Goal: Use online tool/utility: Utilize a website feature to perform a specific function

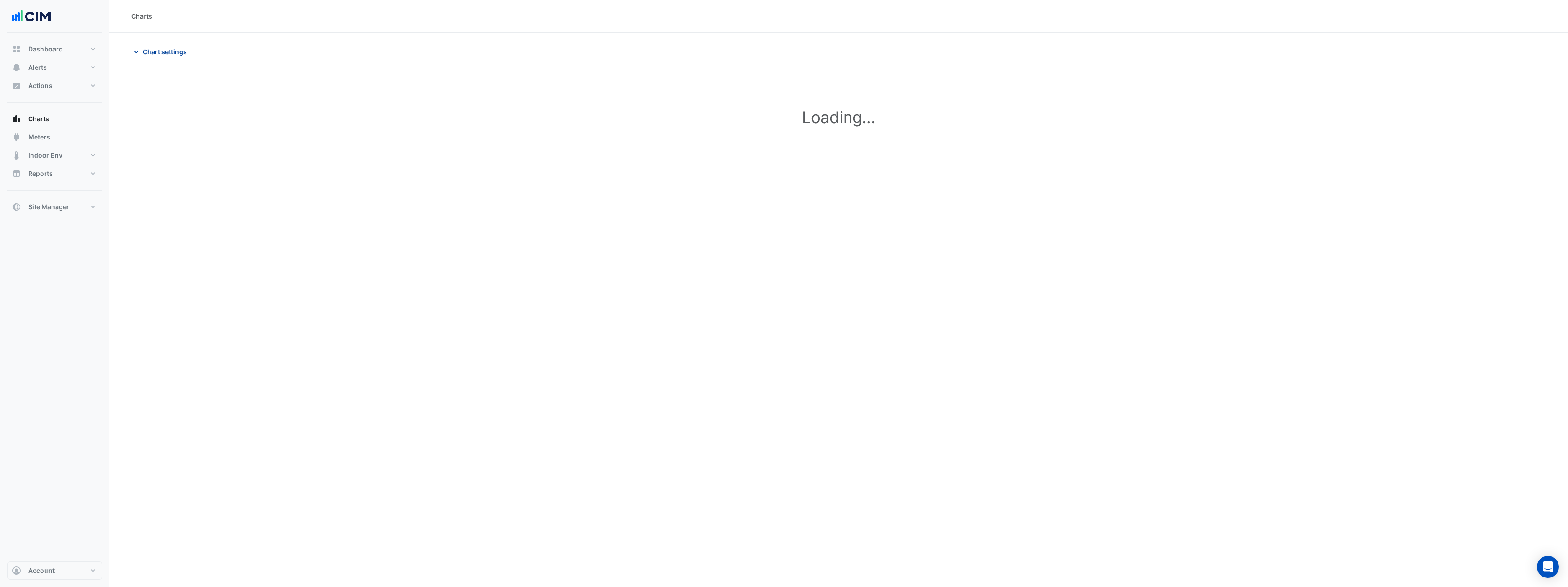
click at [176, 54] on span "Chart settings" at bounding box center [164, 52] width 44 height 10
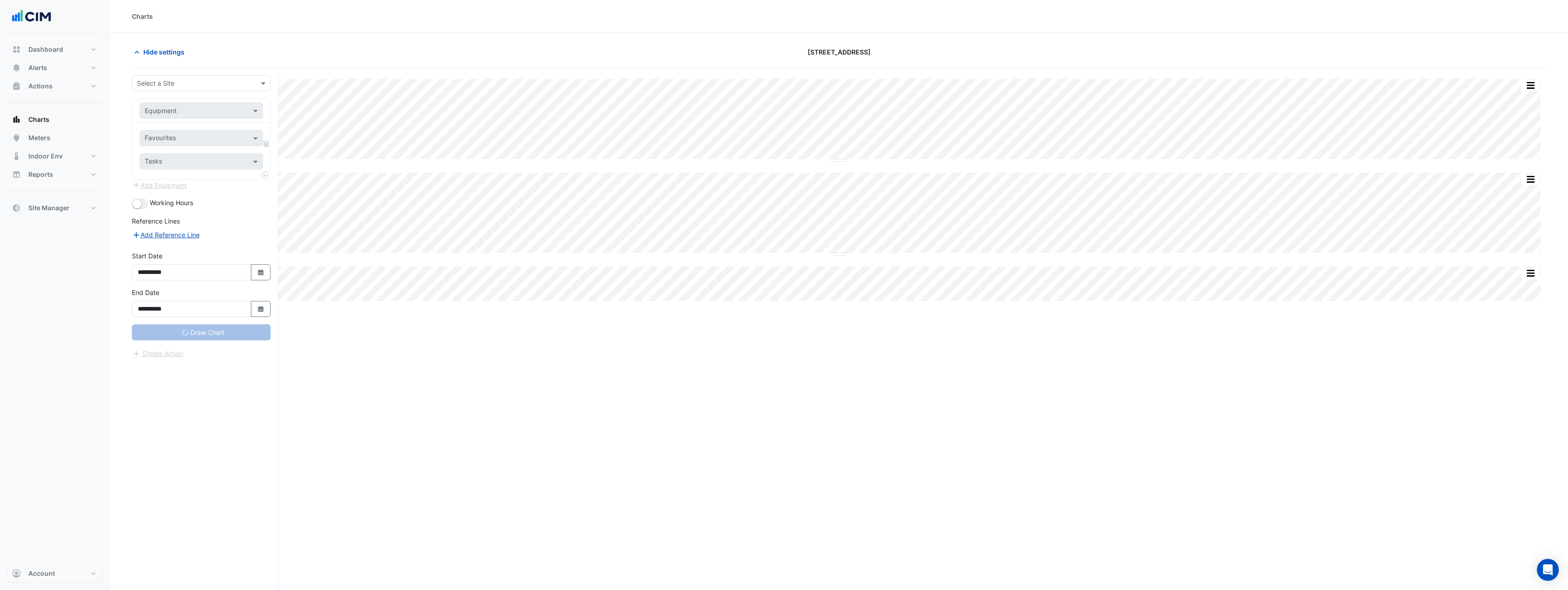
type input "**********"
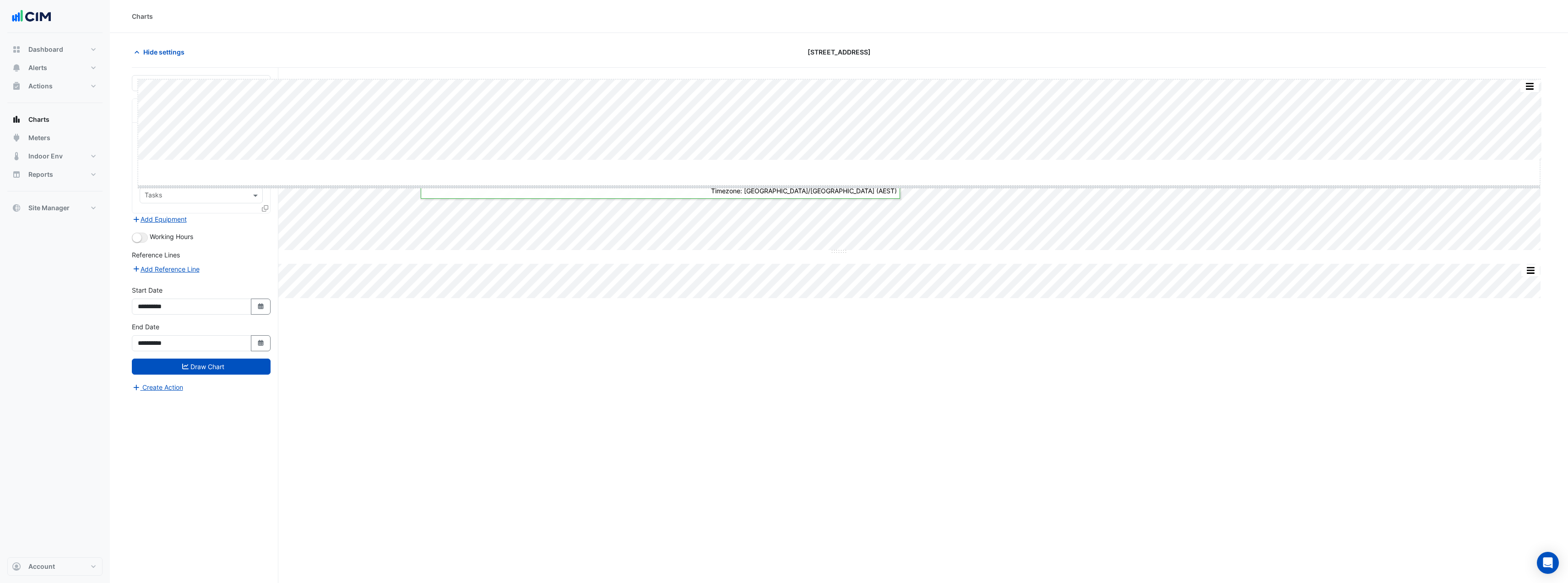
drag, startPoint x: 838, startPoint y: 161, endPoint x: 845, endPoint y: 222, distance: 61.4
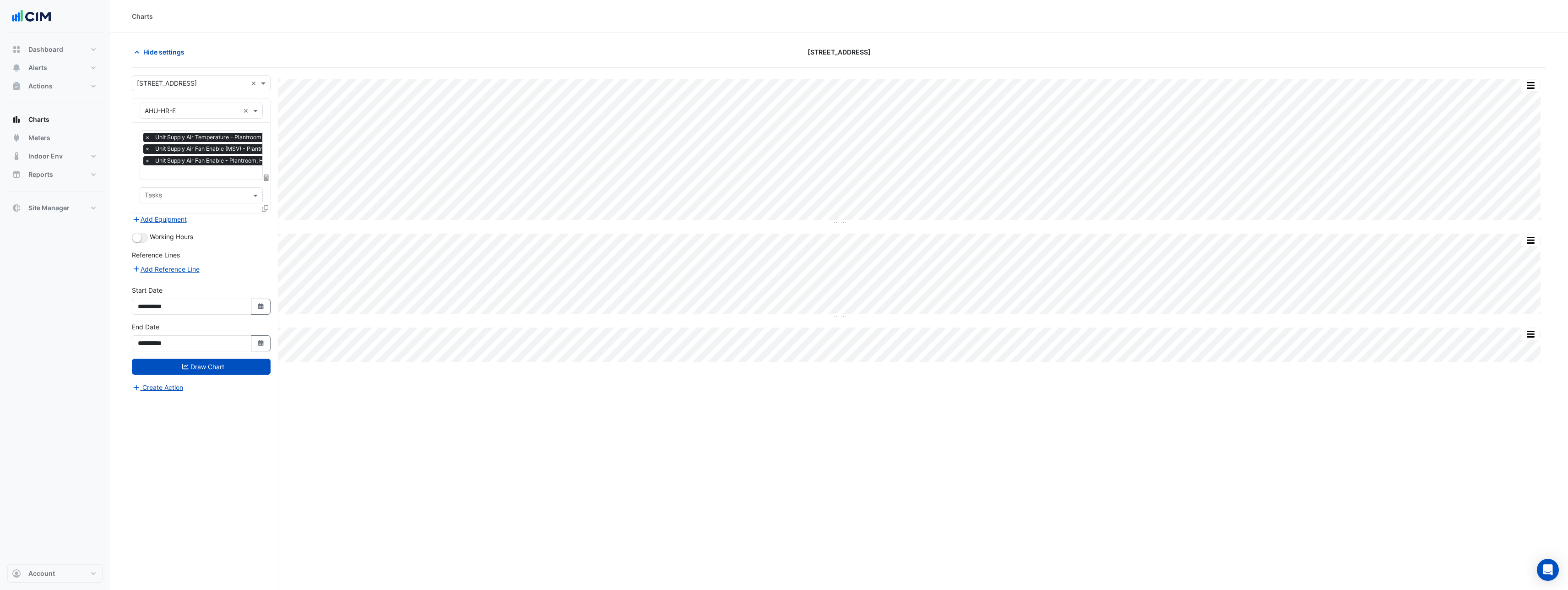
drag, startPoint x: 839, startPoint y: 317, endPoint x: 846, endPoint y: 404, distance: 87.3
click at [846, 404] on div "Split by Unit Split None Print Save as JPEG Save as PNG Pivot Data Table Export…" at bounding box center [839, 346] width 1415 height 557
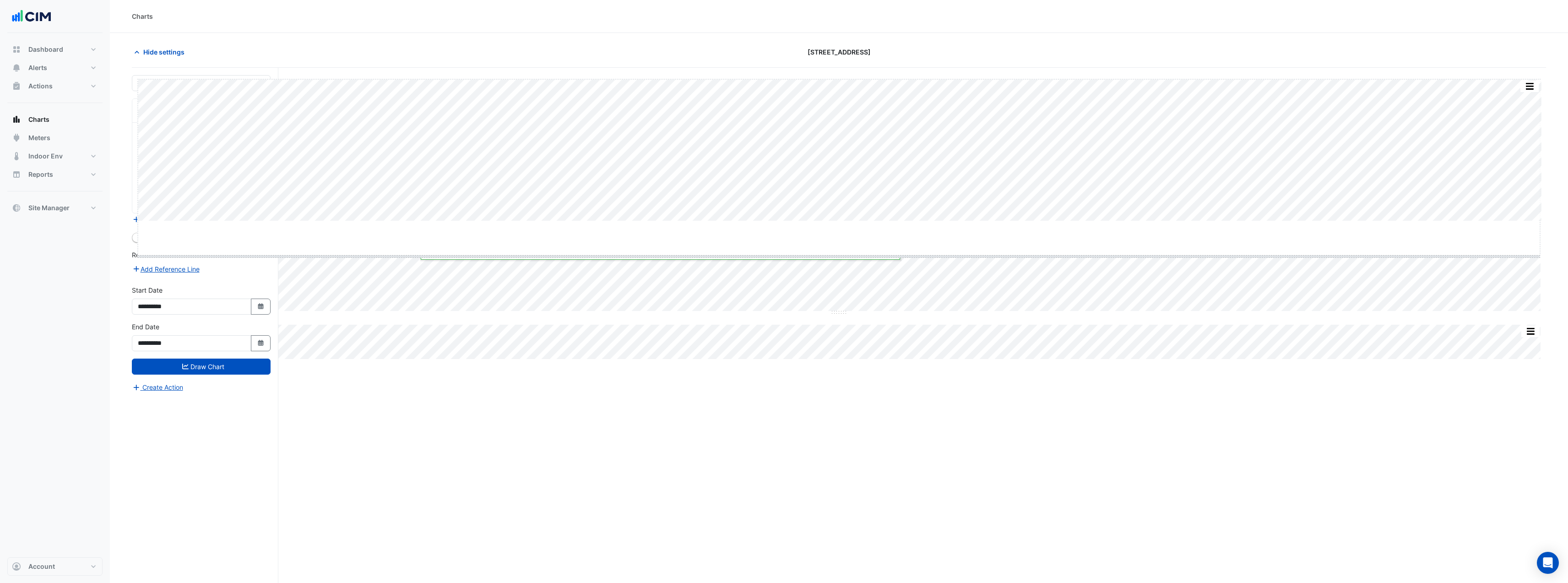
drag, startPoint x: 839, startPoint y: 221, endPoint x: 842, endPoint y: 280, distance: 59.1
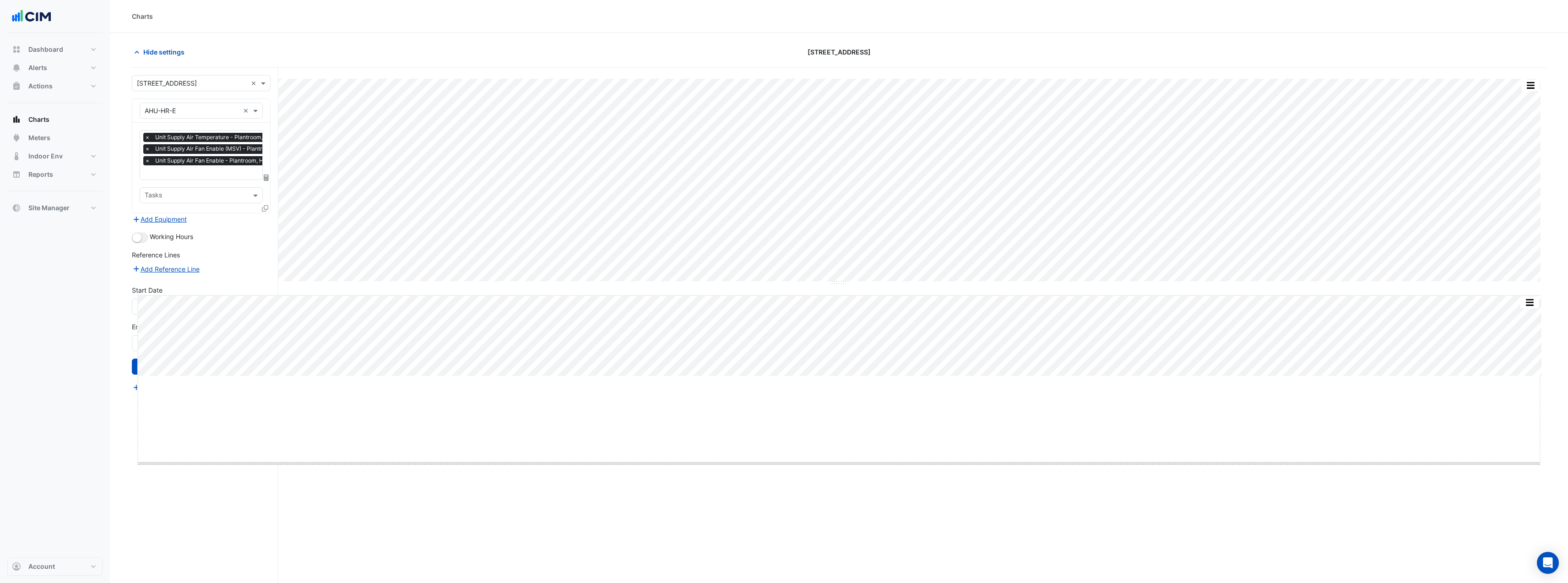
drag, startPoint x: 837, startPoint y: 377, endPoint x: 837, endPoint y: 489, distance: 112.0
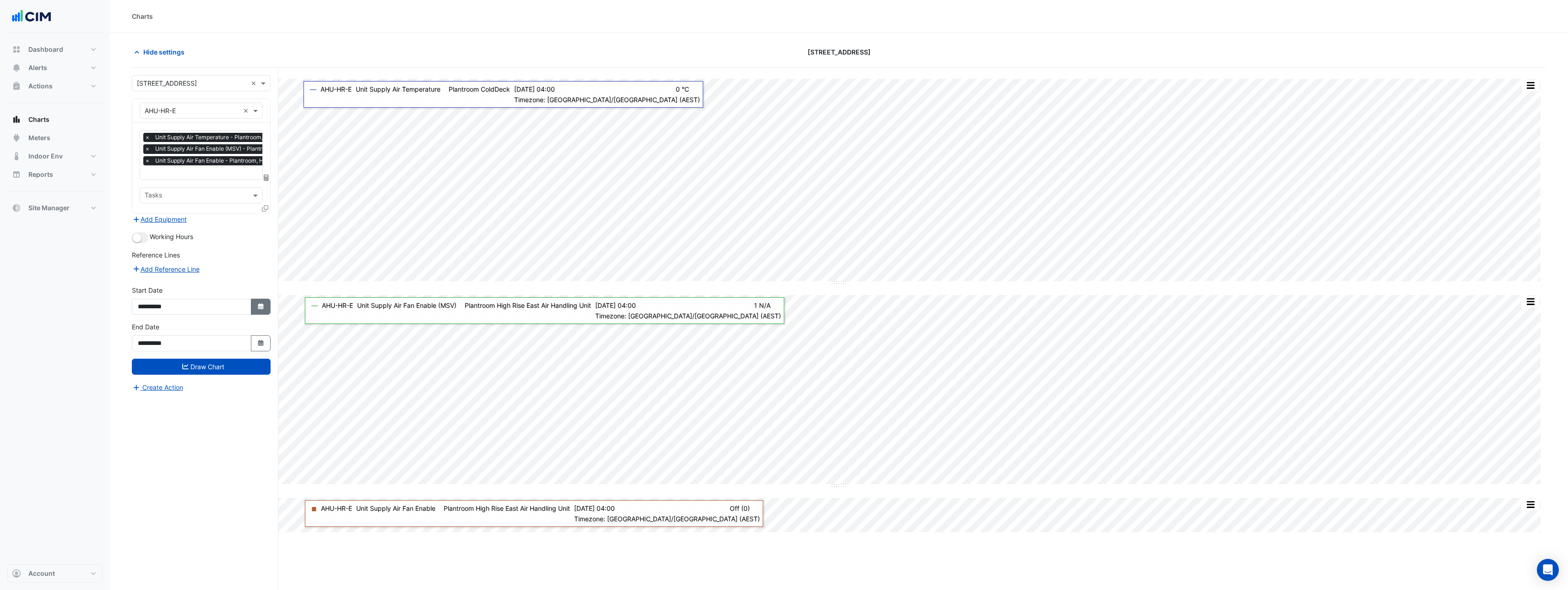
click at [267, 302] on button "Select Date" at bounding box center [261, 307] width 20 height 16
select select "*"
select select "****"
click at [147, 189] on button "Previous month" at bounding box center [147, 184] width 11 height 14
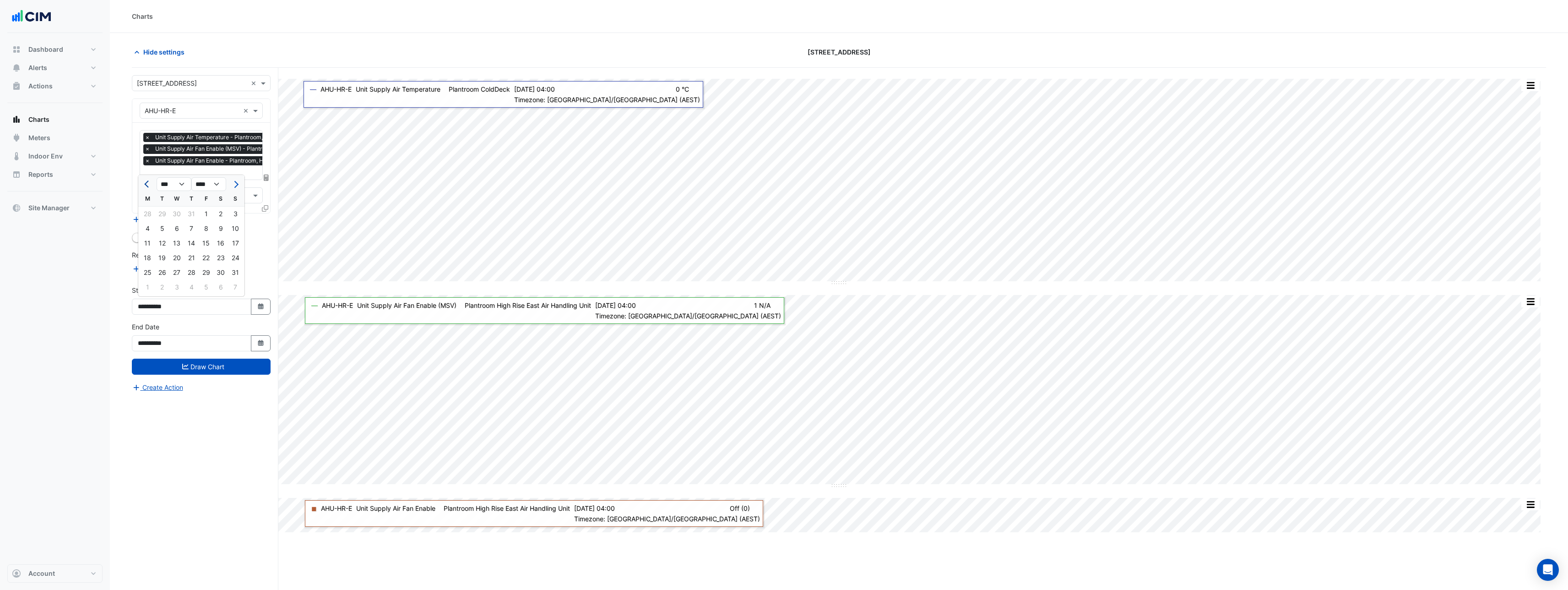
click at [147, 189] on button "Previous month" at bounding box center [147, 184] width 11 height 14
select select "*"
click at [207, 371] on button "Draw Chart" at bounding box center [201, 367] width 139 height 16
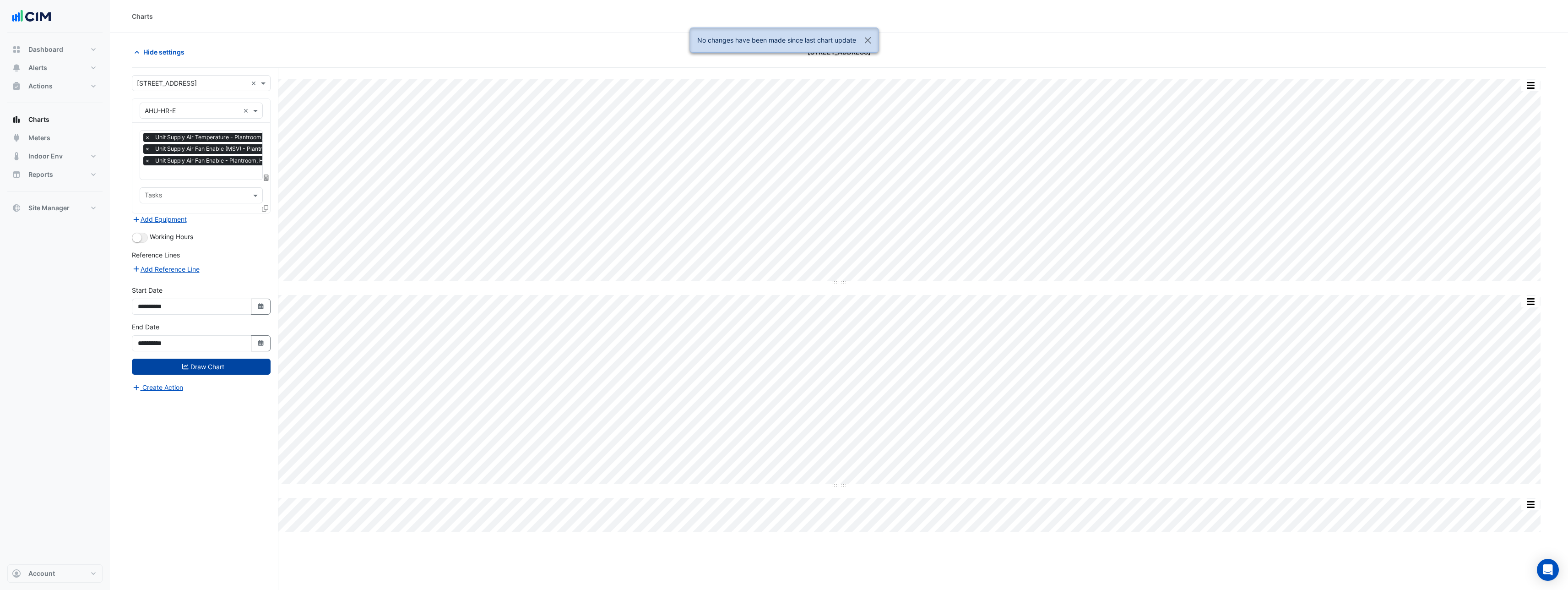
click at [194, 369] on button "Draw Chart" at bounding box center [201, 367] width 139 height 16
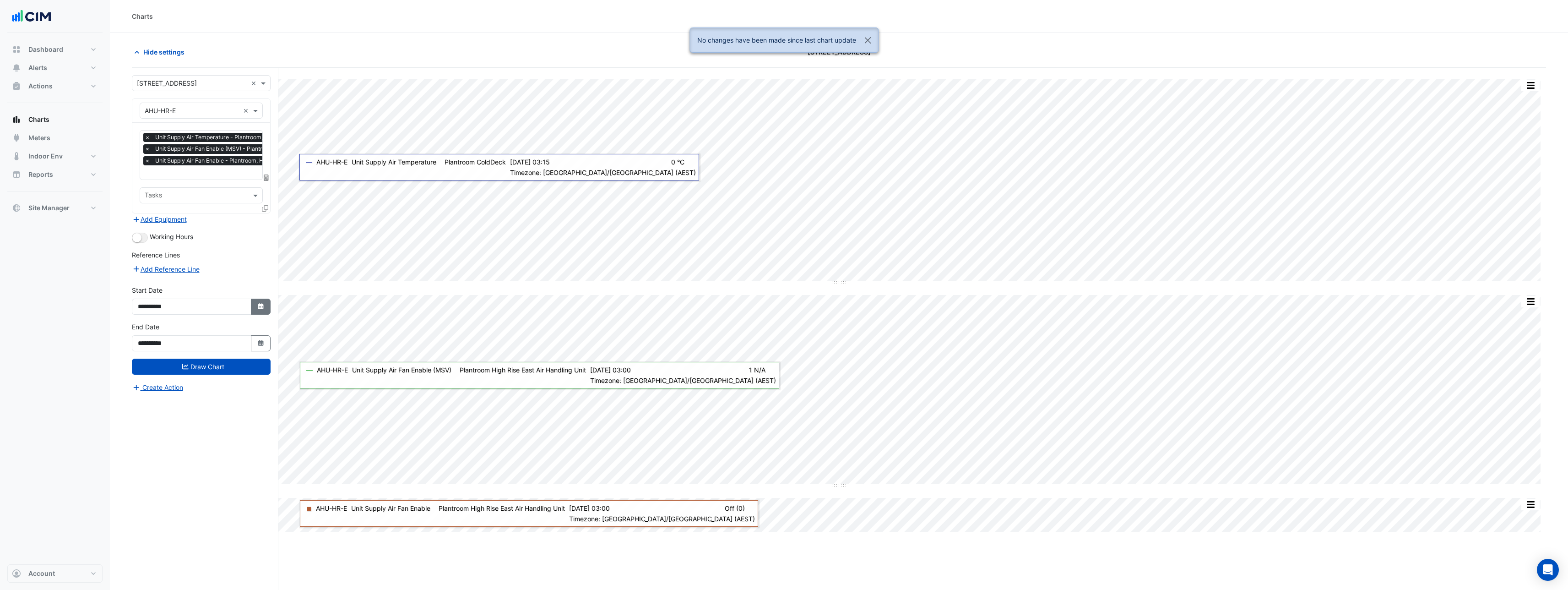
click at [264, 308] on icon "Select Date" at bounding box center [261, 306] width 9 height 7
select select "*"
select select "****"
click at [149, 186] on button "Previous month" at bounding box center [147, 184] width 11 height 14
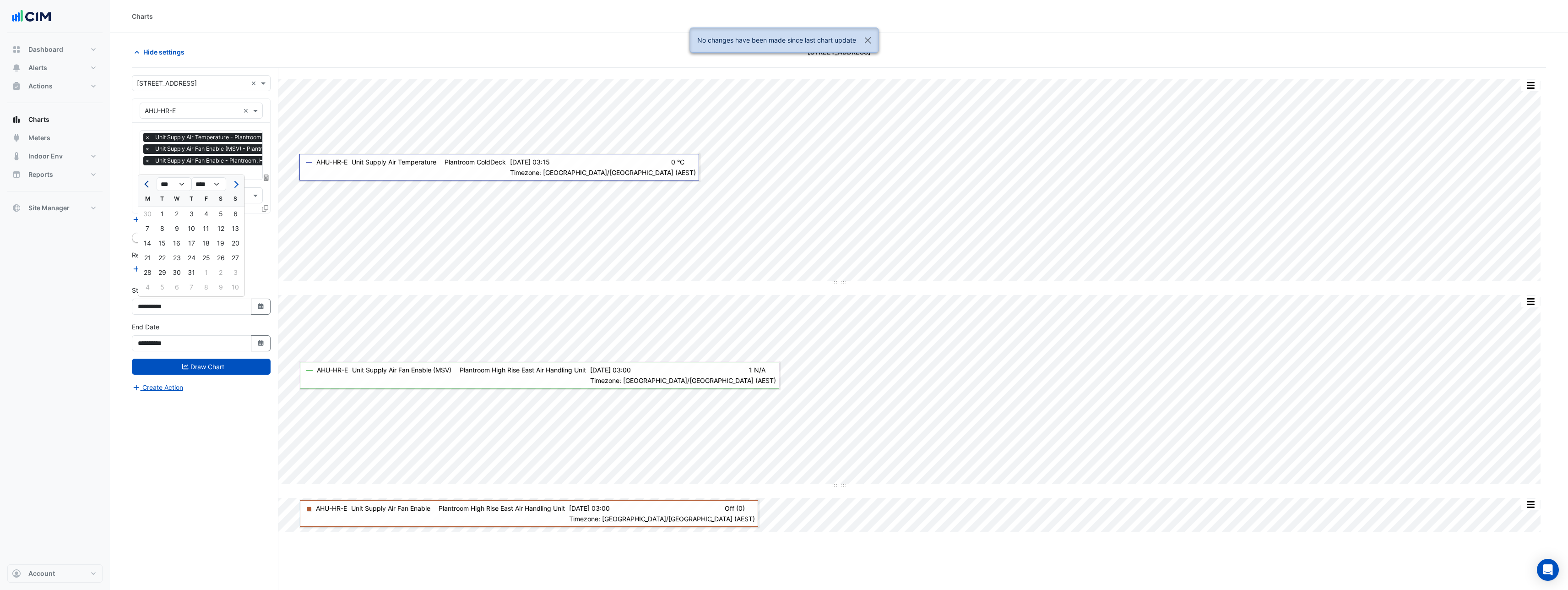
click at [149, 186] on button "Previous month" at bounding box center [147, 184] width 11 height 14
select select "*"
click at [192, 212] on div "1" at bounding box center [192, 214] width 14 height 14
type input "**********"
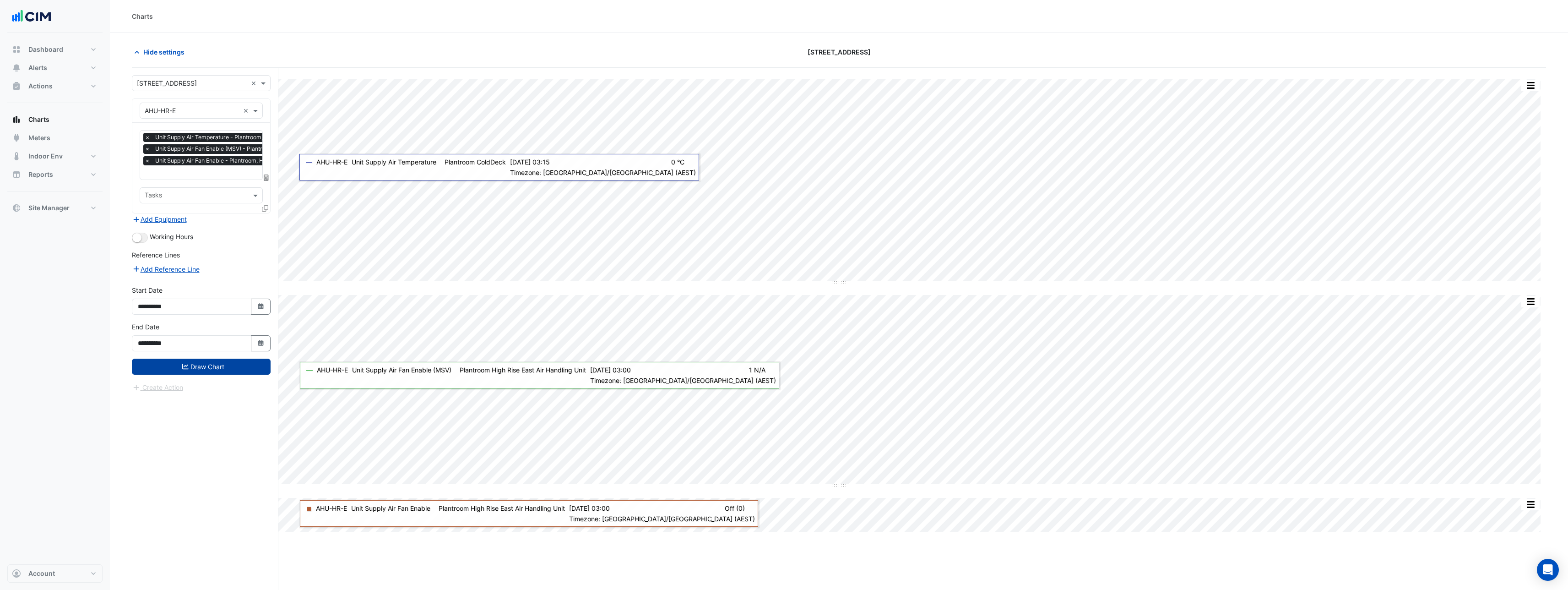
click at [201, 367] on button "Draw Chart" at bounding box center [201, 367] width 139 height 16
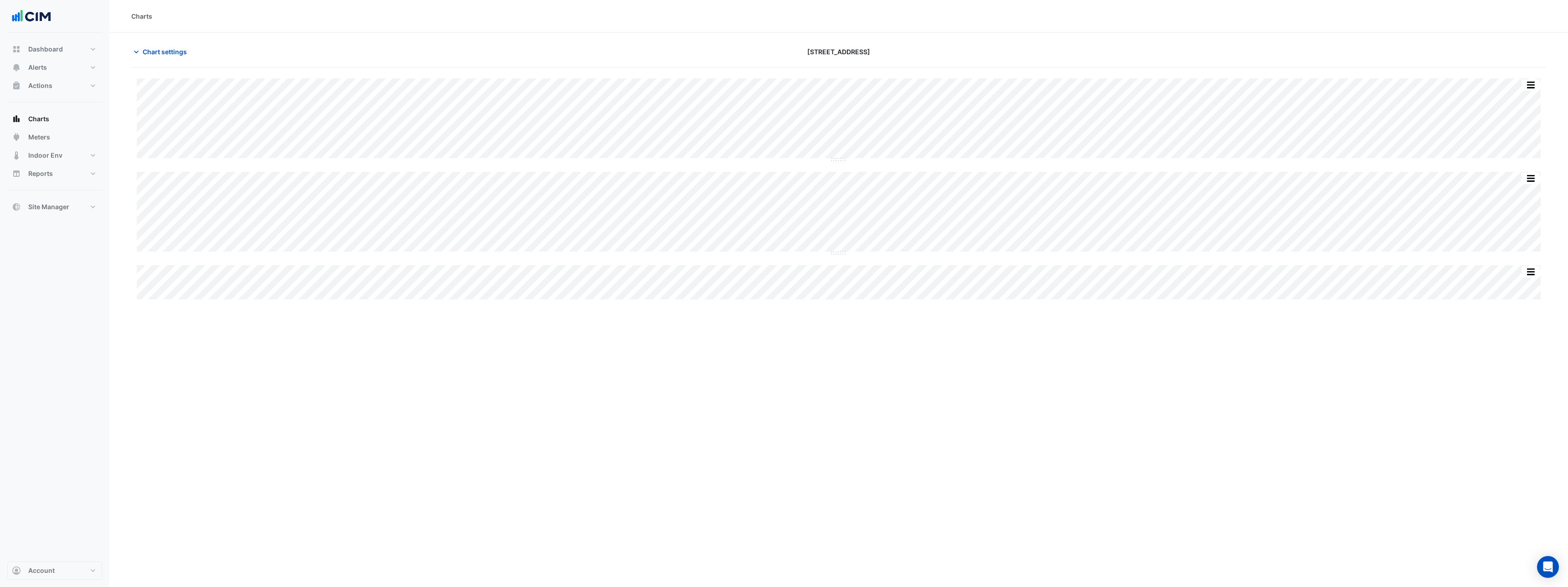
type input "**********"
drag, startPoint x: 841, startPoint y: 167, endPoint x: 842, endPoint y: 266, distance: 99.0
drag, startPoint x: 837, startPoint y: 360, endPoint x: 825, endPoint y: 456, distance: 96.7
click at [145, 54] on span "Chart settings" at bounding box center [164, 52] width 44 height 10
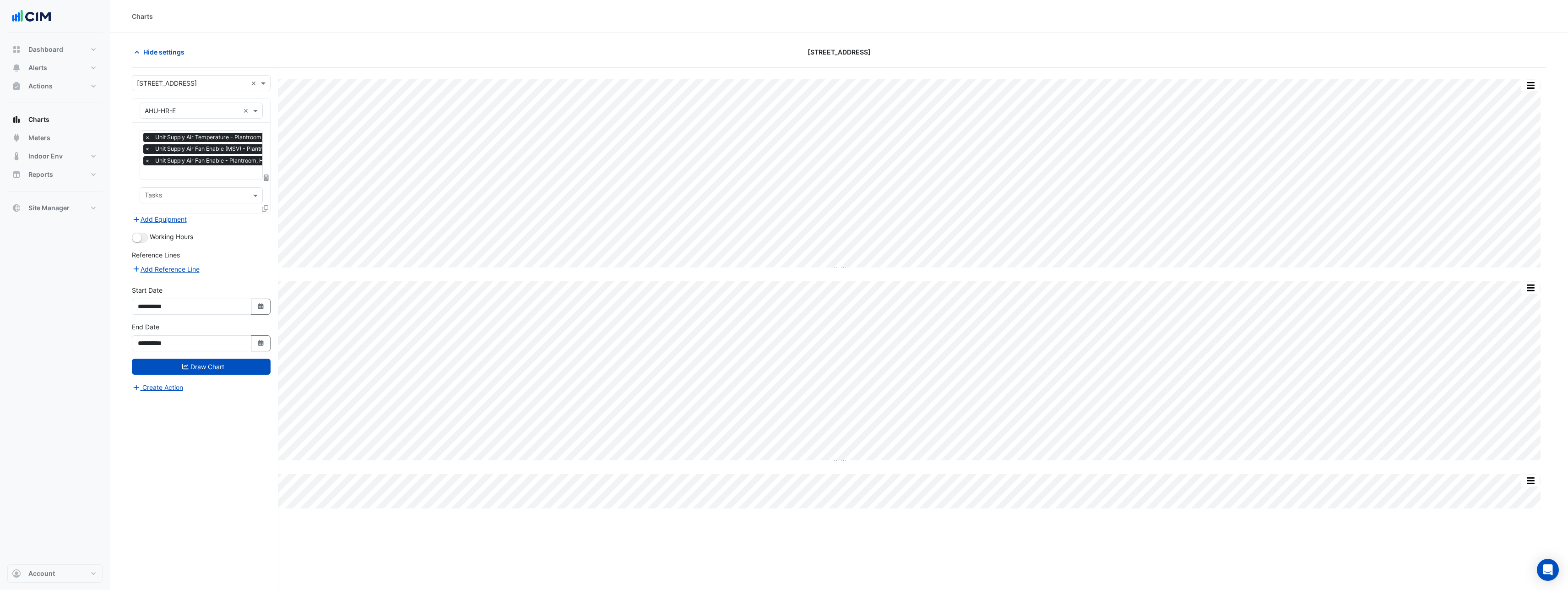
click at [186, 117] on div "× AHU-HR-E ×" at bounding box center [201, 111] width 123 height 16
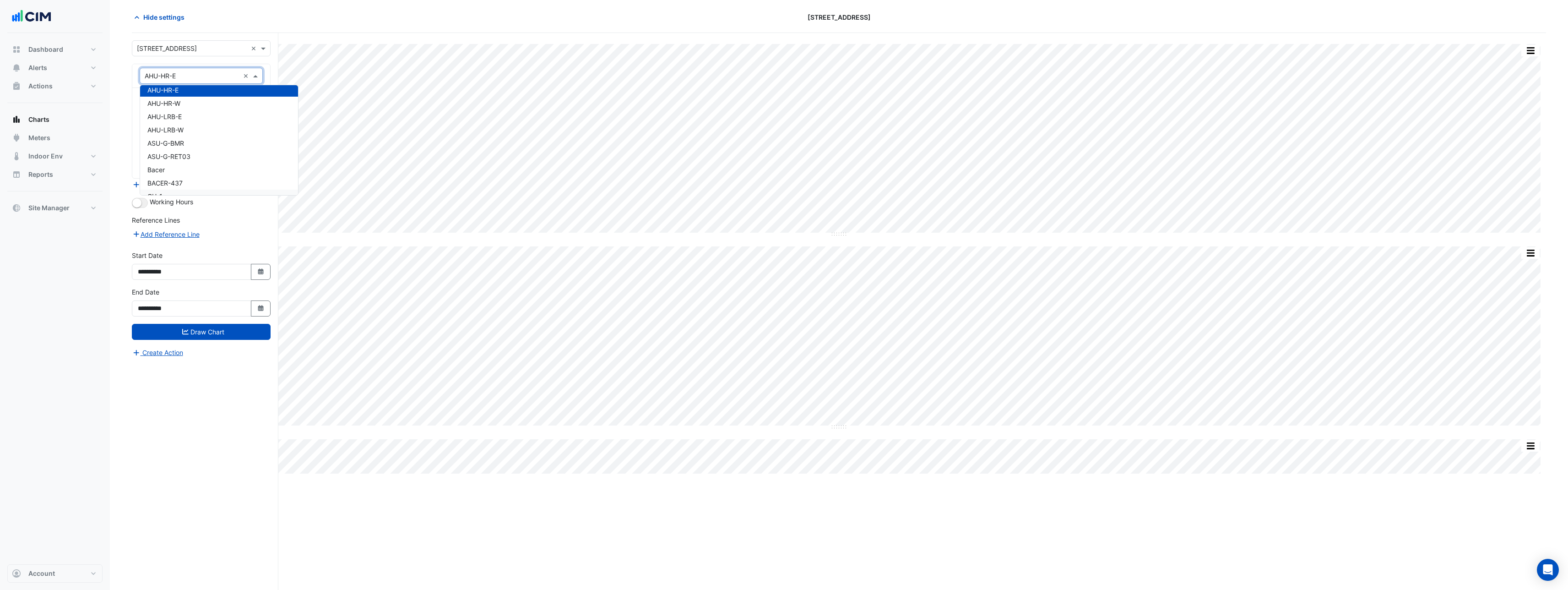
scroll to position [153, 0]
drag, startPoint x: 222, startPoint y: 417, endPoint x: 217, endPoint y: 417, distance: 5.0
click at [217, 417] on div "**********" at bounding box center [205, 311] width 147 height 557
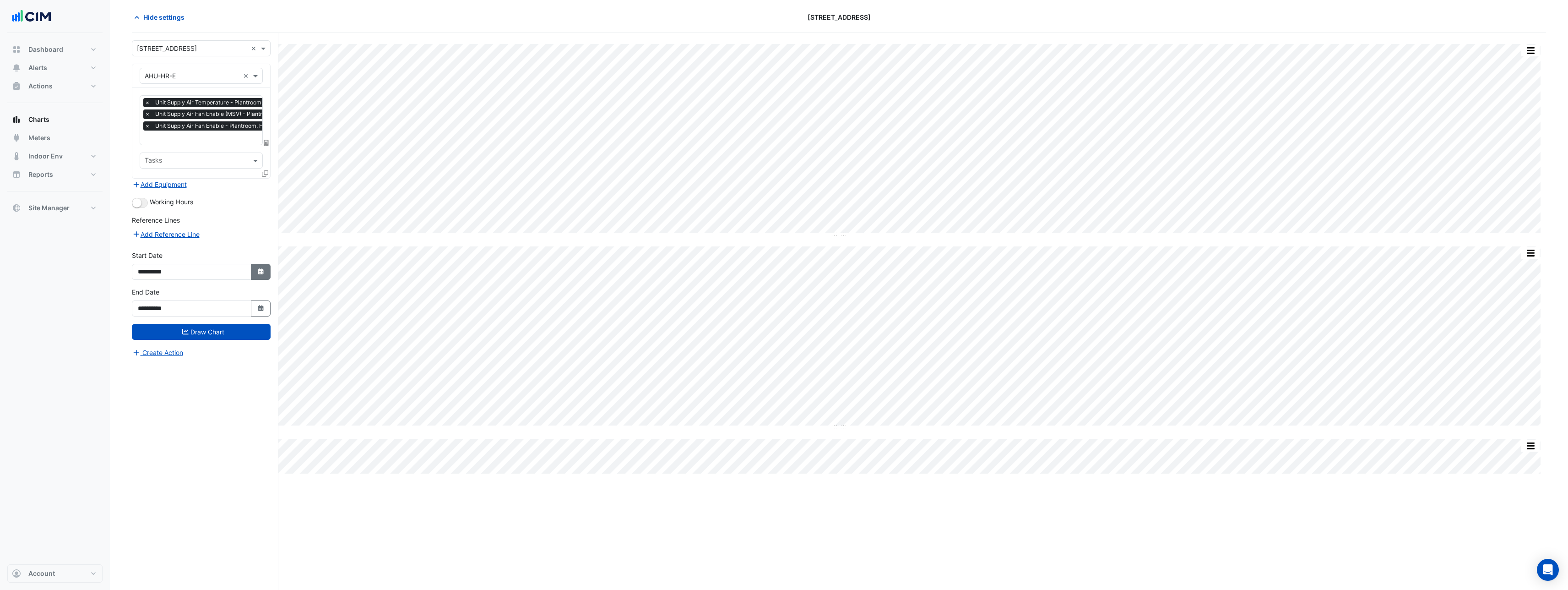
click at [257, 269] on icon "Select Date" at bounding box center [261, 272] width 9 height 7
select select "*"
select select "****"
click at [142, 151] on button "Previous month" at bounding box center [147, 149] width 11 height 14
click at [142, 151] on button "Previous month" at bounding box center [147, 149] width 11 height 14
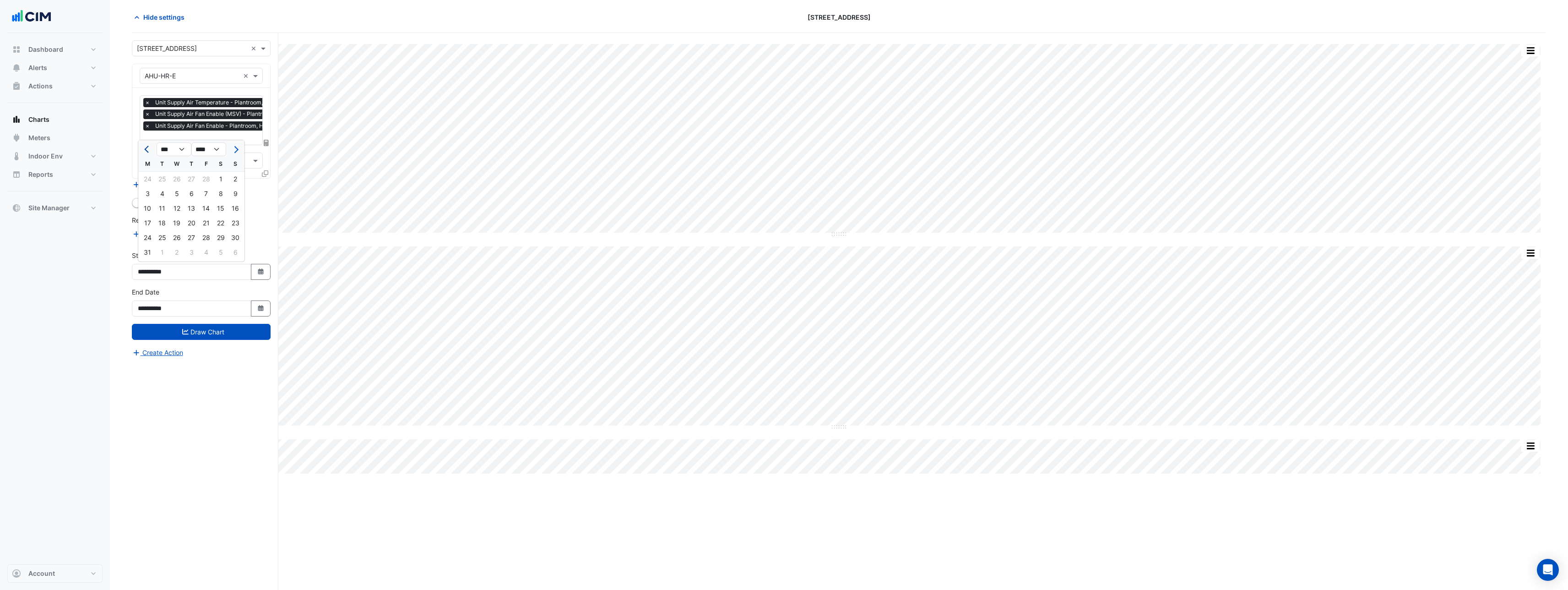
click at [142, 151] on button "Previous month" at bounding box center [147, 149] width 11 height 14
click at [146, 151] on span "Previous month" at bounding box center [147, 149] width 7 height 7
select select "*"
click at [175, 175] on div "1" at bounding box center [176, 179] width 14 height 14
type input "**********"
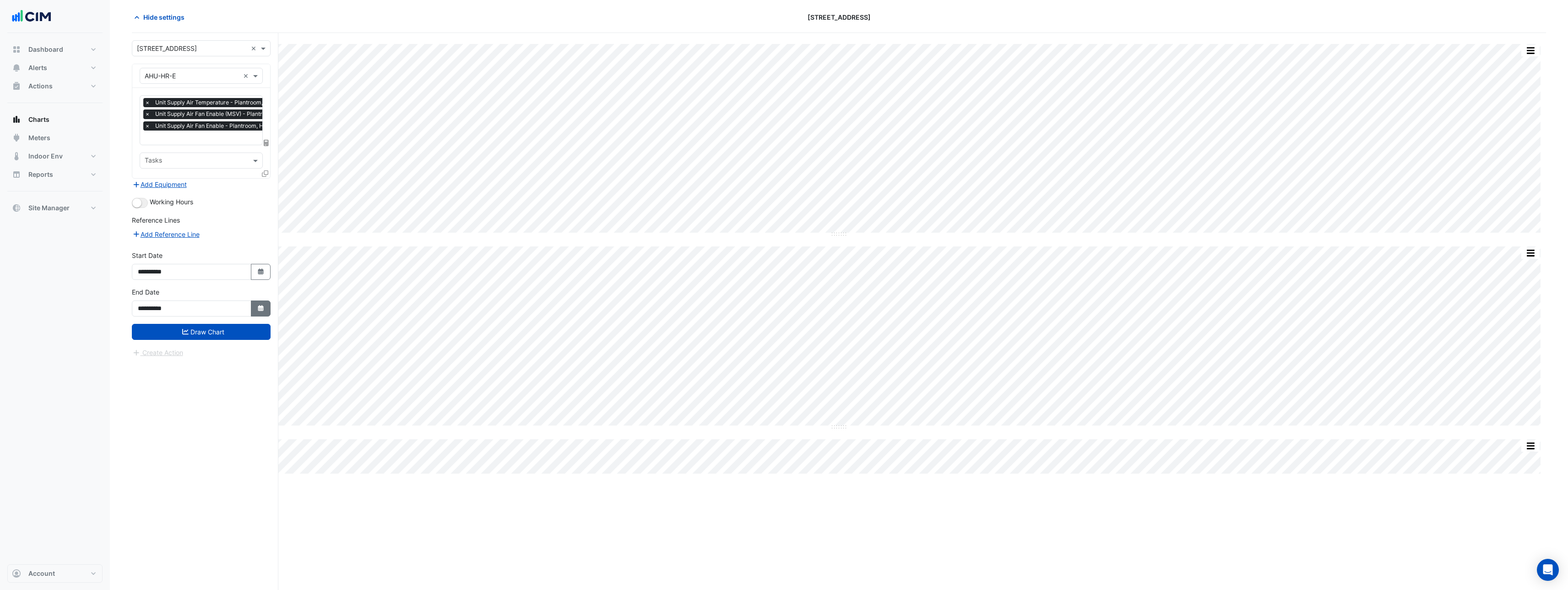
click at [264, 306] on button "Select Date" at bounding box center [261, 308] width 20 height 16
click at [145, 187] on button "Previous month" at bounding box center [147, 186] width 11 height 14
click at [145, 187] on button "Previous month" at bounding box center [147, 186] width 11 height 14
click at [145, 187] on button "Previous month" at bounding box center [147, 186] width 11 height 14
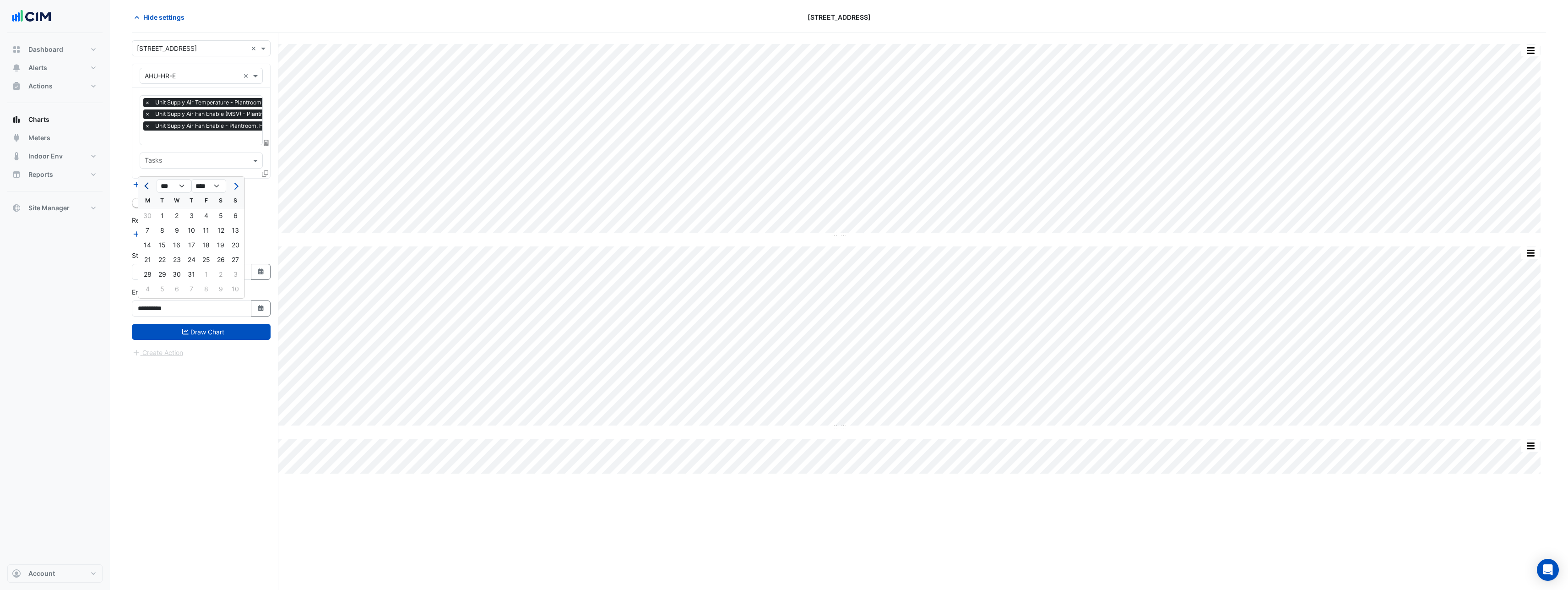
click at [145, 187] on button "Previous month" at bounding box center [147, 186] width 11 height 14
select select "*"
click at [183, 274] on div "30" at bounding box center [176, 275] width 14 height 14
type input "**********"
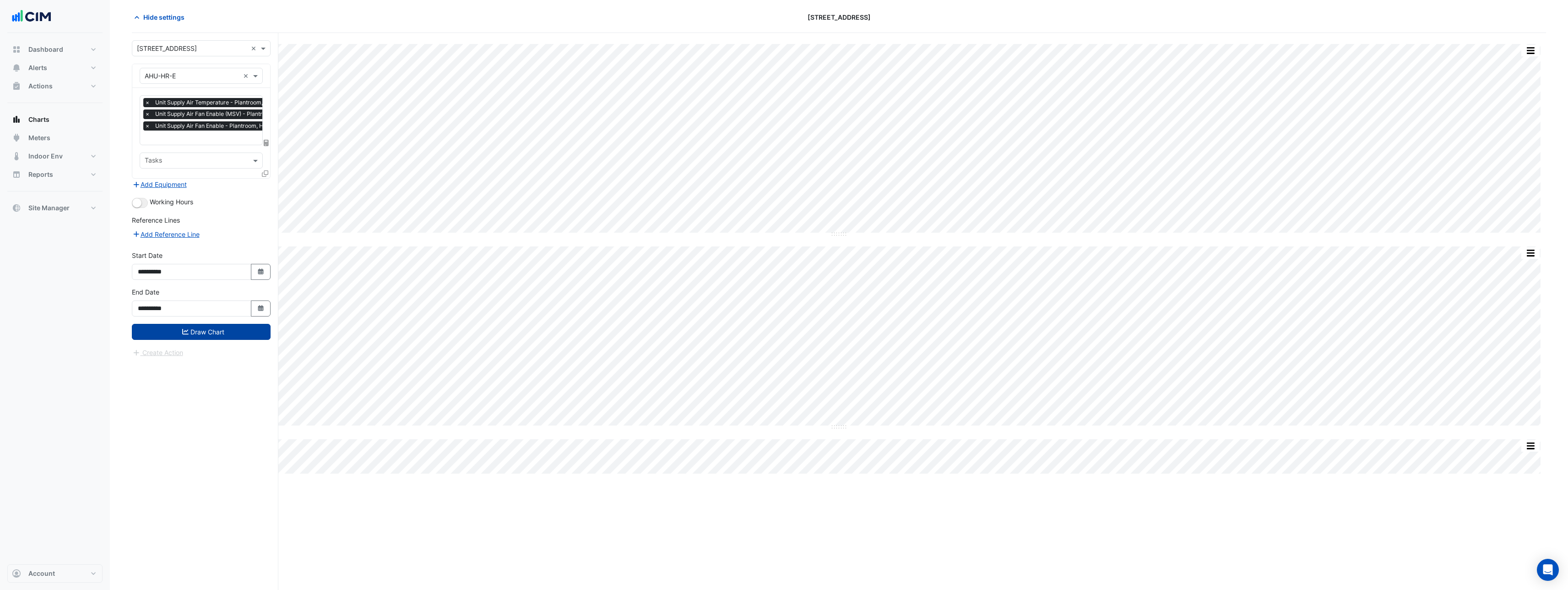
click at [203, 332] on button "Draw Chart" at bounding box center [201, 332] width 139 height 16
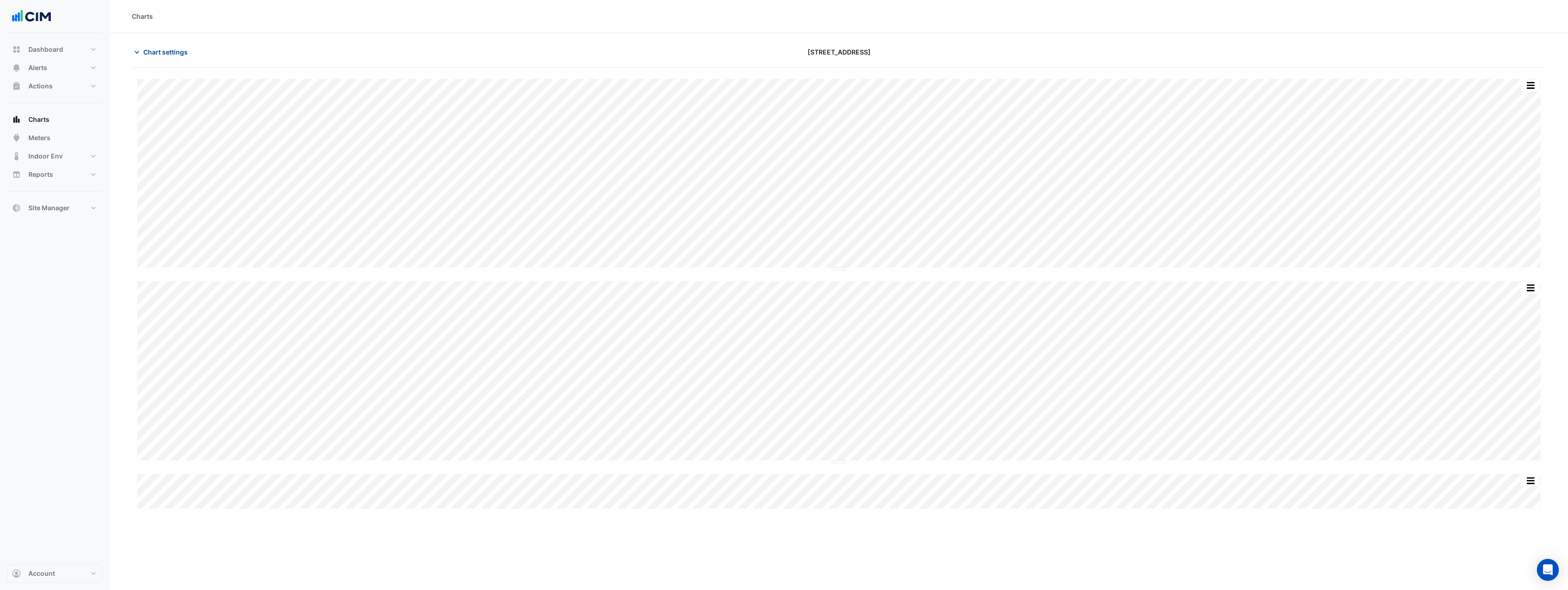
click at [175, 52] on span "Chart settings" at bounding box center [165, 52] width 44 height 10
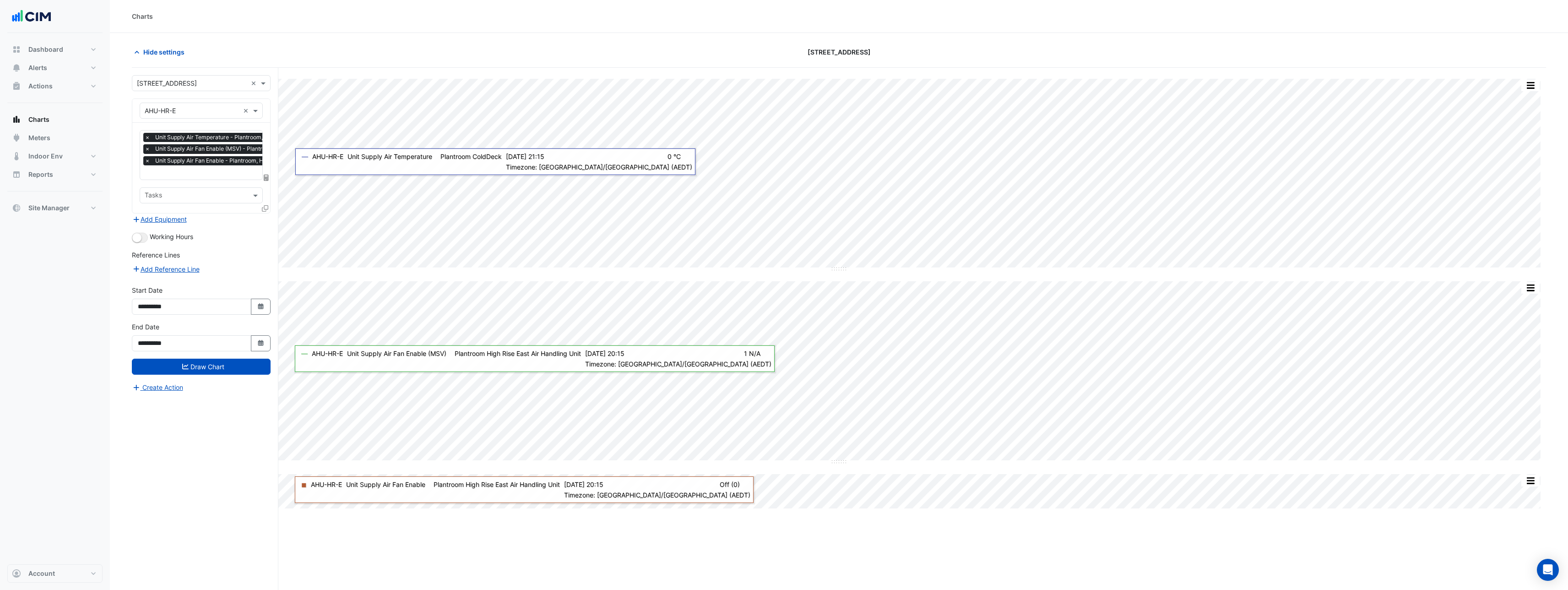
click at [267, 209] on icon at bounding box center [265, 209] width 7 height 7
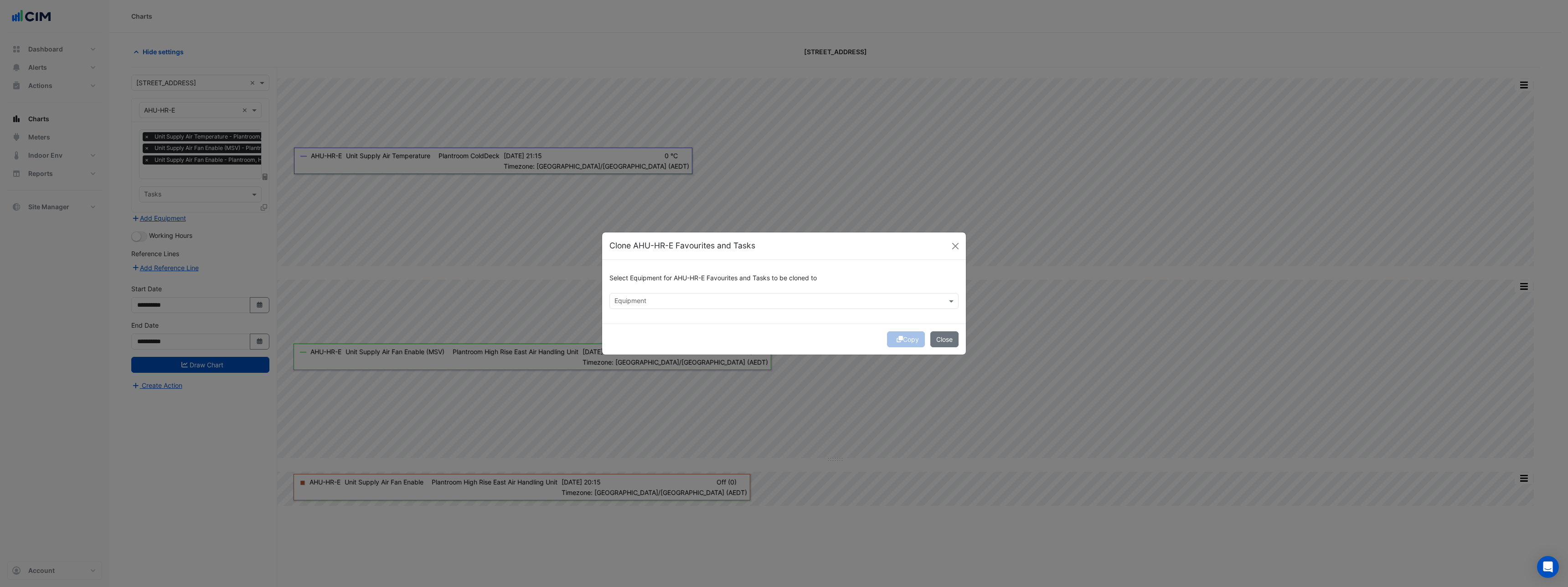
click at [667, 301] on input "text" at bounding box center [779, 302] width 329 height 10
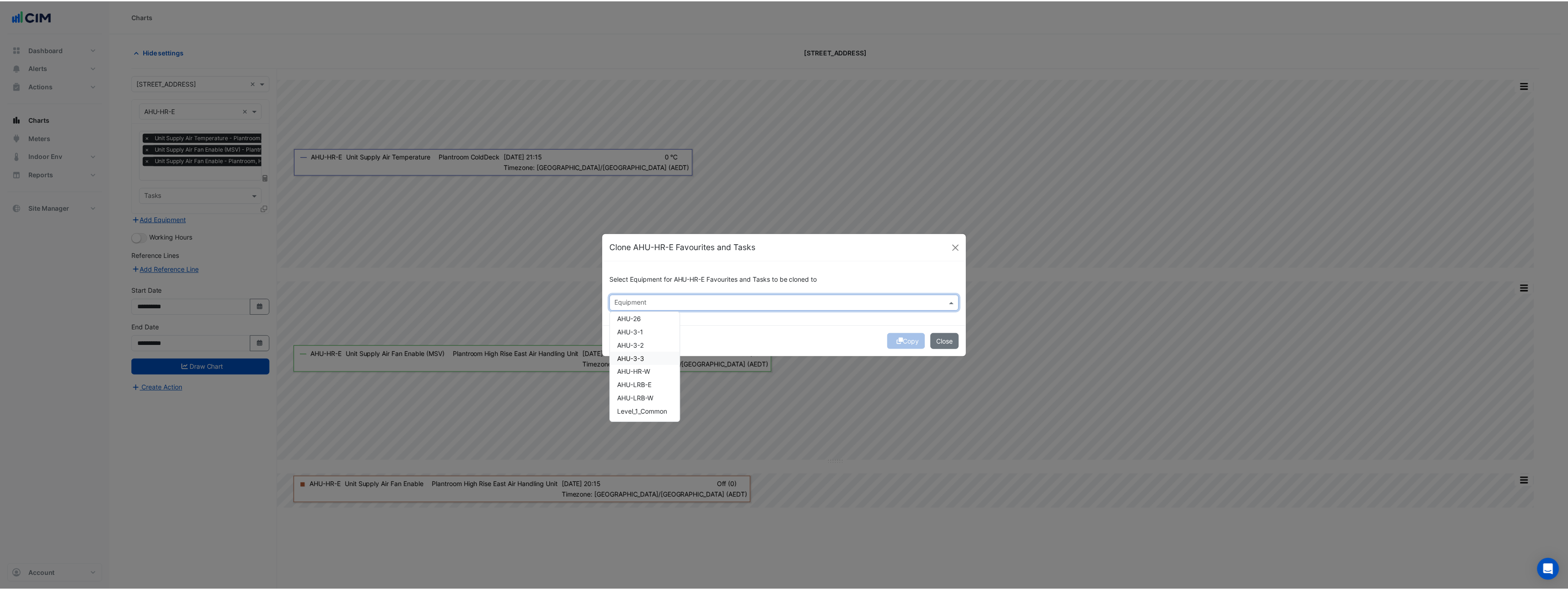
scroll to position [10, 0]
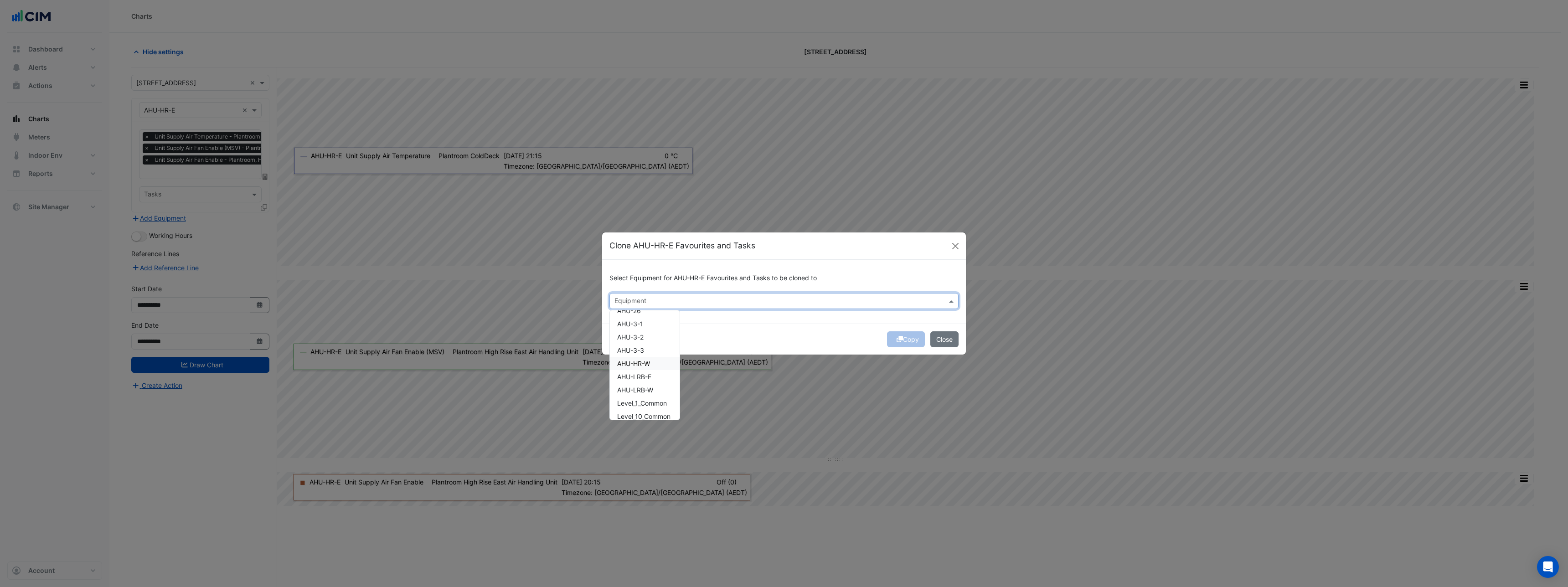
click at [644, 368] on div "AHU-HR-W" at bounding box center [645, 364] width 69 height 13
click at [645, 381] on div "AHU-LRB-E" at bounding box center [645, 377] width 69 height 13
drag, startPoint x: 818, startPoint y: 328, endPoint x: 863, endPoint y: 326, distance: 45.0
click at [818, 327] on div "Copy Close" at bounding box center [784, 339] width 364 height 31
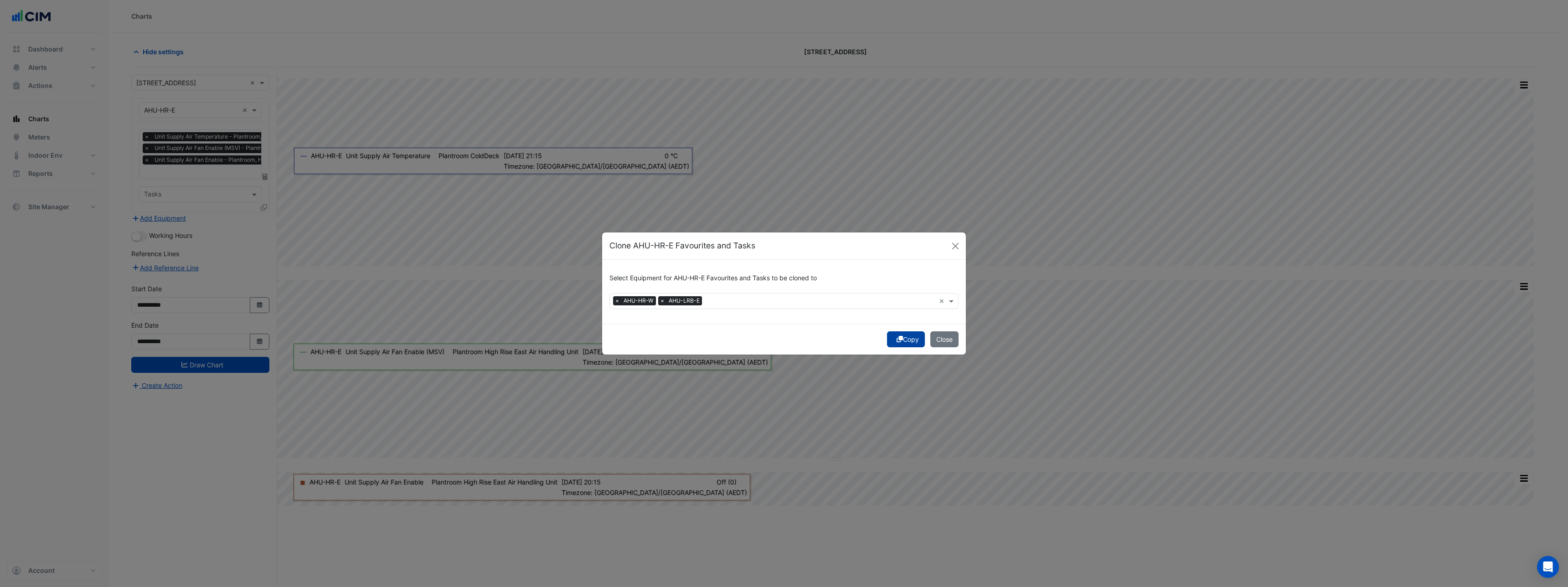
click at [906, 339] on button "Copy" at bounding box center [906, 339] width 38 height 16
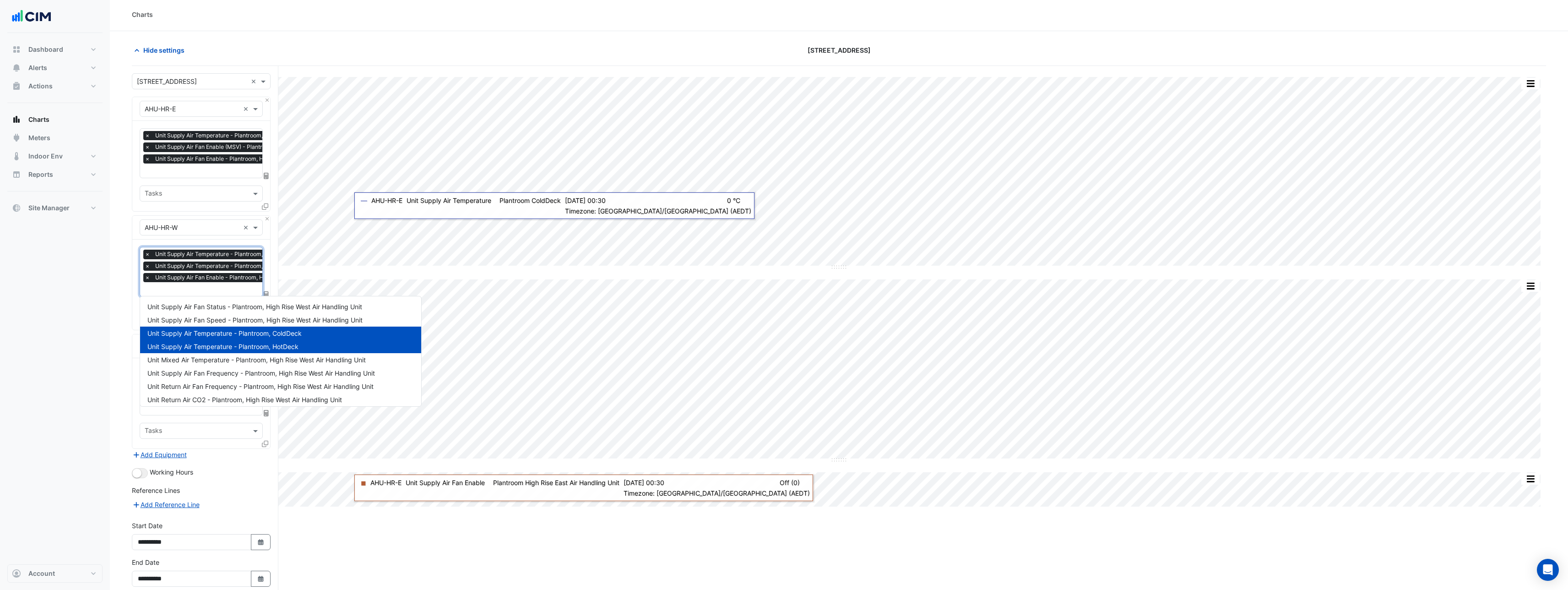
scroll to position [0, 5]
click at [164, 285] on input "text" at bounding box center [242, 290] width 203 height 10
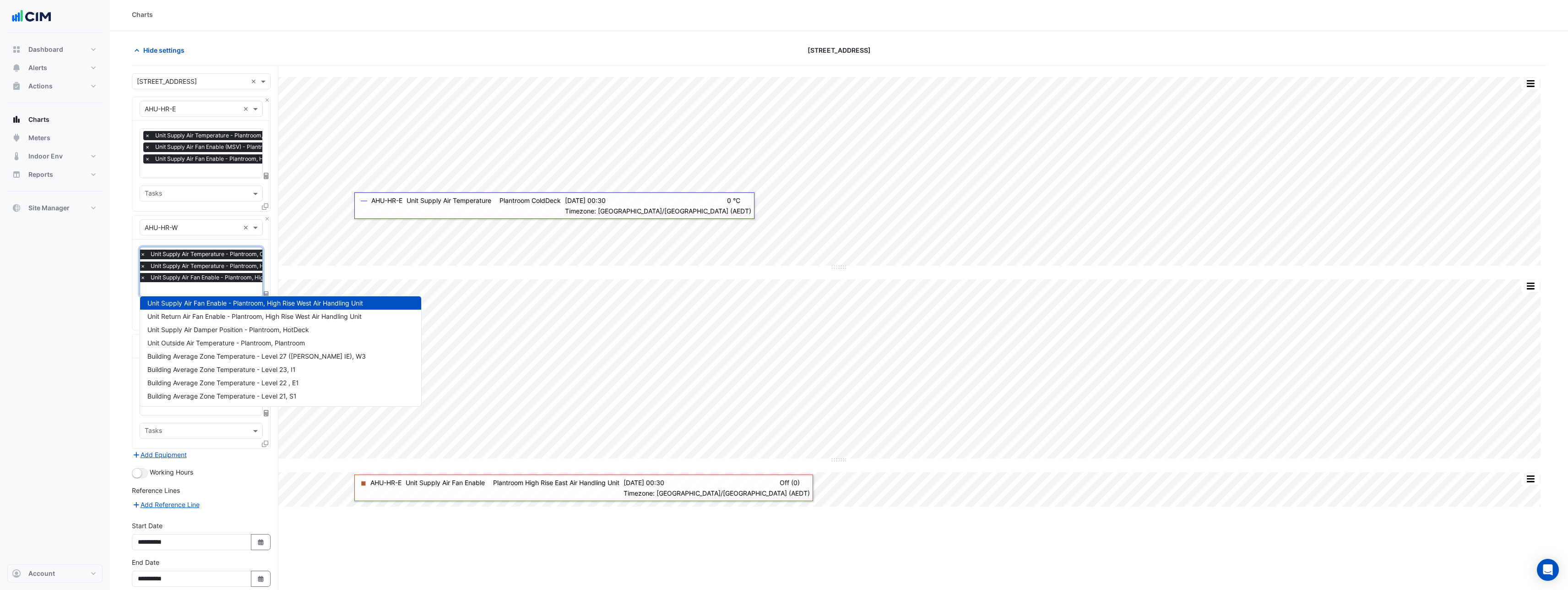
drag, startPoint x: 55, startPoint y: 317, endPoint x: 64, endPoint y: 320, distance: 9.5
click at [54, 318] on div "Dashboard Portfolio Ratings Performance Alerts Site Rules Templates Actions Sit…" at bounding box center [55, 298] width 95 height 531
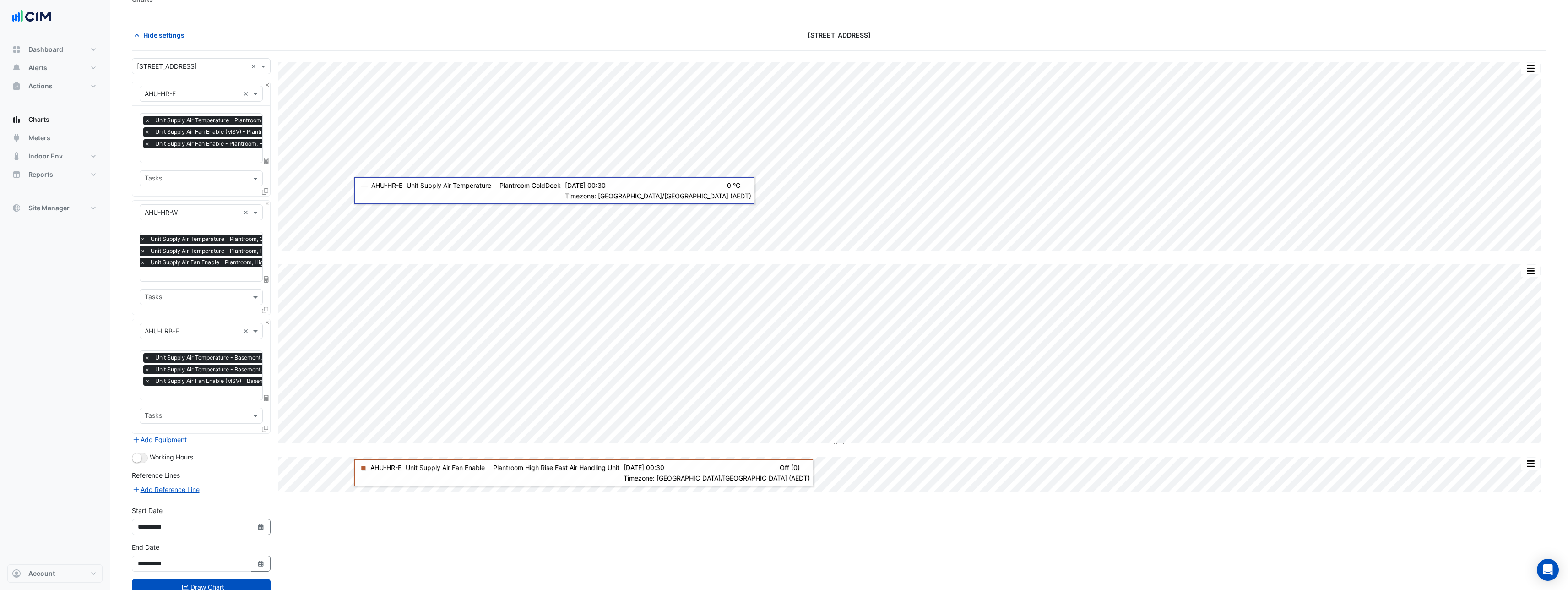
scroll to position [44, 0]
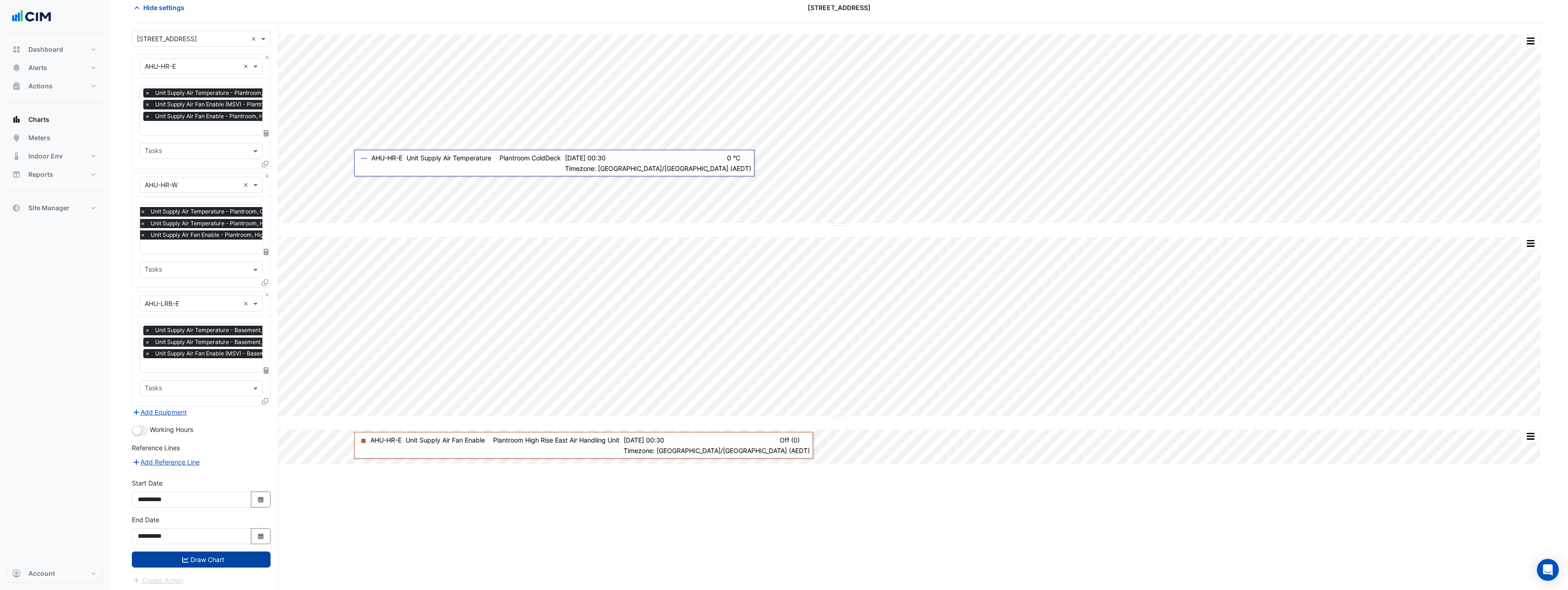
click at [213, 559] on button "Draw Chart" at bounding box center [201, 559] width 139 height 16
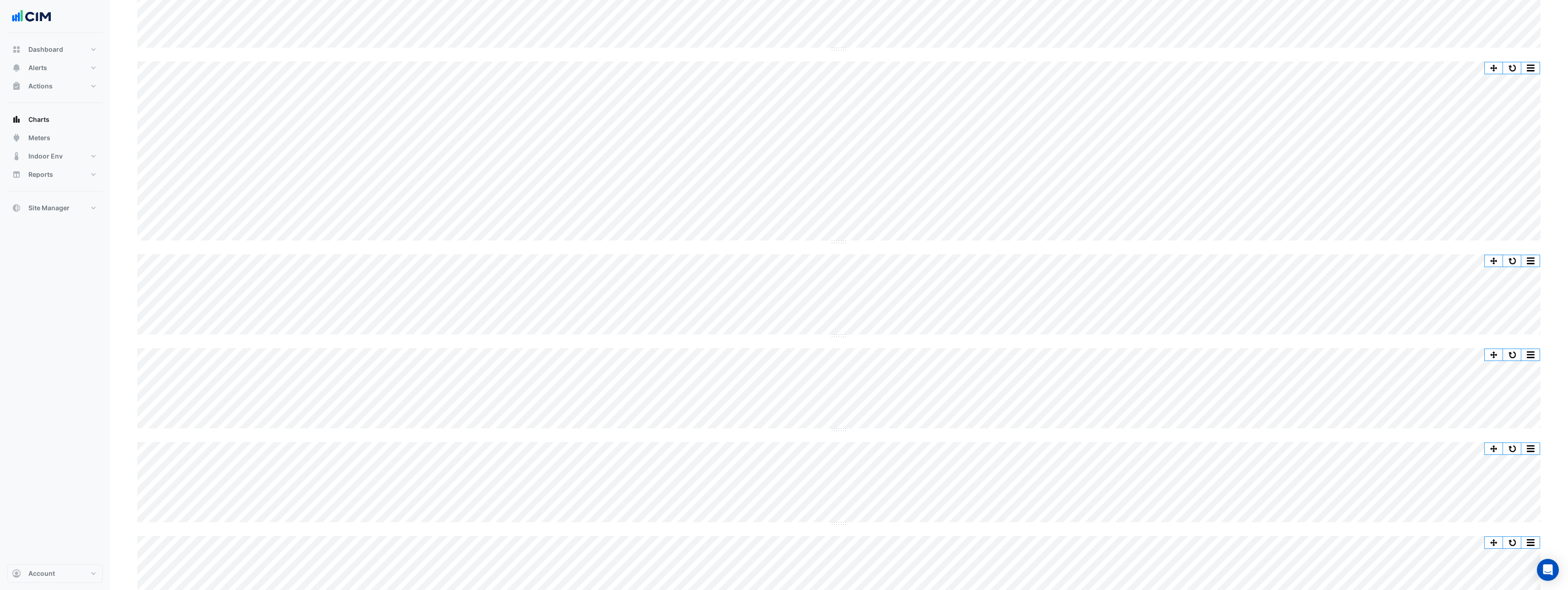
scroll to position [204, 0]
click at [1509, 367] on button "button" at bounding box center [1513, 370] width 18 height 11
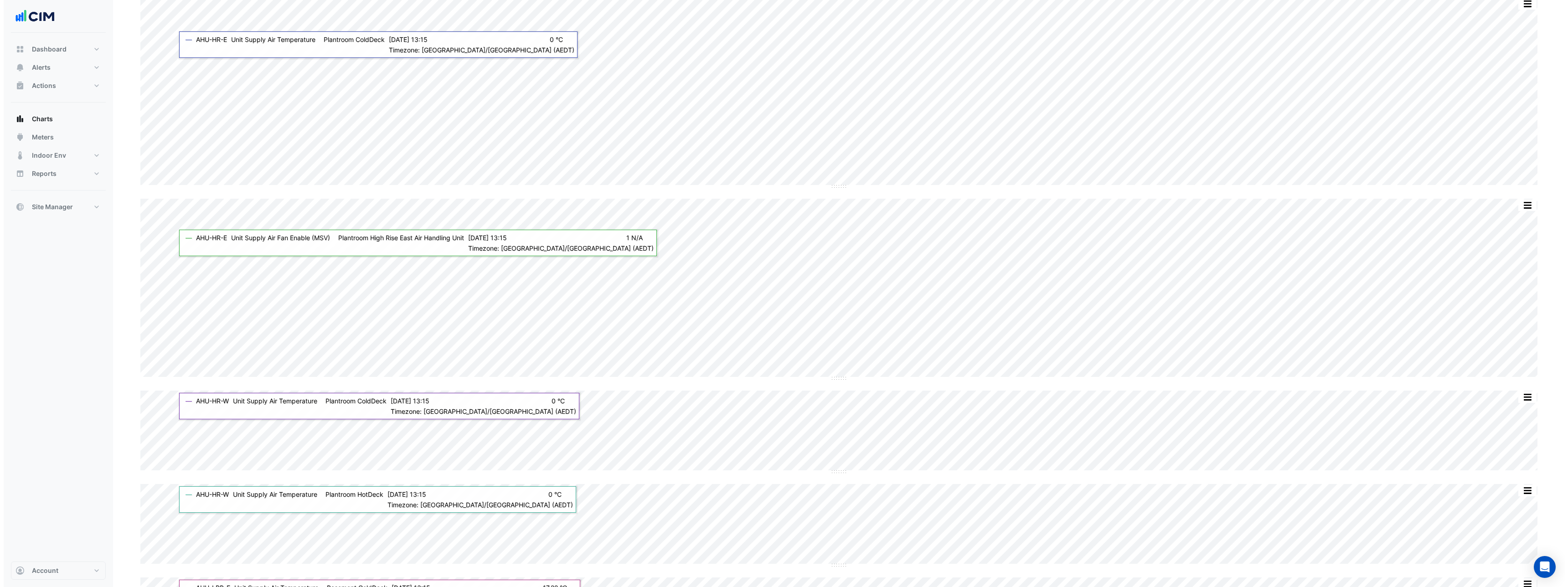
scroll to position [0, 0]
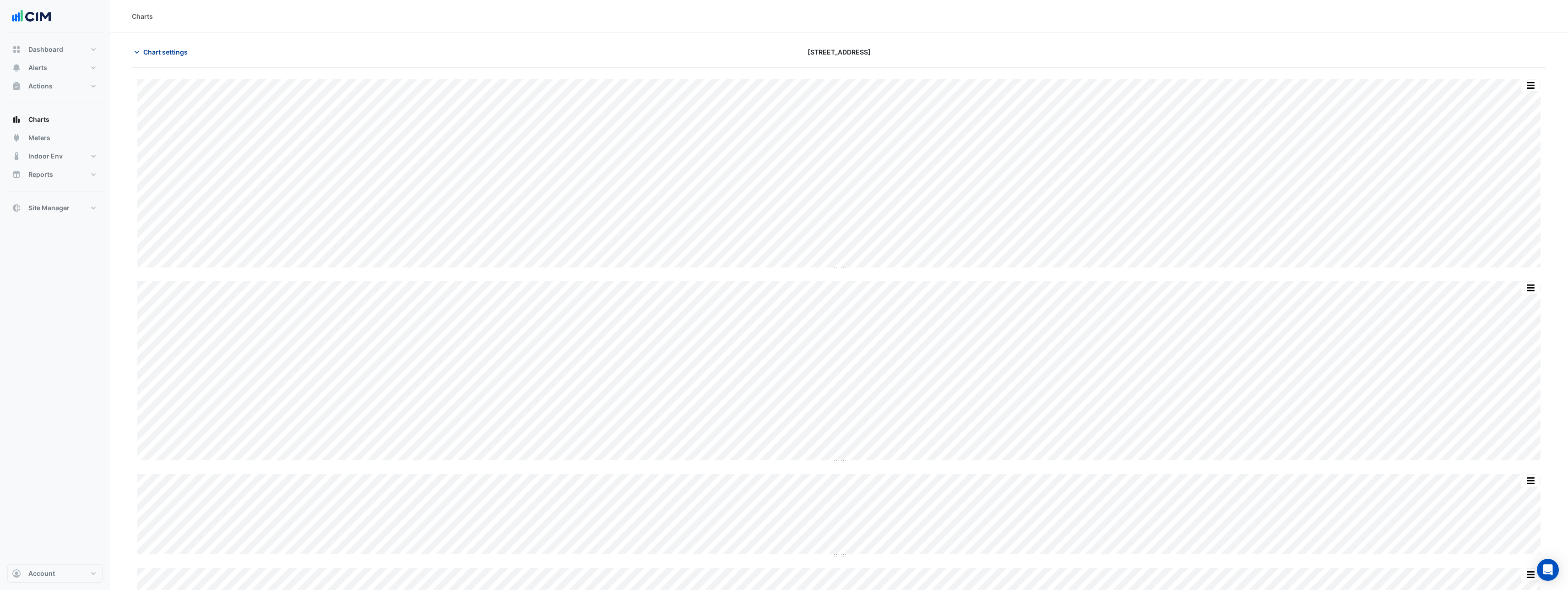
click at [153, 56] on span "Chart settings" at bounding box center [165, 52] width 44 height 10
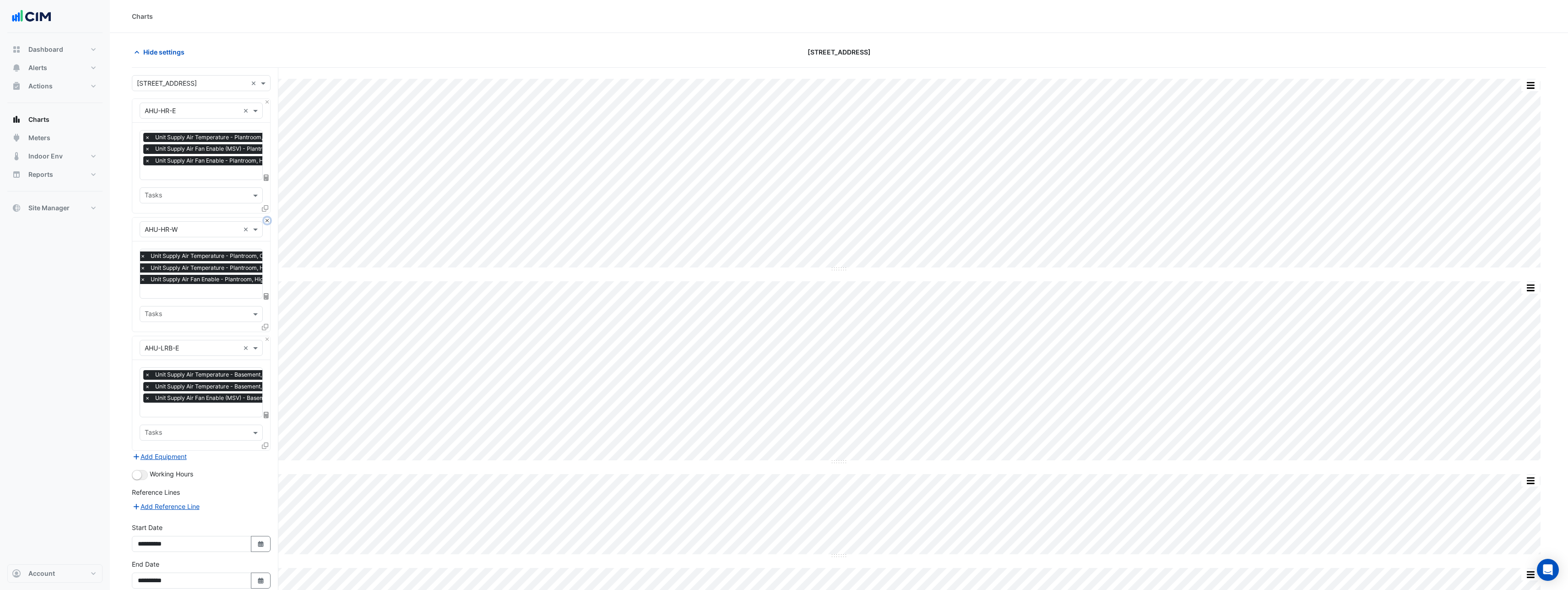
click at [267, 221] on button "Close" at bounding box center [267, 220] width 6 height 6
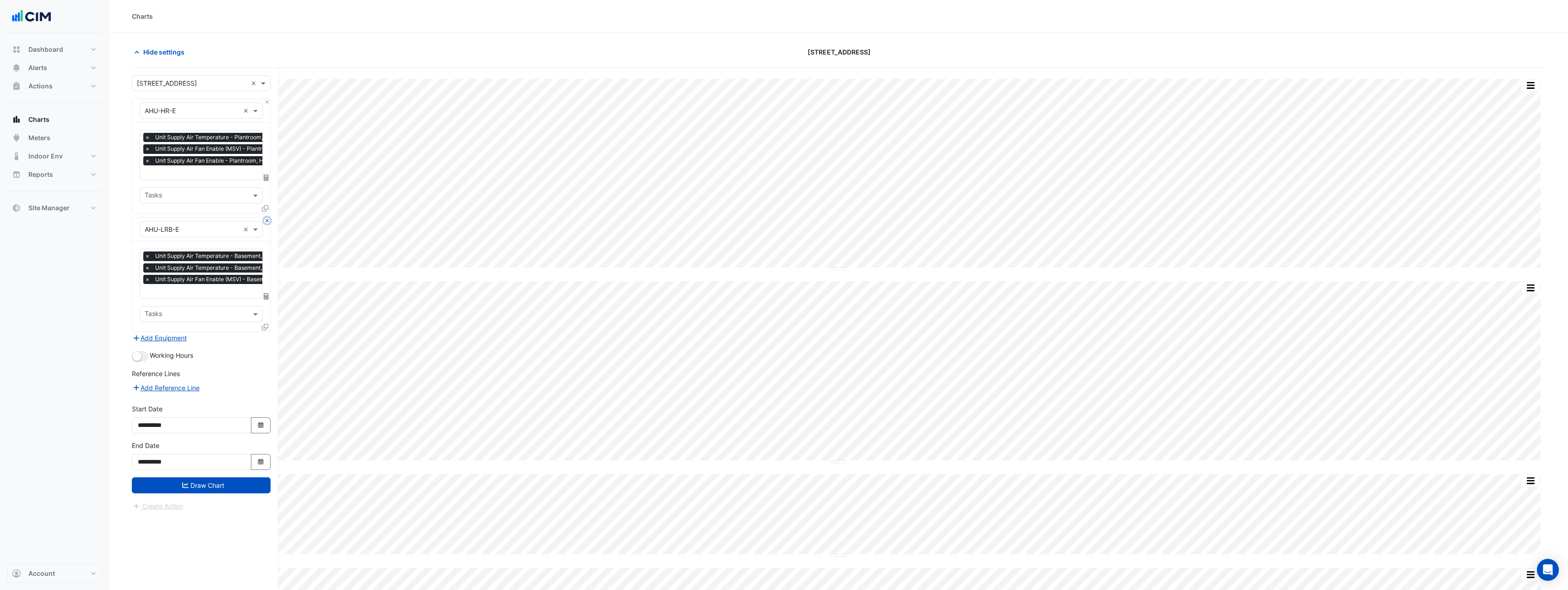
click at [267, 221] on button "Close" at bounding box center [267, 220] width 6 height 6
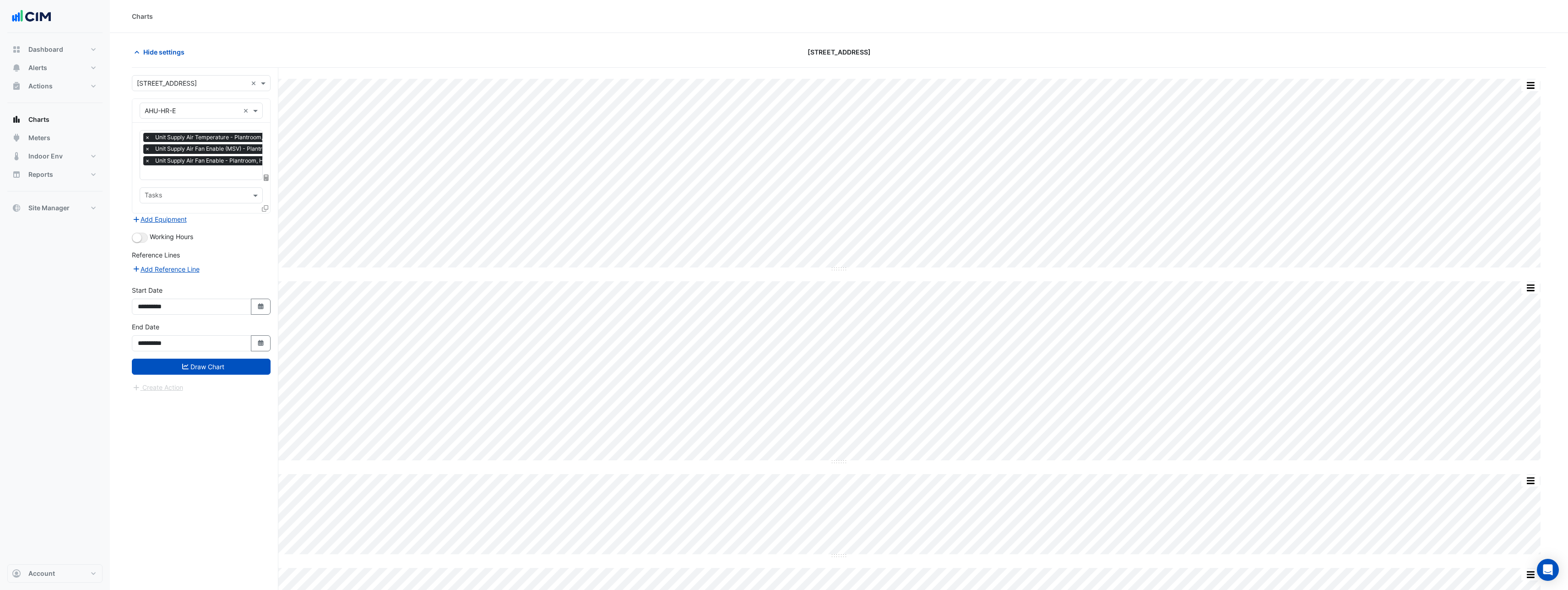
click at [265, 208] on icon at bounding box center [265, 209] width 7 height 7
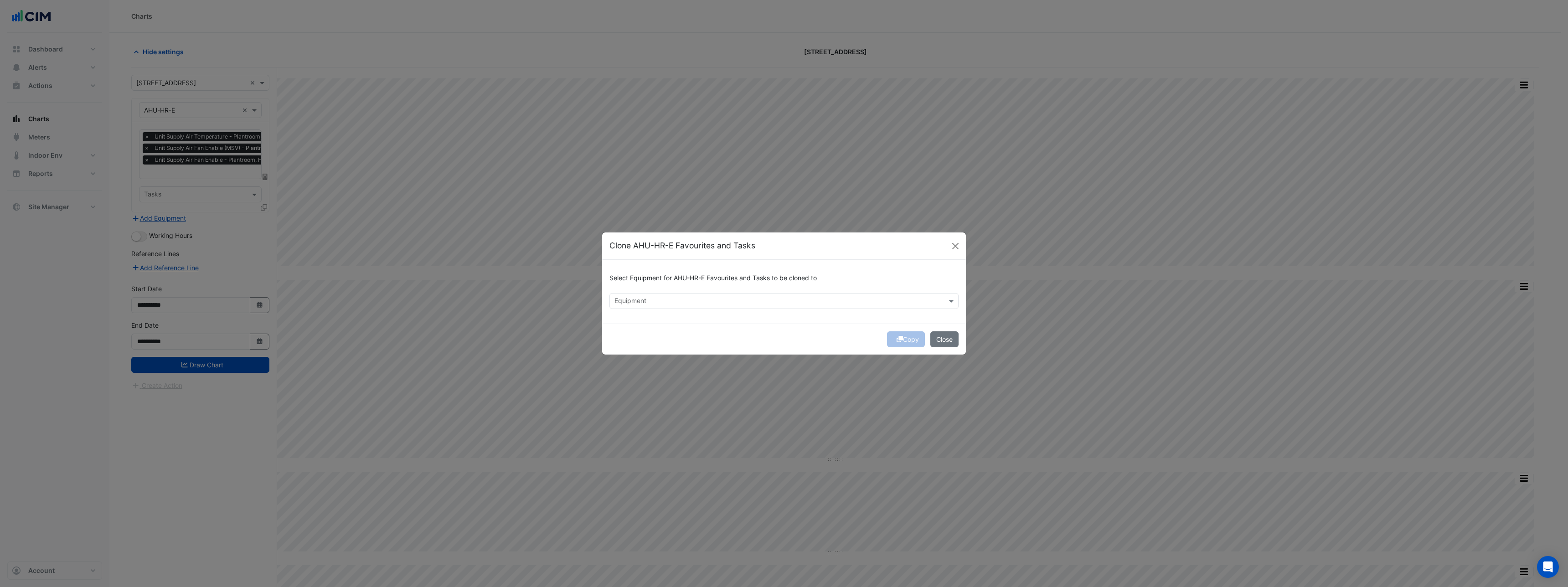
click at [644, 300] on input "text" at bounding box center [779, 302] width 329 height 10
click at [665, 297] on input "text" at bounding box center [779, 302] width 329 height 10
drag, startPoint x: 860, startPoint y: 316, endPoint x: 837, endPoint y: 311, distance: 23.5
click at [860, 317] on div "Select Equipment for AHU-HR-E Favourites and Tasks to be cloned to Equipment AH…" at bounding box center [784, 291] width 364 height 64
click at [761, 301] on input "text" at bounding box center [779, 302] width 329 height 10
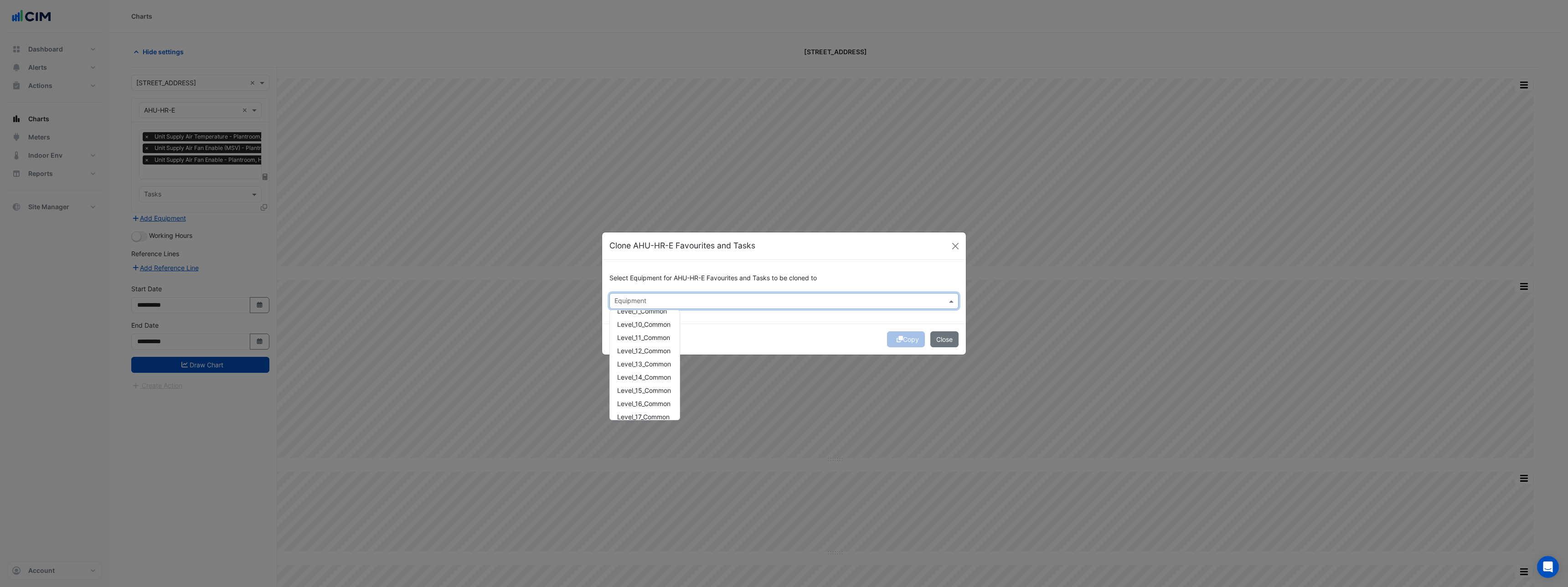
scroll to position [347, 0]
click at [760, 311] on div "Select Equipment for AHU-HR-E Favourites and Tasks to be cloned to Equipment AH…" at bounding box center [784, 291] width 364 height 64
click at [764, 302] on input "text" at bounding box center [779, 302] width 329 height 10
click at [658, 317] on div "AHU-26" at bounding box center [645, 320] width 69 height 13
click at [651, 413] on span "Level_9_Common" at bounding box center [642, 409] width 50 height 8
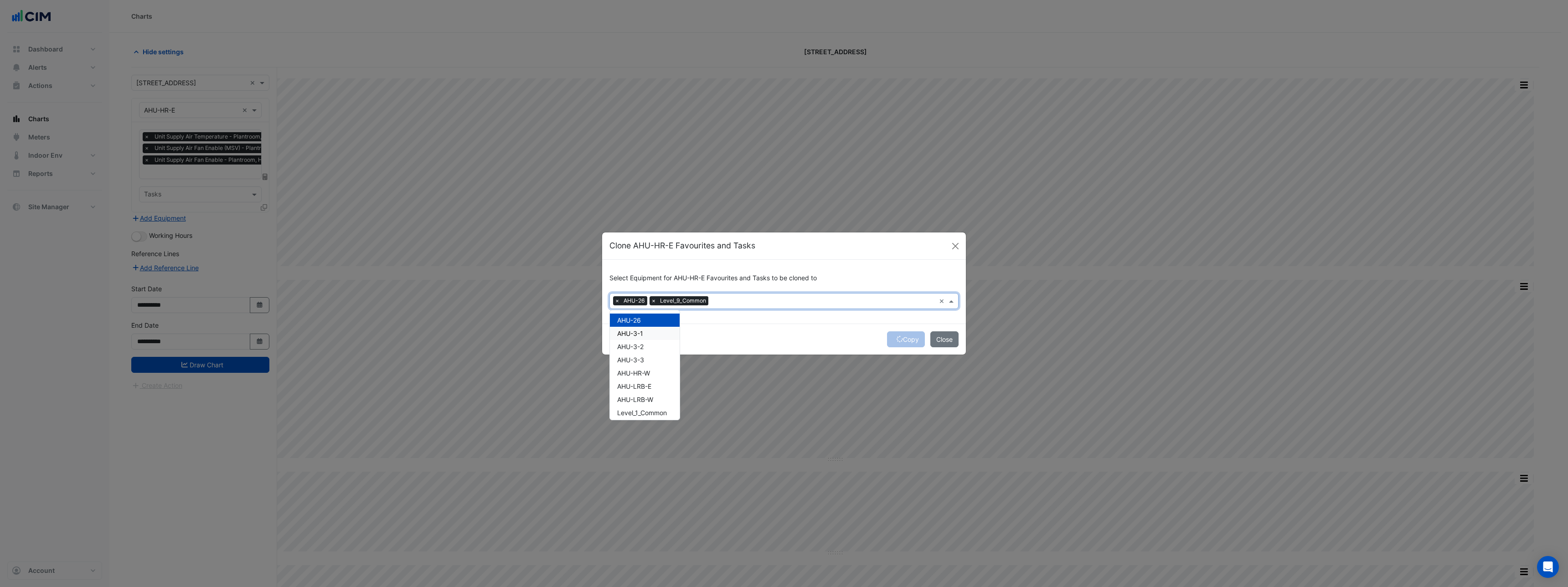
scroll to position [0, 0]
click at [639, 333] on span "AHU-3-1" at bounding box center [630, 334] width 26 height 8
click at [640, 346] on span "AHU-3-2" at bounding box center [630, 347] width 26 height 8
drag, startPoint x: 641, startPoint y: 358, endPoint x: 643, endPoint y: 368, distance: 10.2
click at [641, 359] on span "AHU-3-3" at bounding box center [630, 360] width 27 height 8
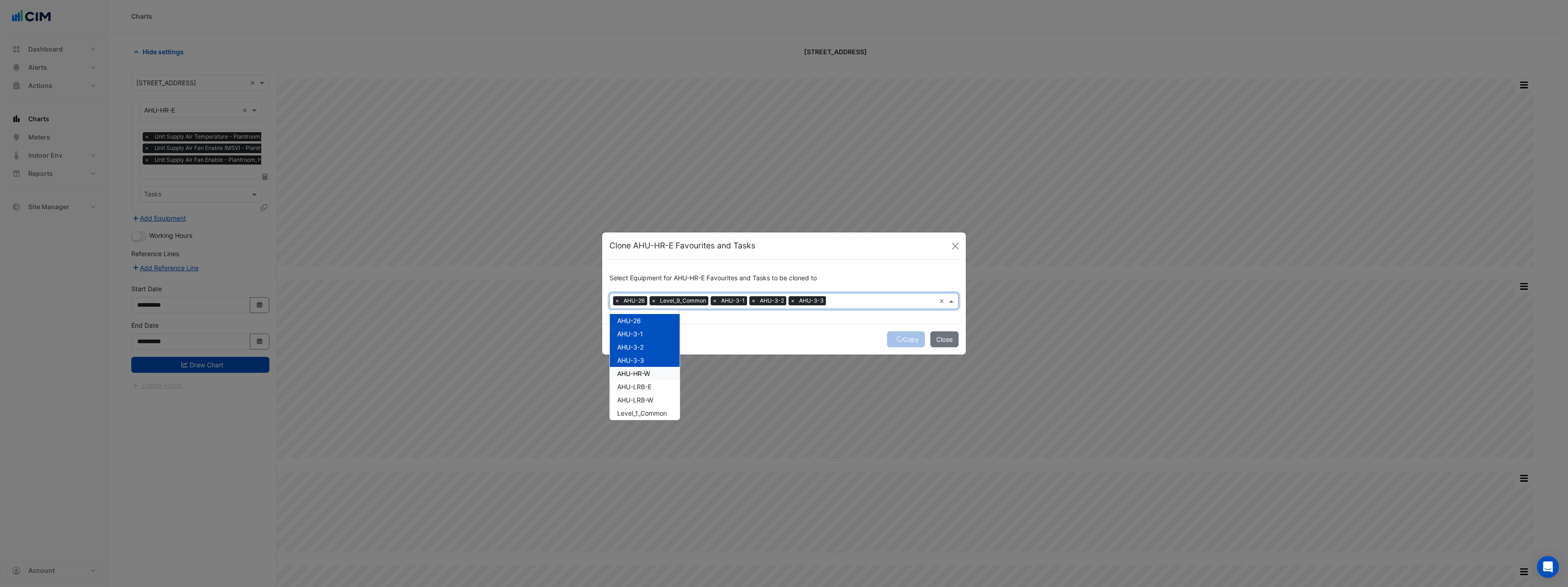
drag, startPoint x: 643, startPoint y: 368, endPoint x: 645, endPoint y: 381, distance: 13.2
click at [643, 369] on div "AHU-HR-W" at bounding box center [645, 373] width 69 height 13
click at [645, 383] on span "AHU-LRB-E" at bounding box center [634, 387] width 34 height 8
click at [646, 391] on div "AHU-26 AHU-3-1 AHU-3-2 AHU-3-3 AHU-HR-W AHU-LRB-E AHU-LRB-W Level_1_Common Leve…" at bounding box center [645, 539] width 69 height 449
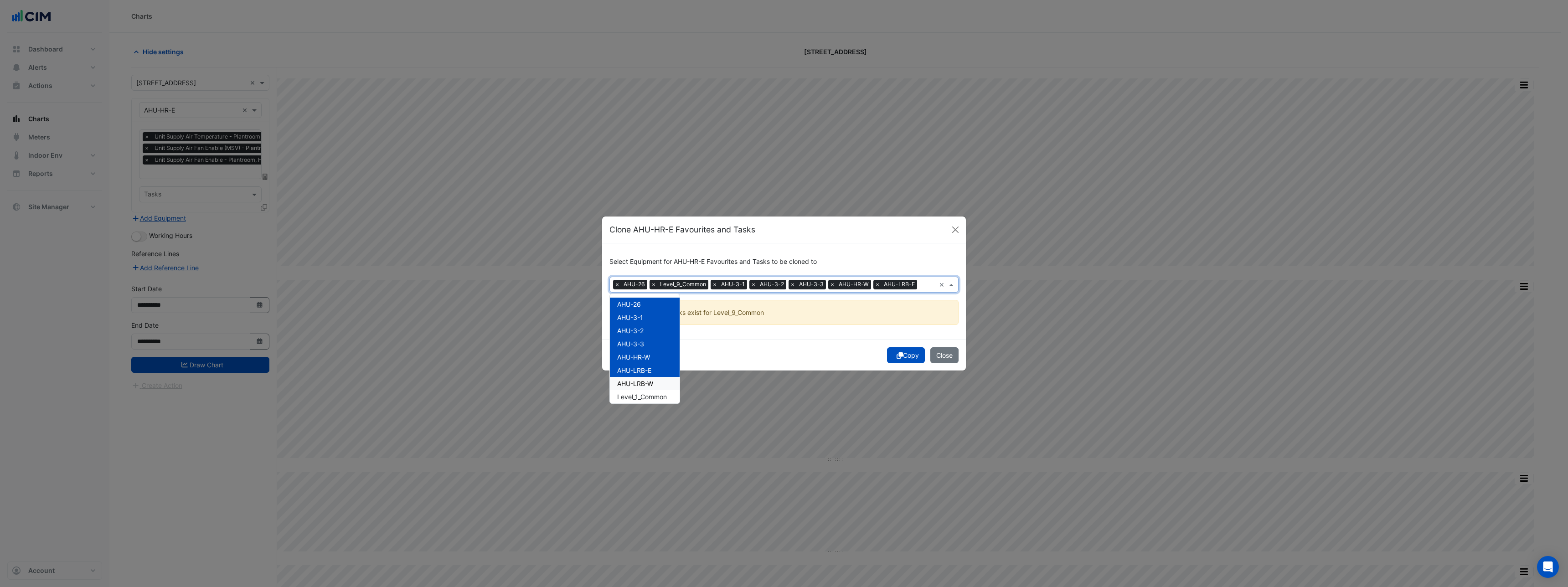
click at [648, 388] on div "AHU-LRB-W" at bounding box center [645, 383] width 69 height 13
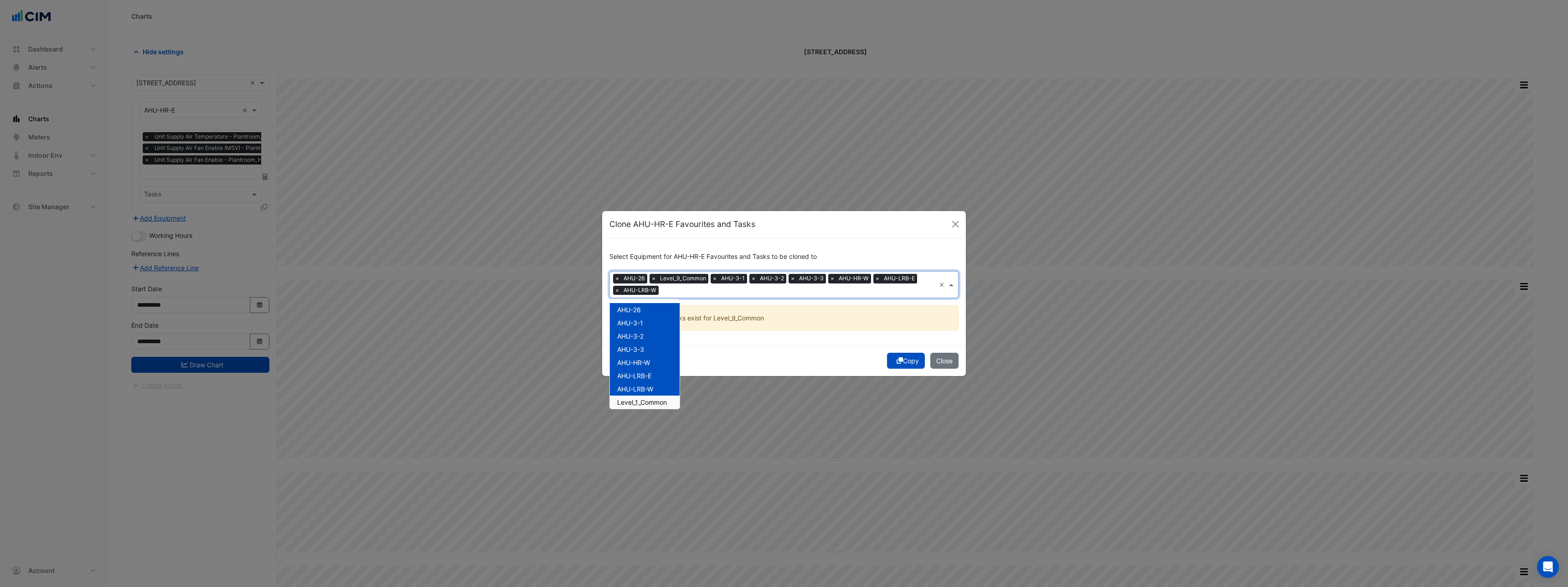
click at [650, 400] on span "Level_1_Common" at bounding box center [642, 402] width 50 height 8
click at [645, 337] on span "Level_18_Common" at bounding box center [644, 341] width 54 height 8
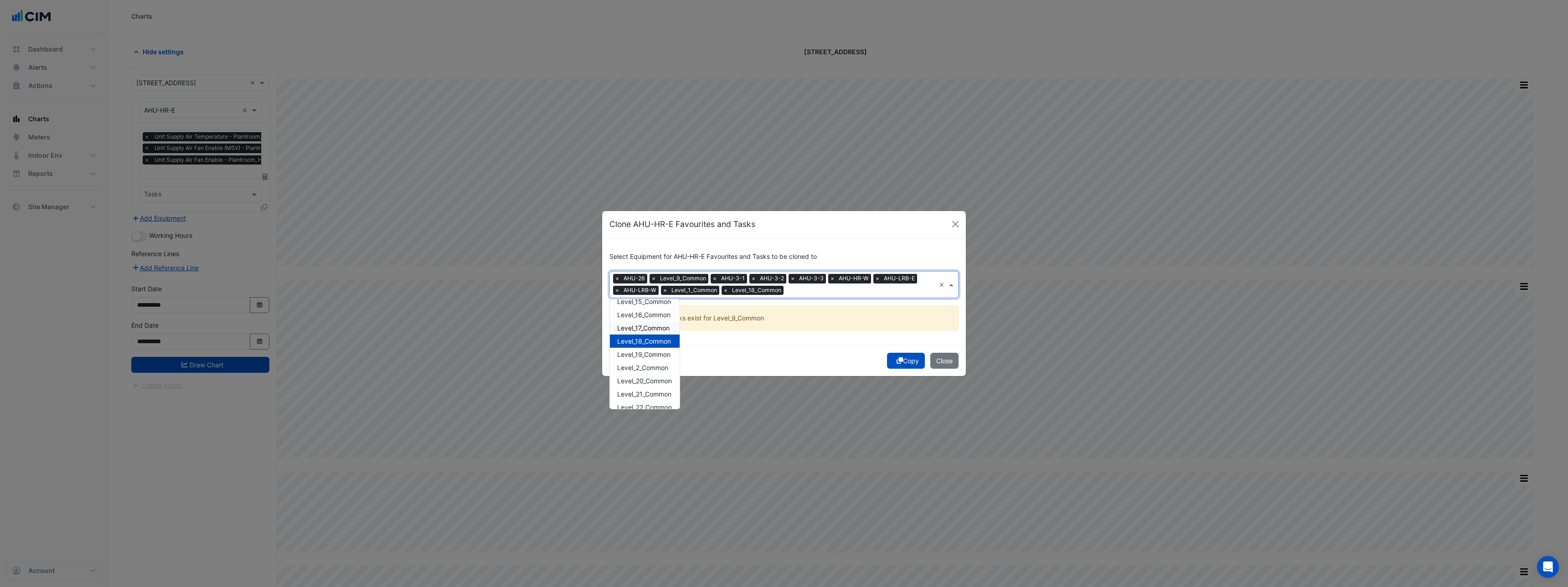
click at [643, 328] on span "Level_17_Common" at bounding box center [643, 328] width 52 height 8
click at [642, 314] on span "Level_16_Common" at bounding box center [643, 314] width 53 height 8
click at [643, 308] on div "Level_16_Common" at bounding box center [645, 314] width 69 height 13
click at [656, 315] on span "Level_15_Common" at bounding box center [644, 314] width 54 height 8
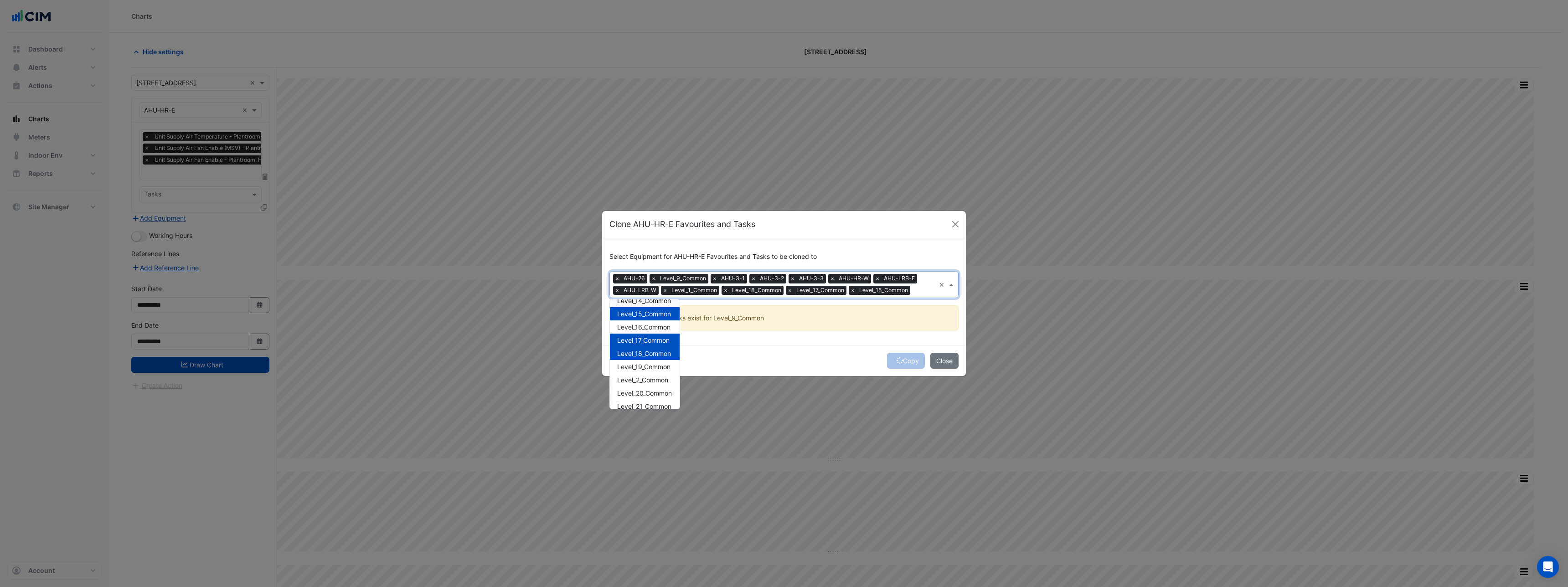
click at [655, 306] on div "Level_14_Common" at bounding box center [645, 301] width 69 height 13
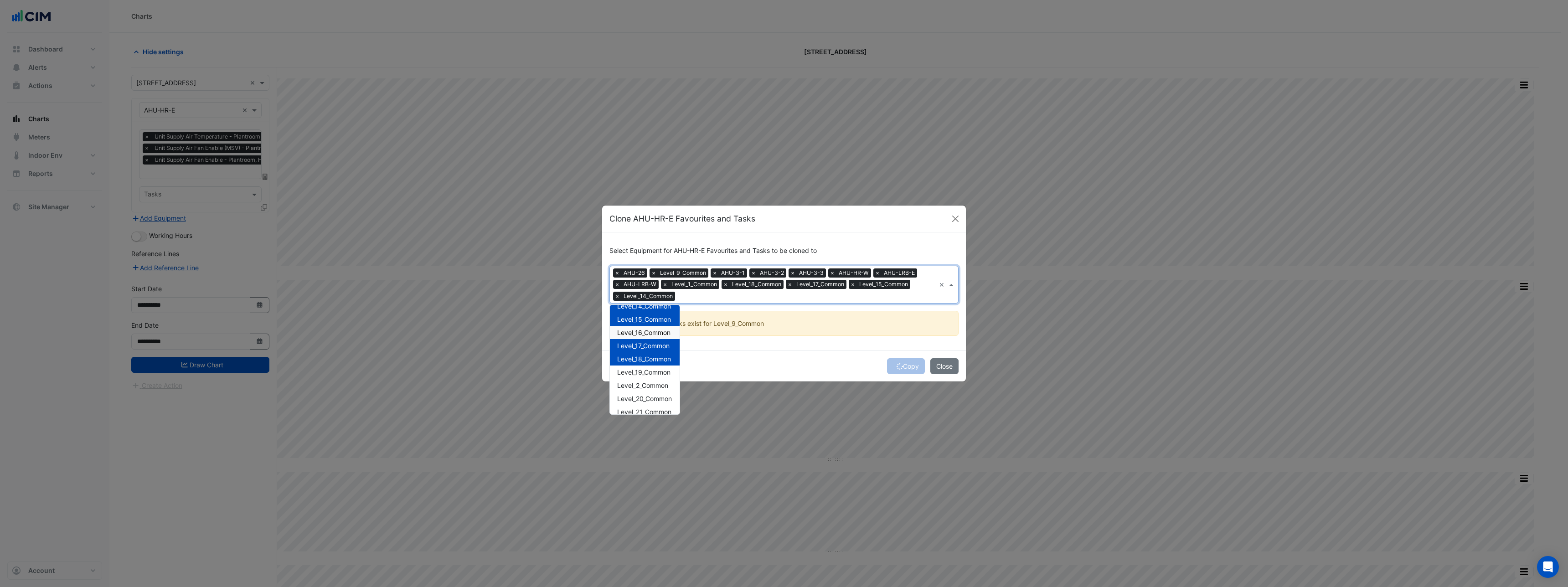
click at [652, 336] on div "Level_16_Common" at bounding box center [645, 332] width 69 height 13
click at [653, 345] on span "Level_11_Common" at bounding box center [643, 345] width 53 height 8
click at [653, 332] on span "Level_10_Common" at bounding box center [643, 331] width 53 height 8
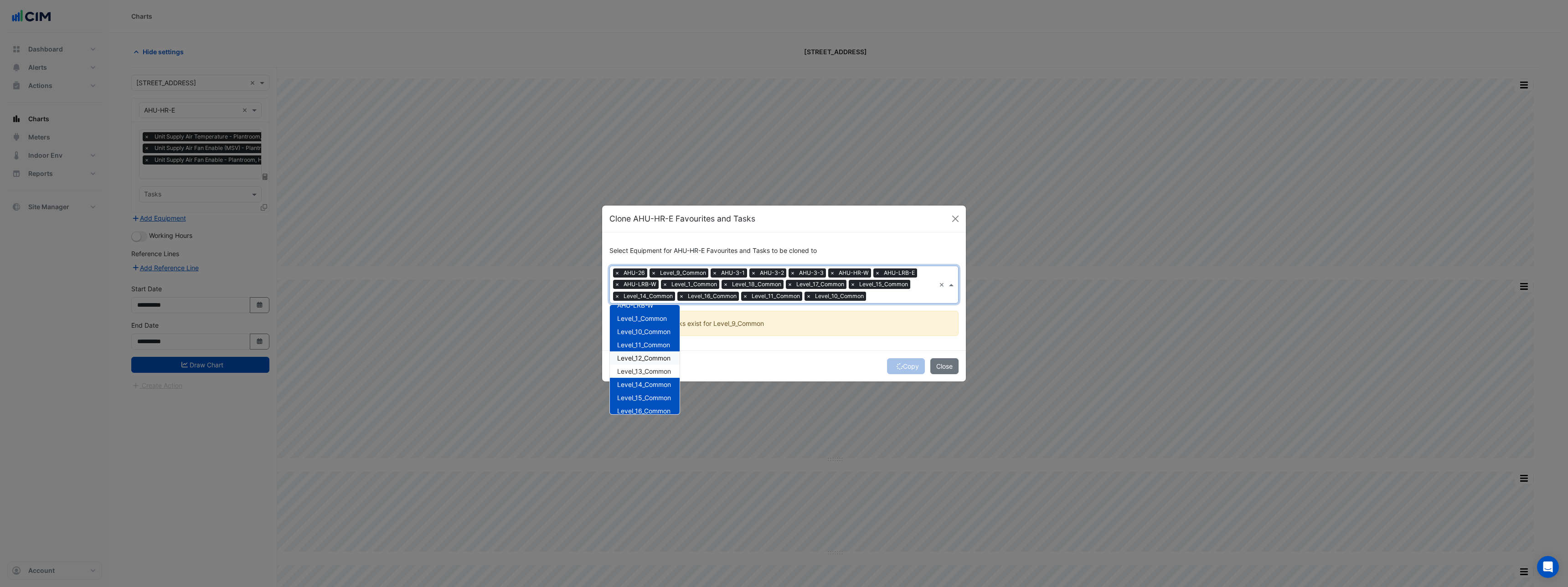
click at [652, 354] on div "Level_12_Common" at bounding box center [645, 358] width 69 height 13
click at [651, 371] on span "Level_13_Common" at bounding box center [644, 371] width 54 height 8
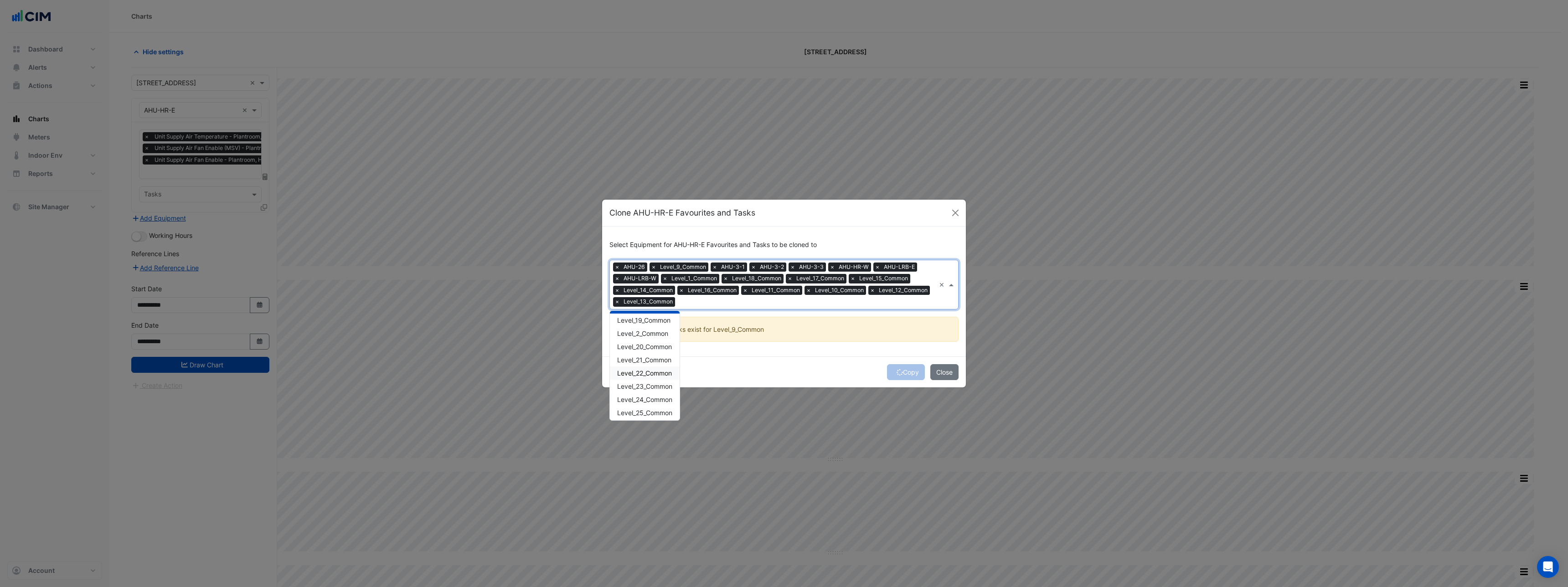
scroll to position [347, 0]
click at [648, 388] on div "Level_7_Common" at bounding box center [645, 383] width 69 height 13
click at [645, 400] on span "Level_8_Common" at bounding box center [643, 397] width 51 height 8
click at [647, 375] on div "Level_6_Common" at bounding box center [645, 370] width 69 height 13
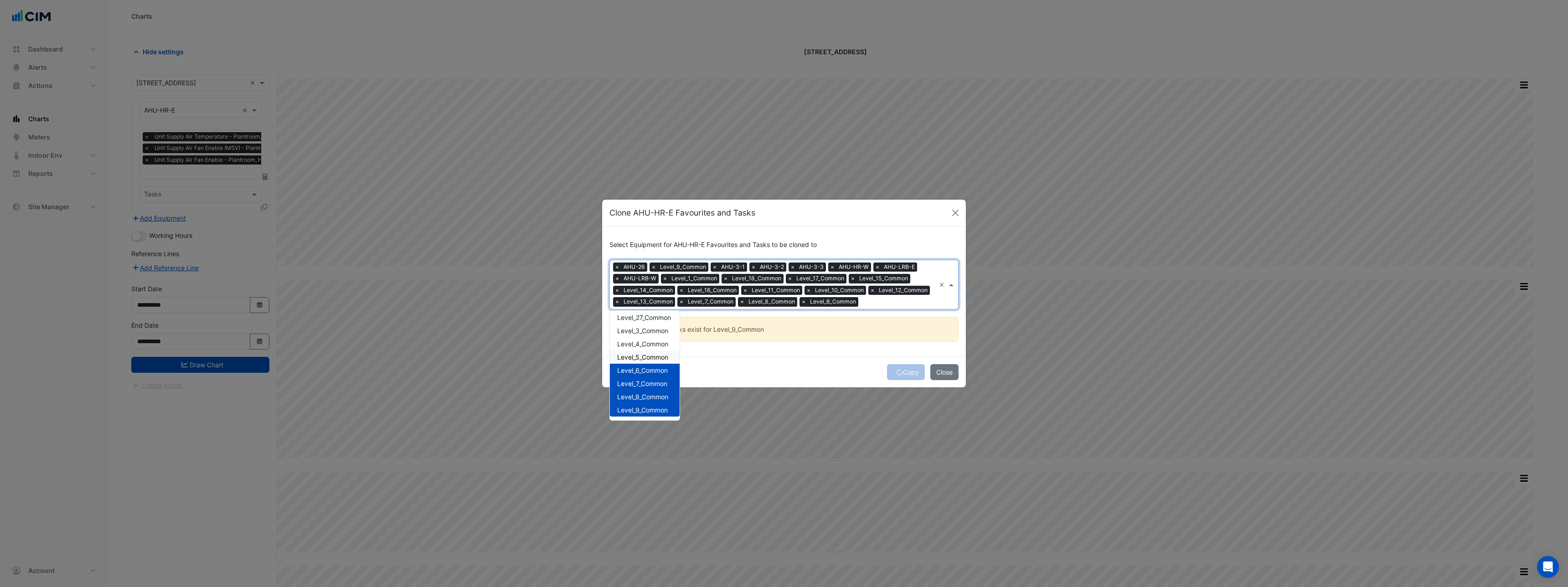
drag, startPoint x: 647, startPoint y: 356, endPoint x: 647, endPoint y: 346, distance: 10.0
click at [647, 356] on span "Level_5_Common" at bounding box center [643, 357] width 51 height 8
click at [647, 345] on span "Level_4_Common" at bounding box center [643, 344] width 51 height 8
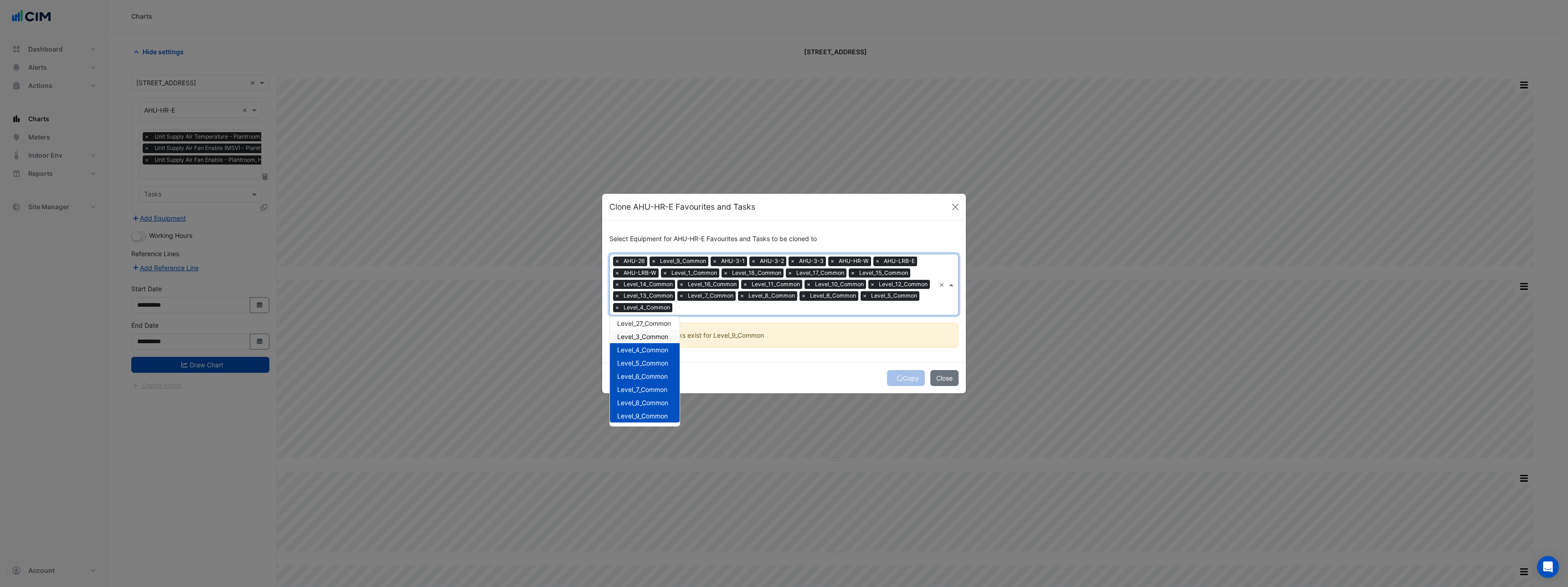
click at [645, 330] on div "Level_3_Common" at bounding box center [645, 337] width 69 height 13
click at [647, 322] on span "Level_27_Common" at bounding box center [644, 324] width 54 height 8
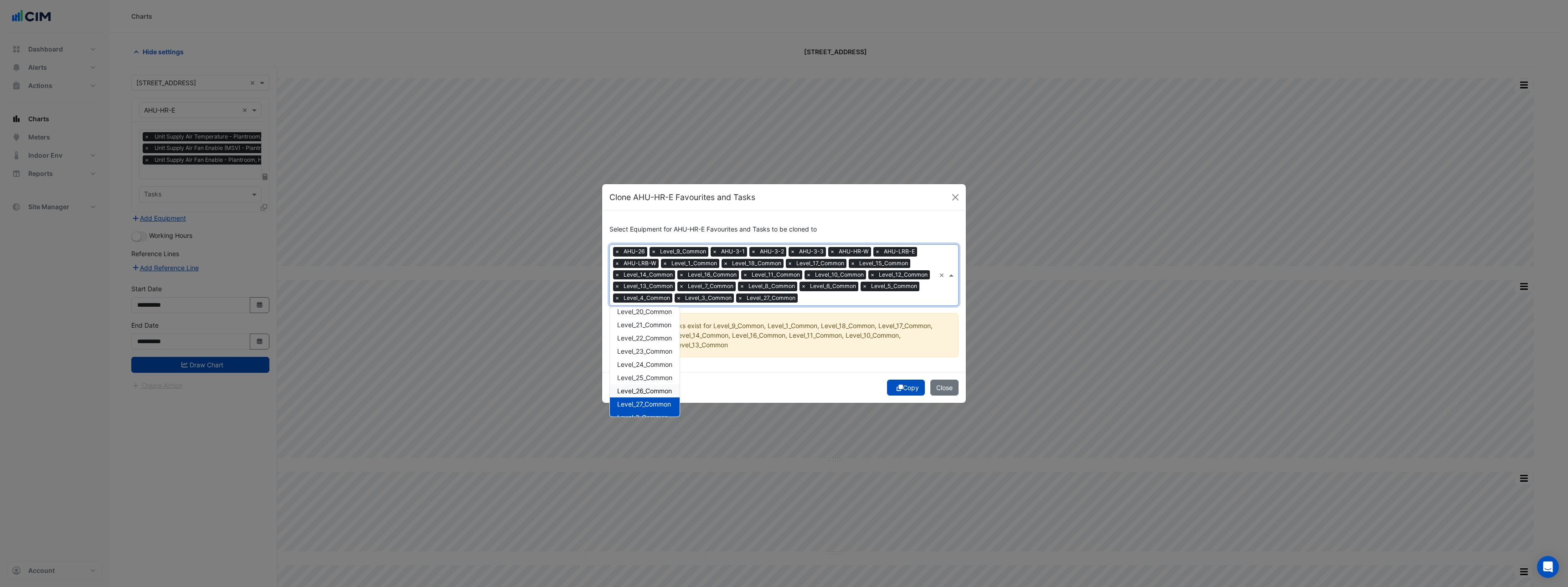
click at [652, 388] on span "Level_26_Common" at bounding box center [644, 391] width 54 height 8
click at [652, 379] on span "Level_25_Common" at bounding box center [645, 377] width 55 height 8
click at [649, 363] on span "Level_24_Common" at bounding box center [645, 364] width 55 height 8
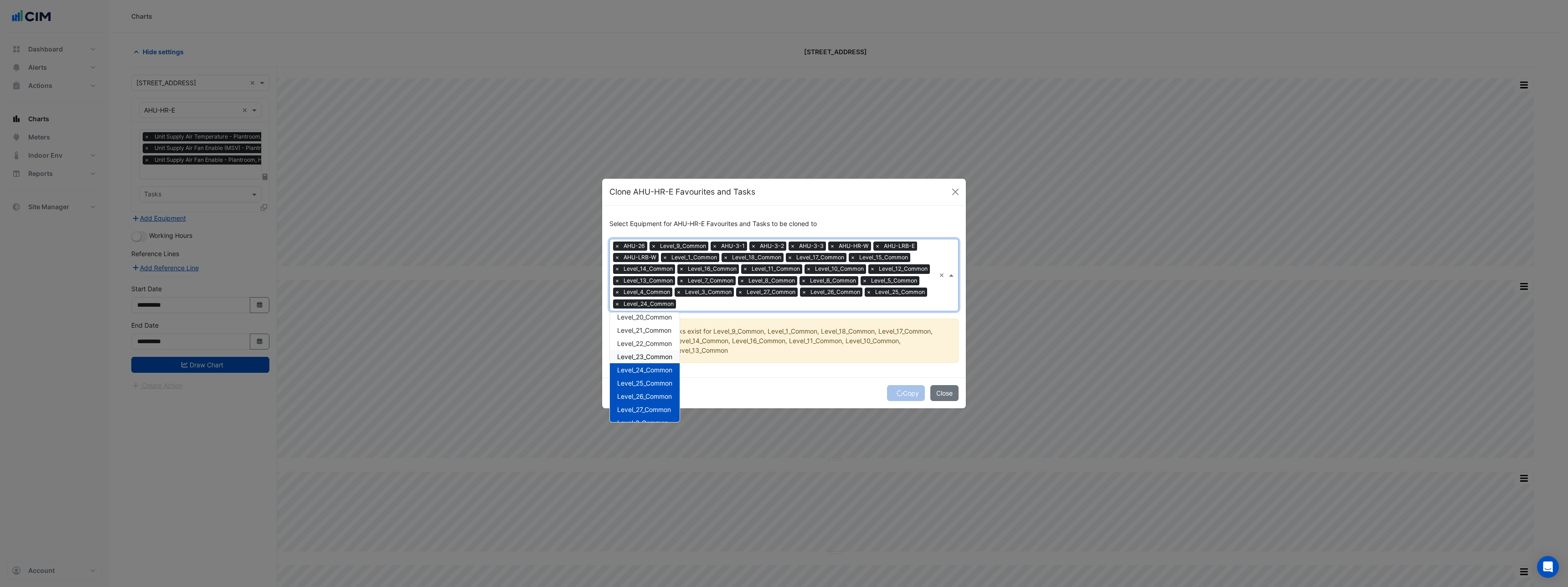
click at [649, 353] on span "Level_23_Common" at bounding box center [645, 356] width 55 height 8
drag, startPoint x: 651, startPoint y: 339, endPoint x: 652, endPoint y: 331, distance: 8.1
click at [651, 339] on span "Level_22_Common" at bounding box center [644, 343] width 54 height 8
click at [652, 331] on span "Level_21_Common" at bounding box center [644, 330] width 54 height 8
click at [653, 322] on div "Level_20_Common" at bounding box center [645, 317] width 69 height 13
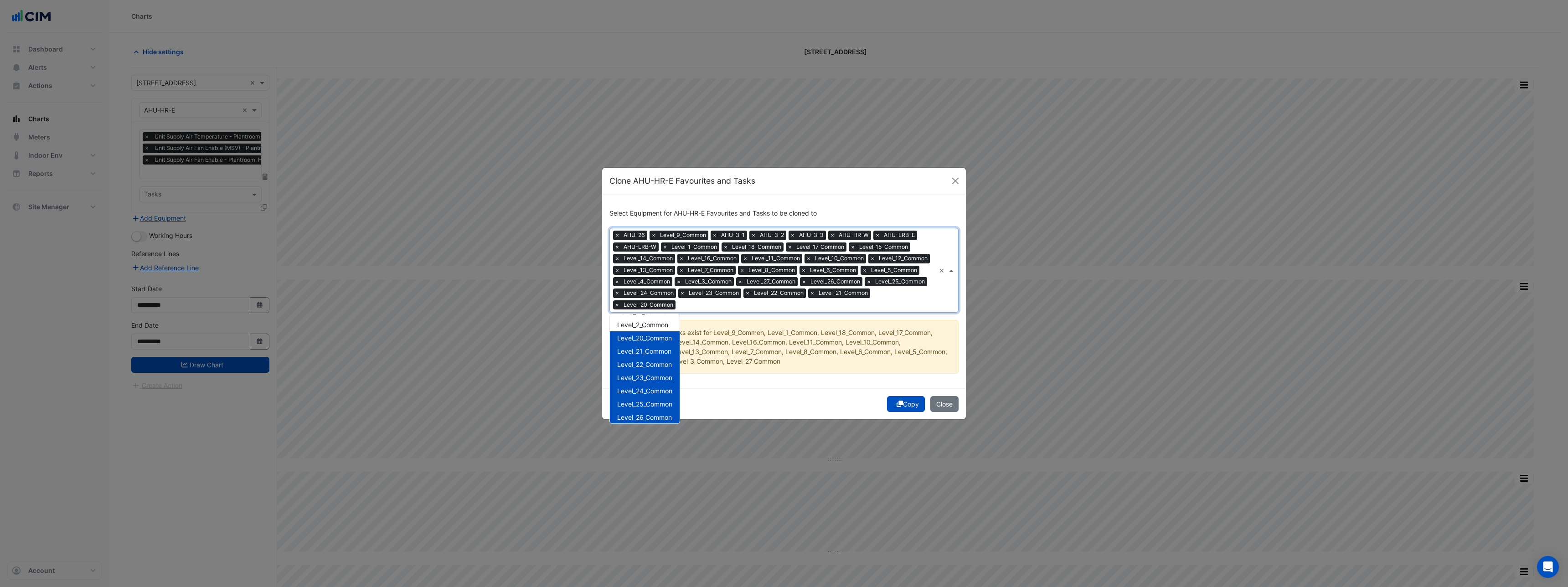
scroll to position [216, 0]
click at [660, 342] on span "Level_2_Common" at bounding box center [643, 346] width 51 height 8
click at [659, 331] on span "Level_19_Common" at bounding box center [643, 333] width 53 height 8
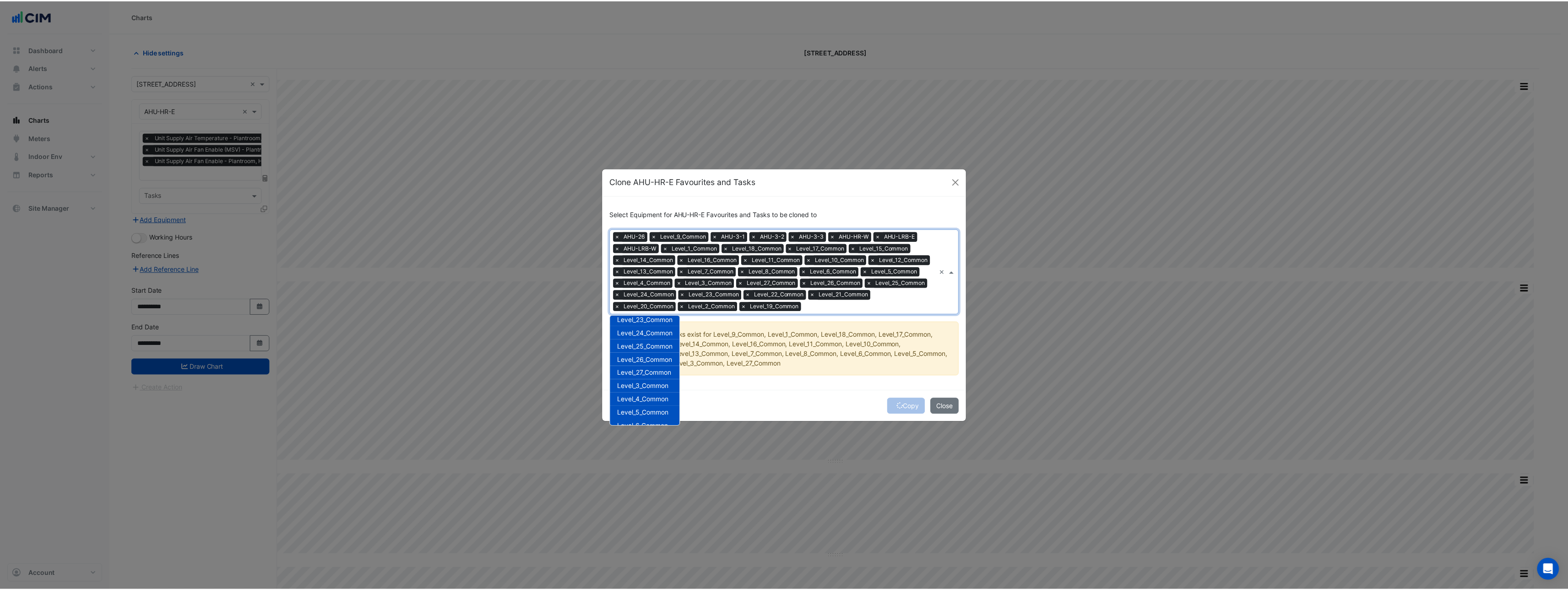
scroll to position [349, 0]
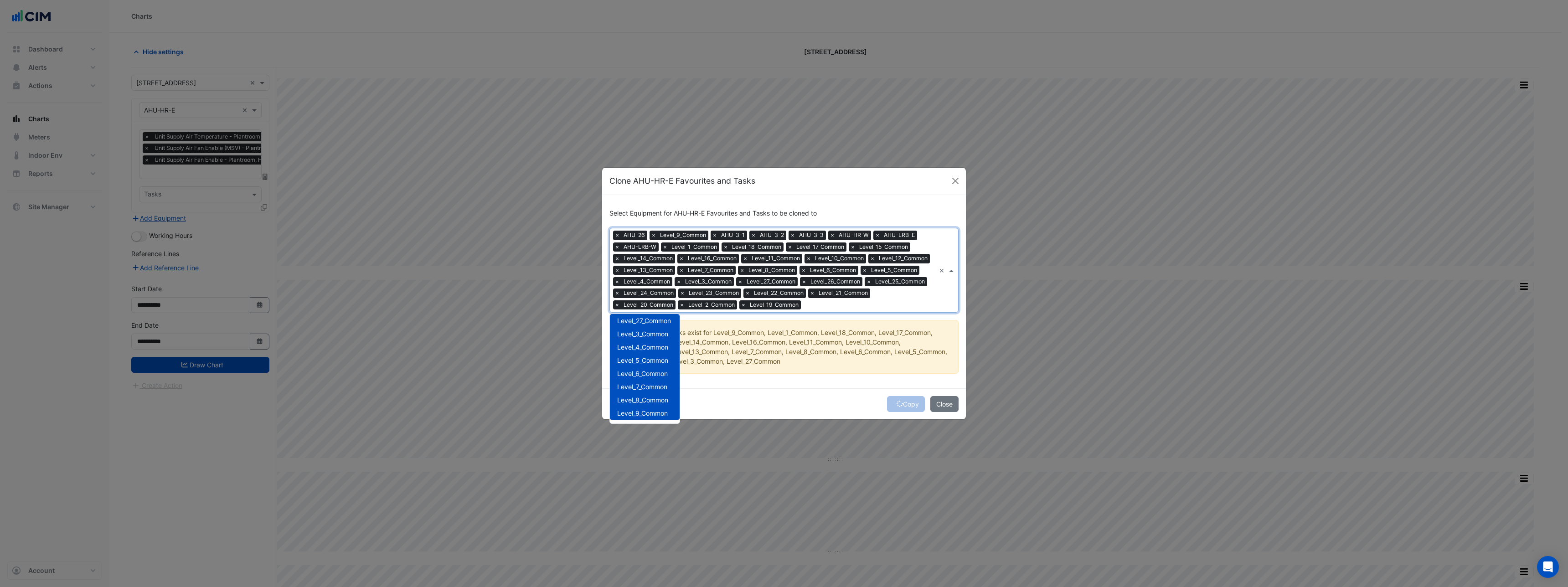
click at [870, 400] on div "Copy Close" at bounding box center [784, 404] width 364 height 31
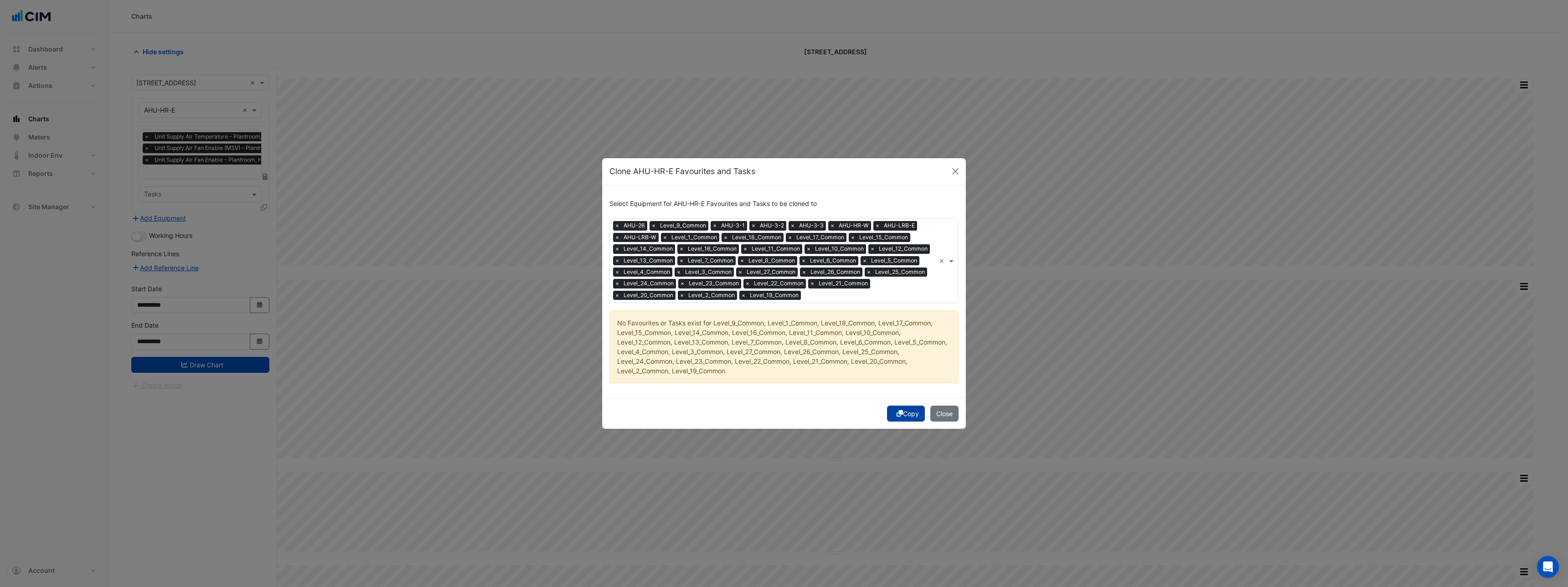
click at [910, 414] on button "Copy" at bounding box center [906, 413] width 38 height 16
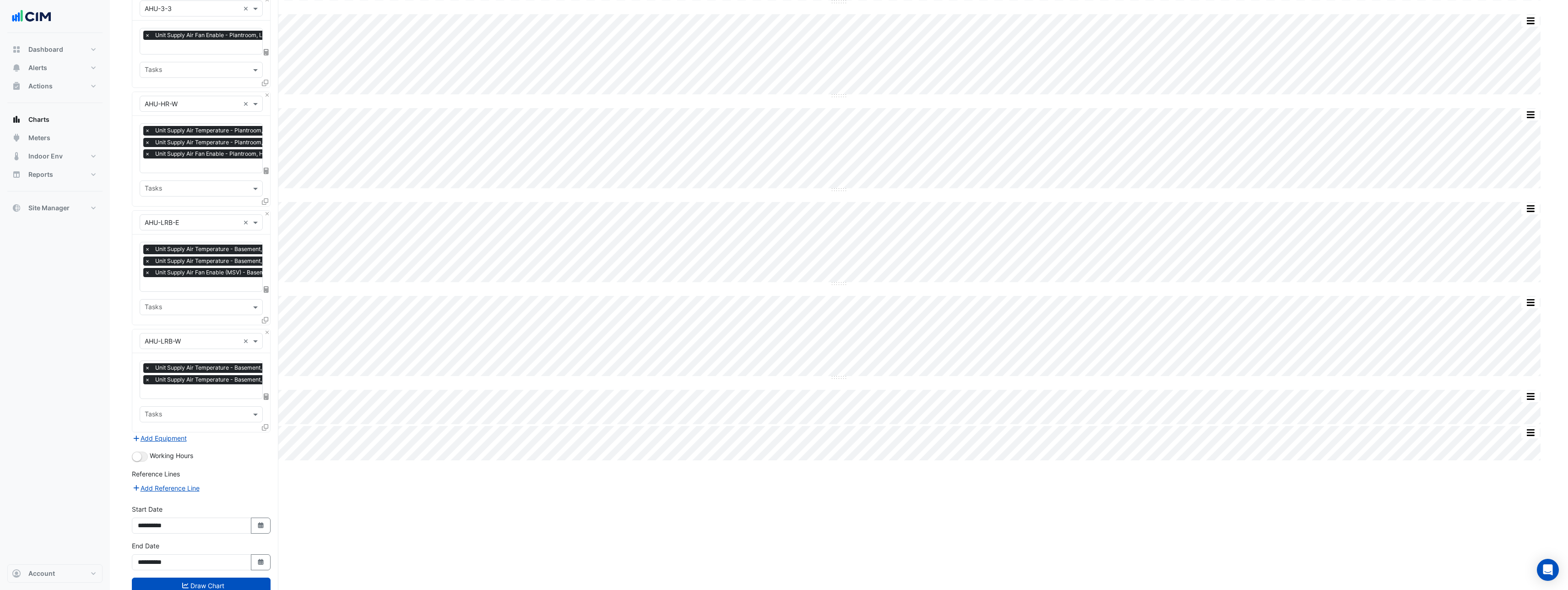
scroll to position [576, 0]
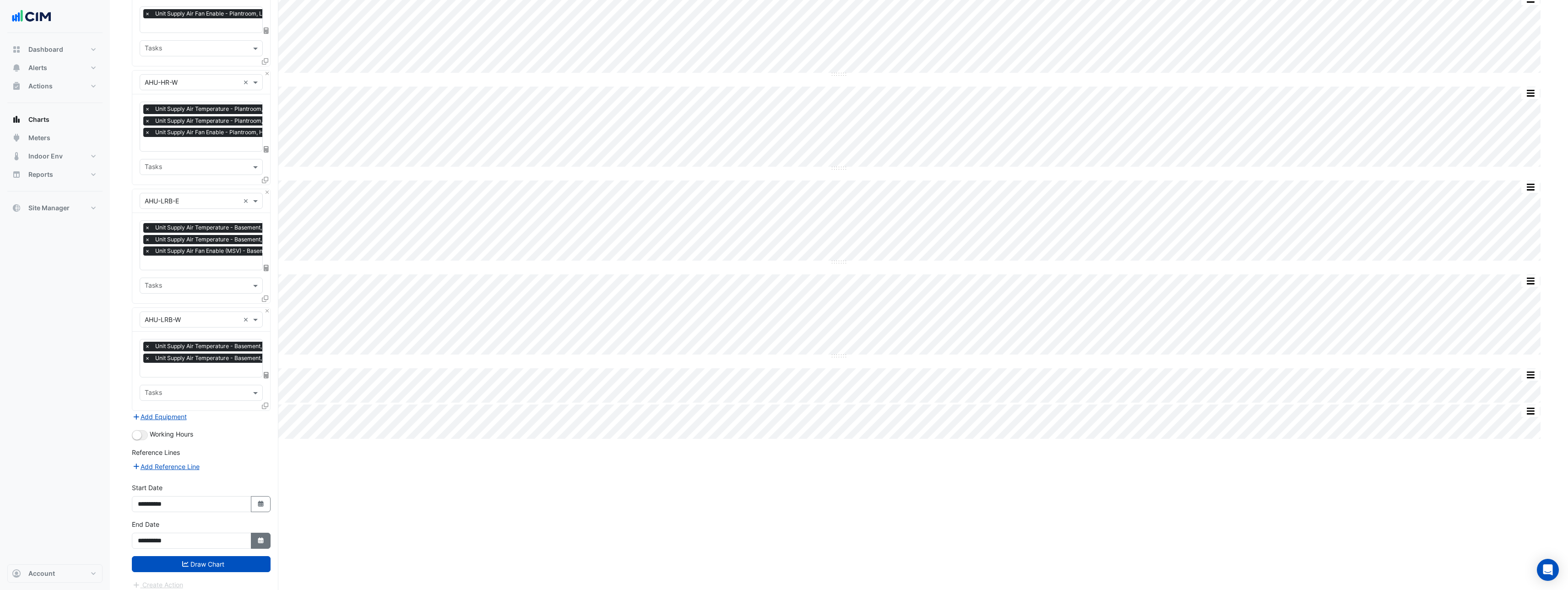
click at [263, 537] on icon "Select Date" at bounding box center [261, 541] width 9 height 7
click at [185, 413] on select "*** *** *** *** *** *** *** *** *** *** *** ***" at bounding box center [174, 412] width 35 height 14
select select "*"
click at [157, 405] on select "*** *** *** *** *** *** *** *** *** *** *** ***" at bounding box center [174, 412] width 35 height 14
click at [165, 499] on div "30" at bounding box center [162, 500] width 14 height 14
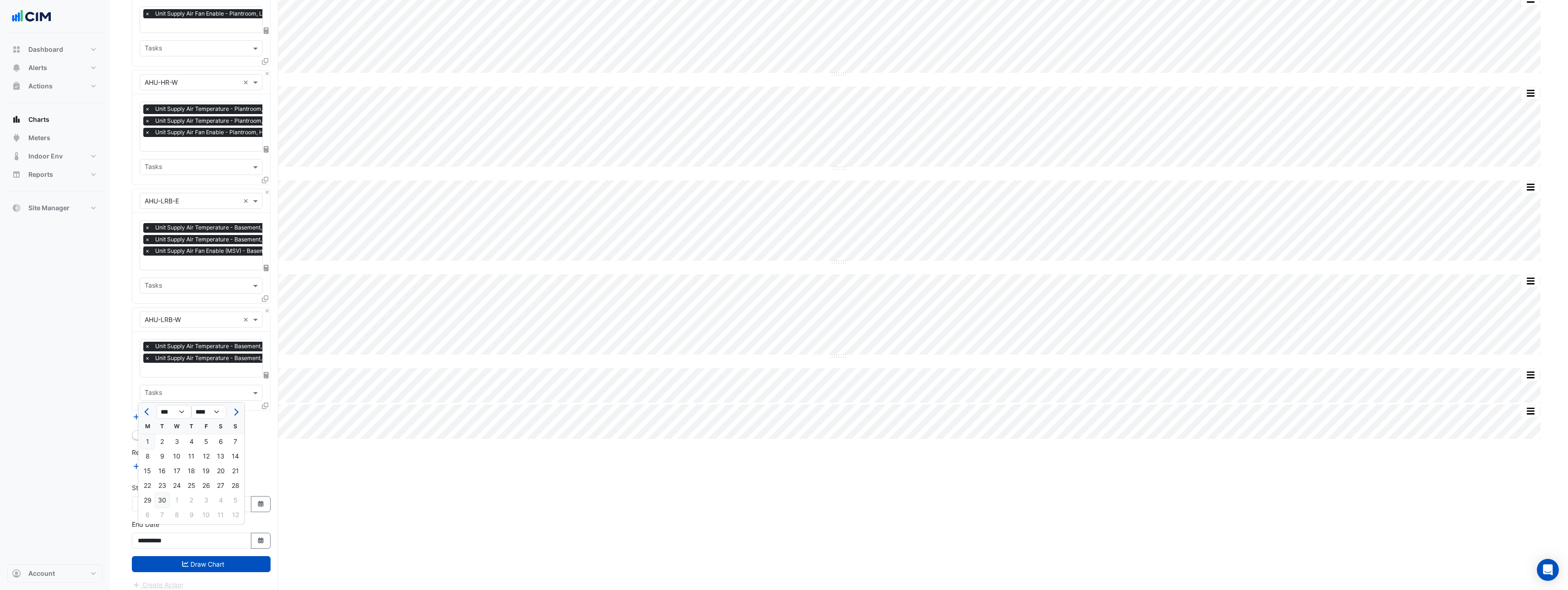
type input "**********"
click at [208, 559] on button "Draw Chart" at bounding box center [201, 564] width 139 height 16
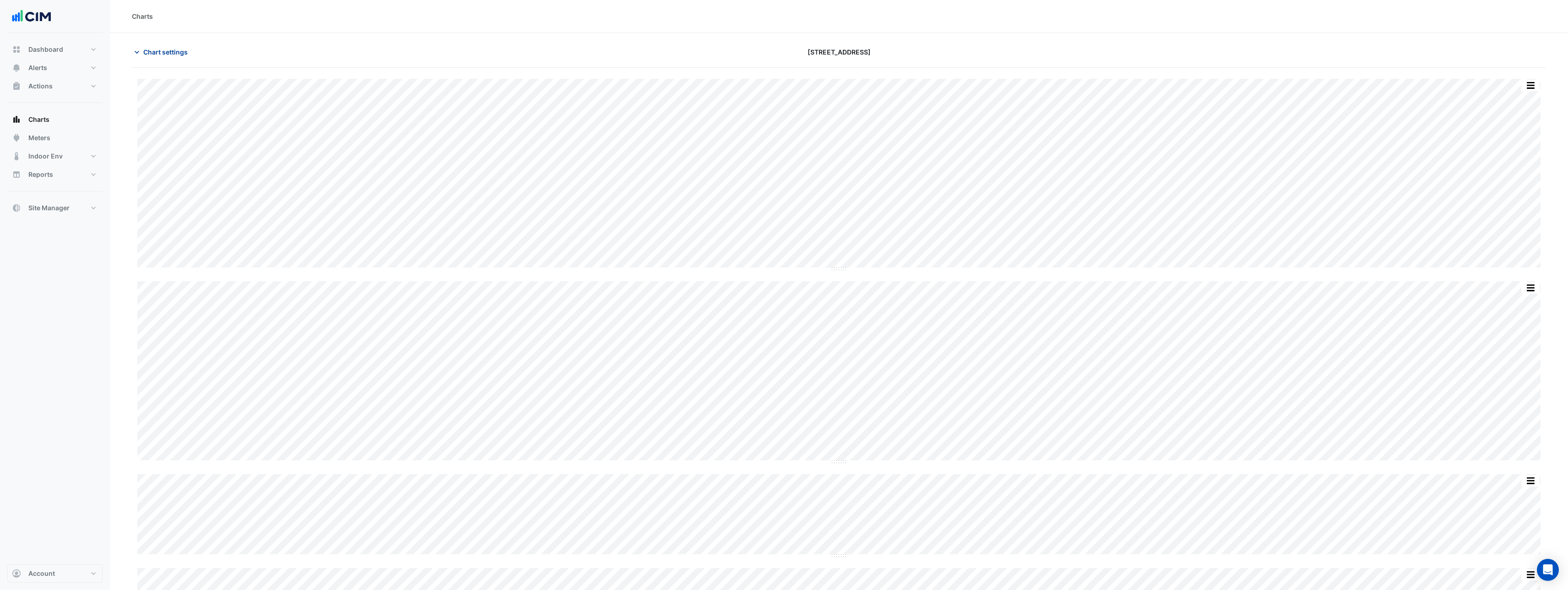
click at [139, 53] on icon "button" at bounding box center [137, 52] width 9 height 9
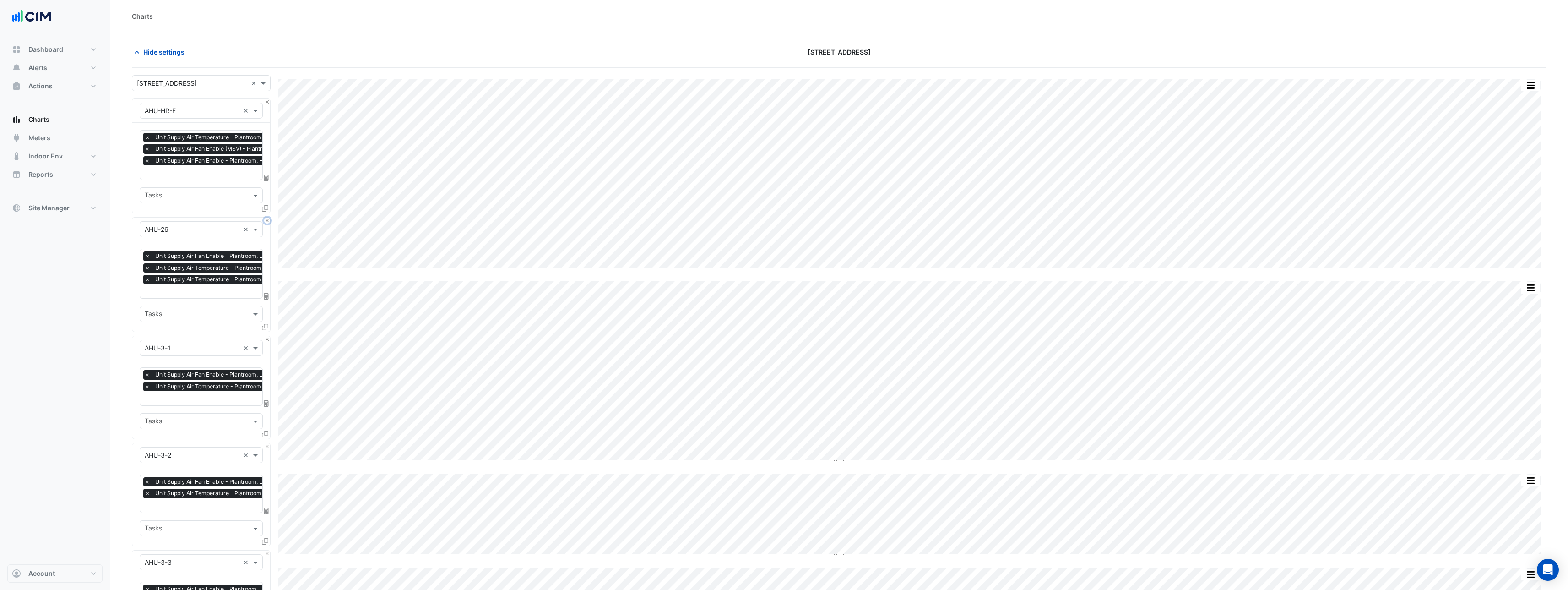
click at [267, 221] on button "Close" at bounding box center [267, 220] width 6 height 6
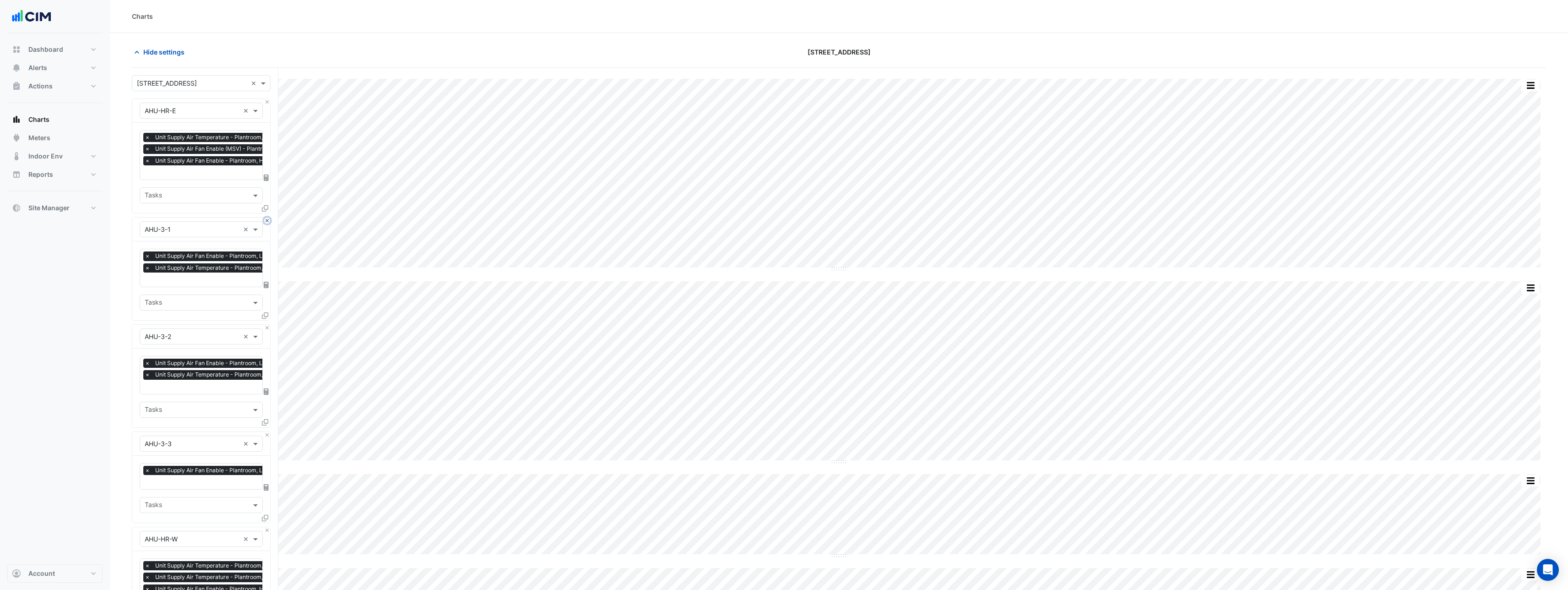
click at [267, 221] on button "Close" at bounding box center [267, 220] width 6 height 6
click at [267, 325] on button "Close" at bounding box center [267, 327] width 6 height 6
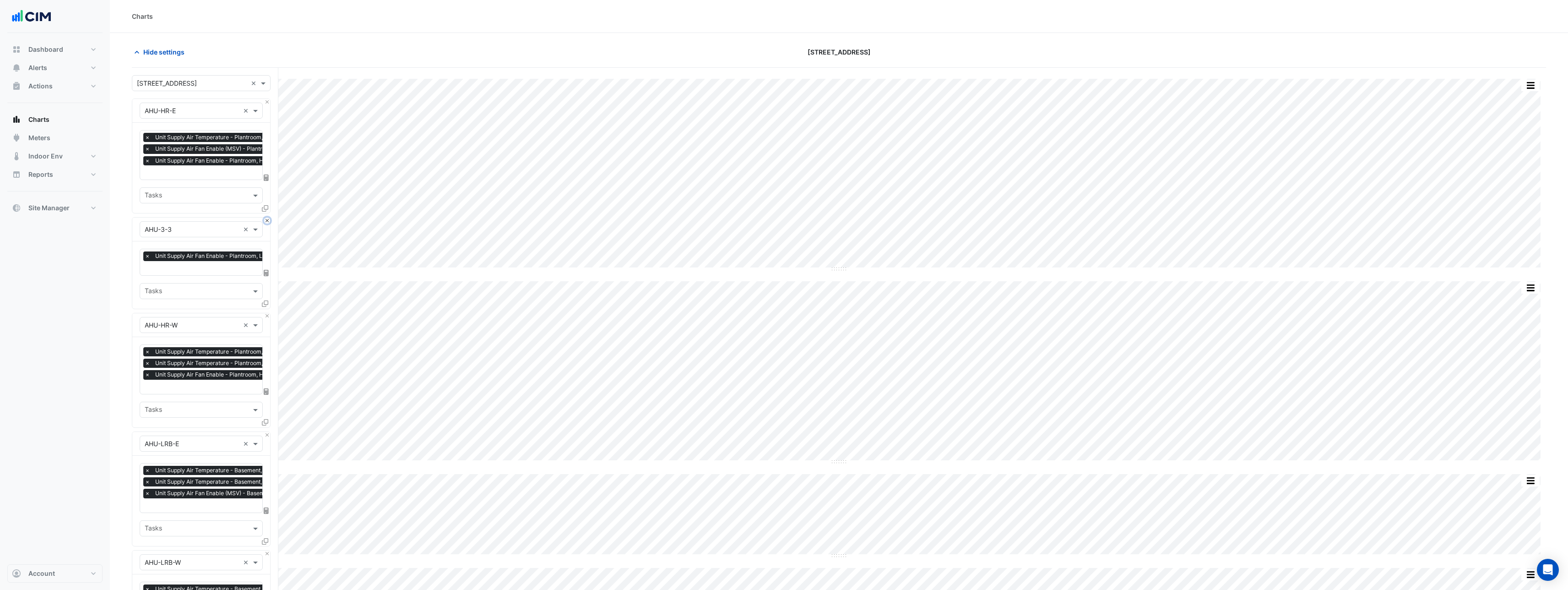
click at [267, 221] on button "Close" at bounding box center [267, 220] width 6 height 6
click at [267, 313] on button "Close" at bounding box center [267, 316] width 6 height 6
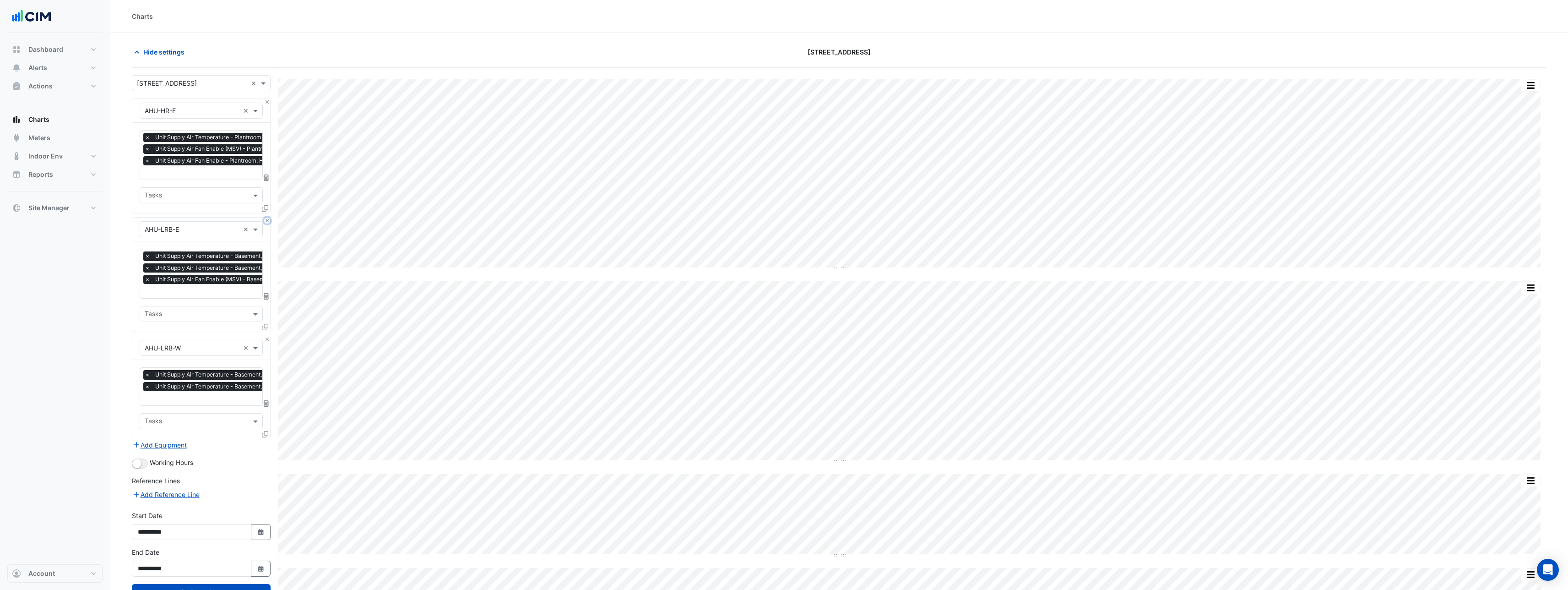
click at [267, 221] on button "Close" at bounding box center [267, 220] width 6 height 6
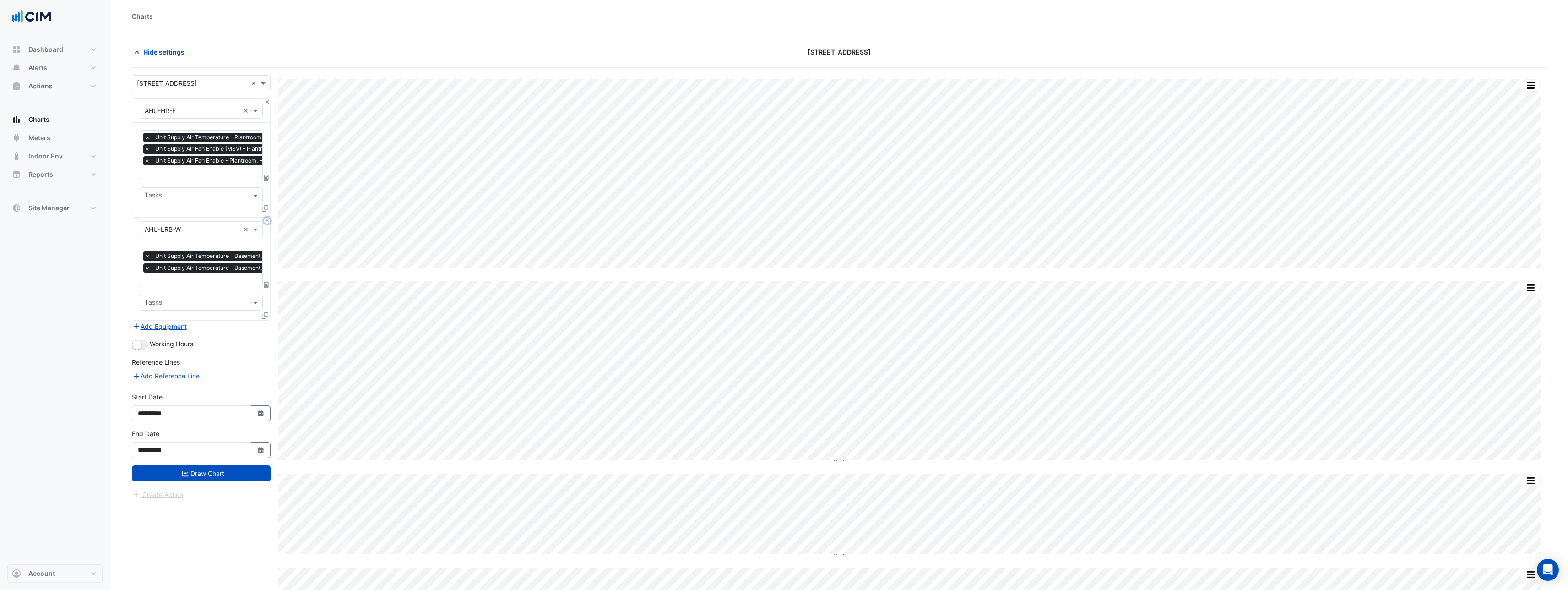
click at [267, 221] on button "Close" at bounding box center [267, 220] width 6 height 6
click at [267, 321] on div "Add Equipment" at bounding box center [201, 326] width 139 height 11
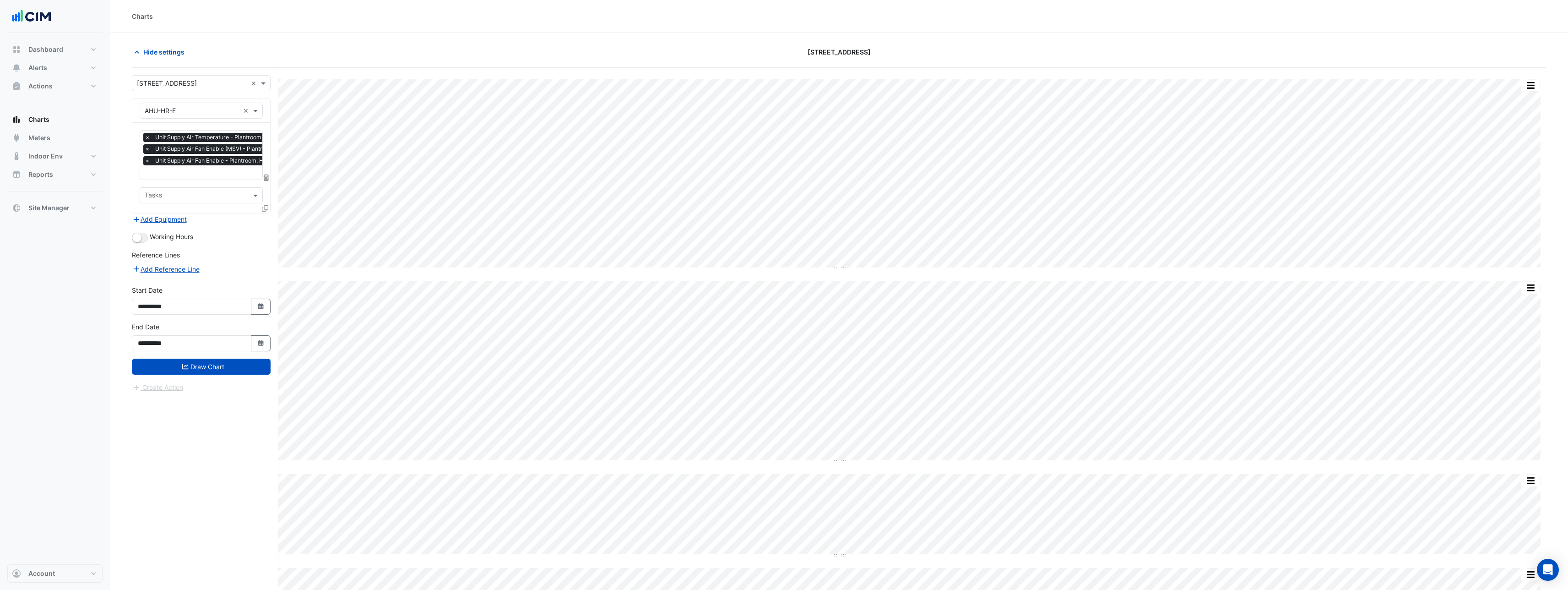
click at [221, 173] on input "text" at bounding box center [254, 173] width 219 height 10
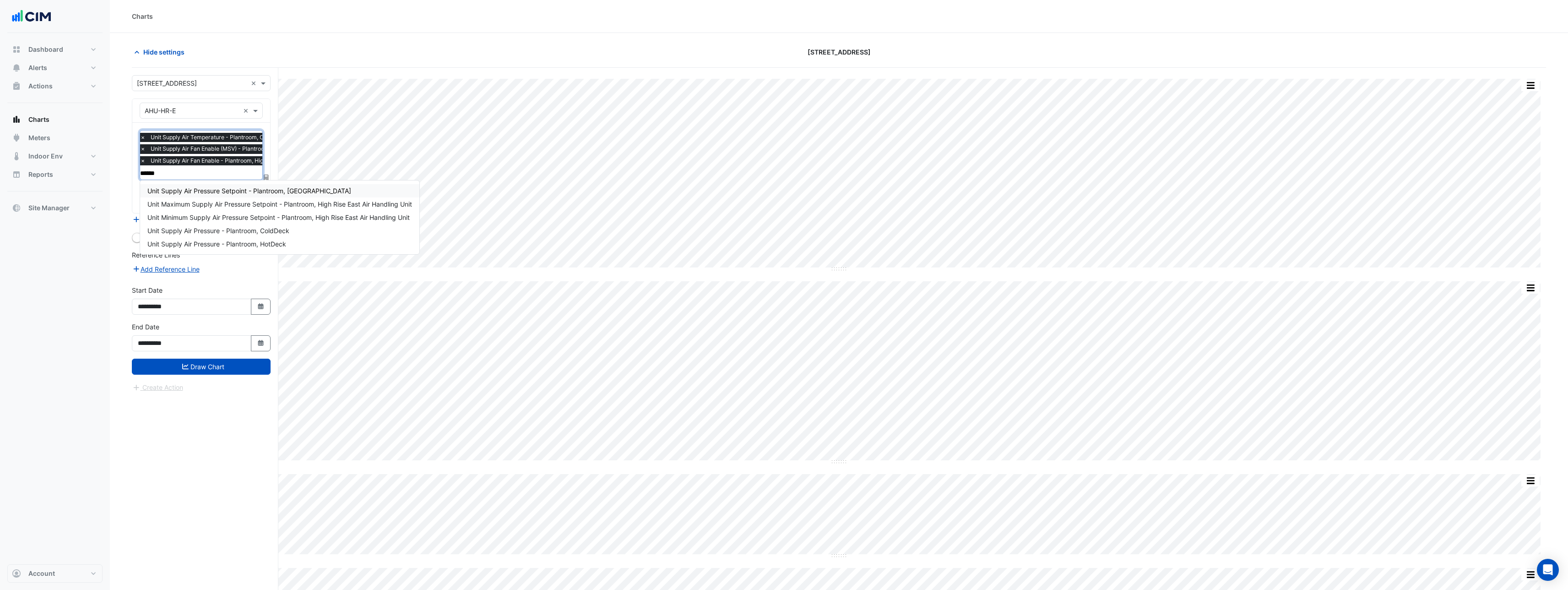
type input "*******"
click at [229, 232] on span "Unit Supply Air Pressure - Plantroom, ColdDeck" at bounding box center [219, 230] width 142 height 8
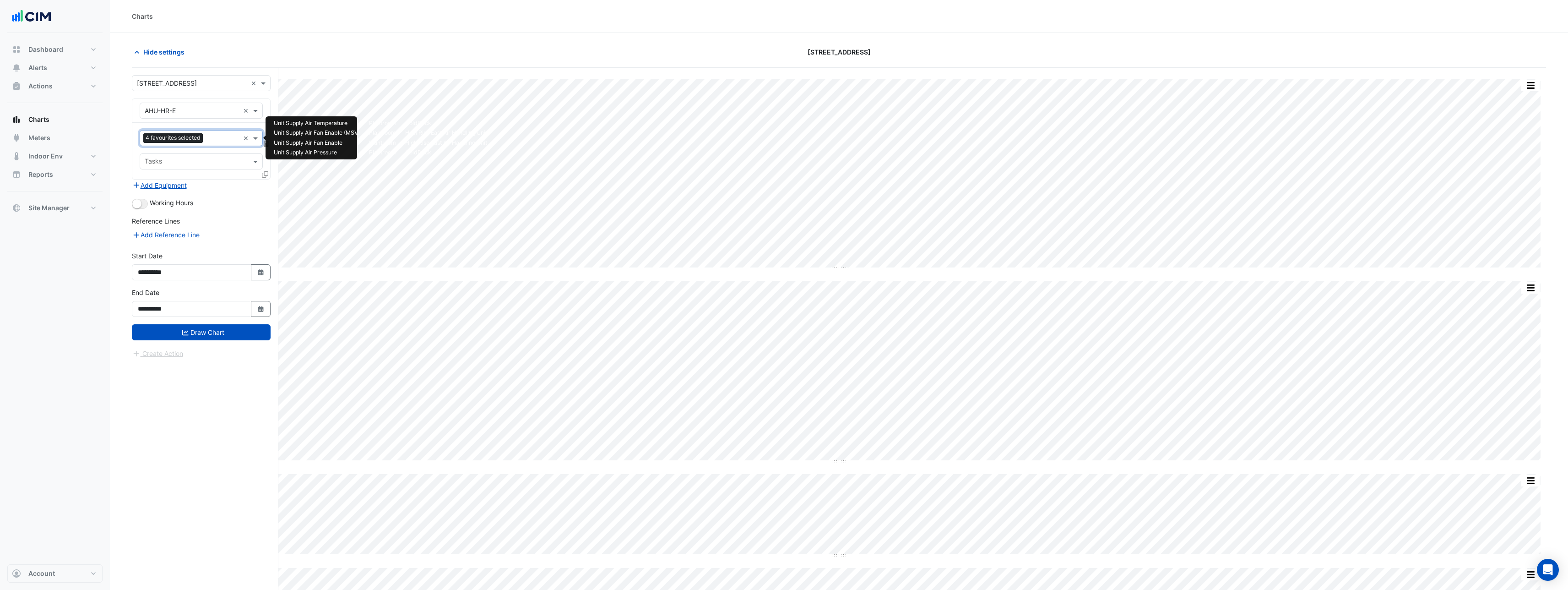
click at [217, 140] on input "text" at bounding box center [223, 139] width 33 height 10
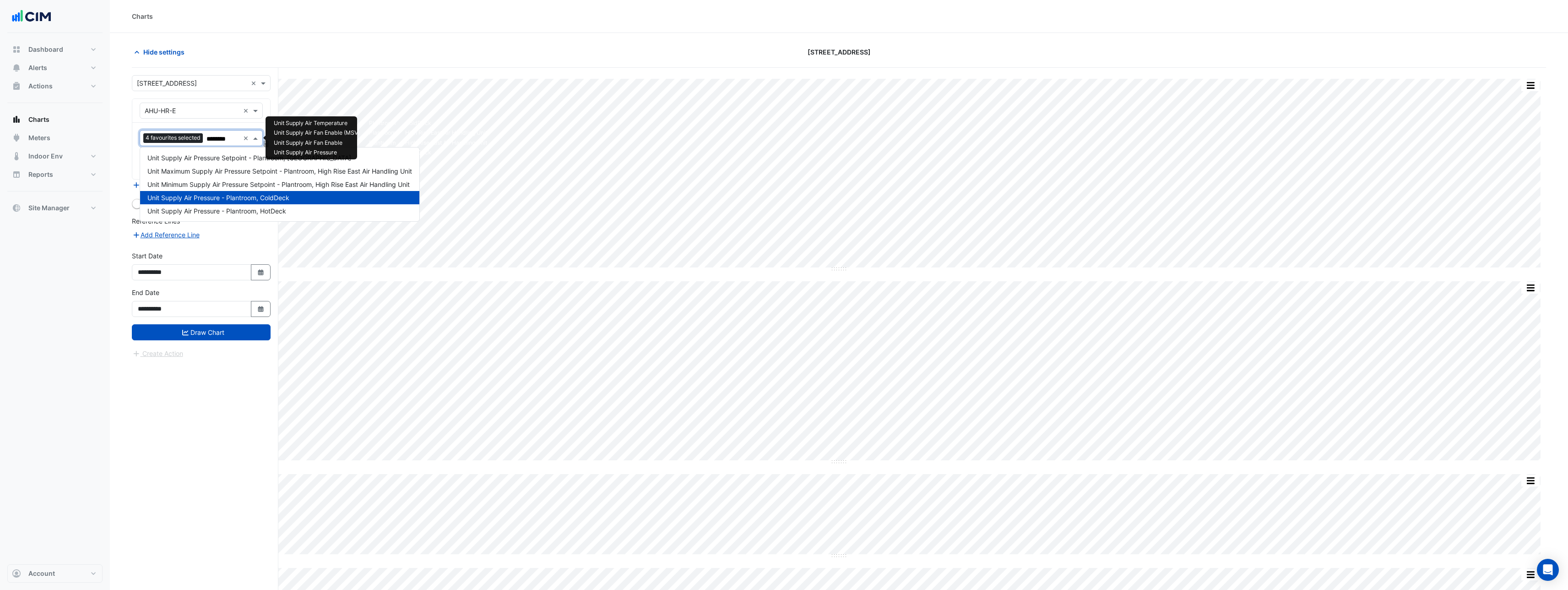
type input "*********"
click at [252, 213] on span "Unit Supply Air Pressure - Plantroom, HotDeck" at bounding box center [217, 211] width 139 height 8
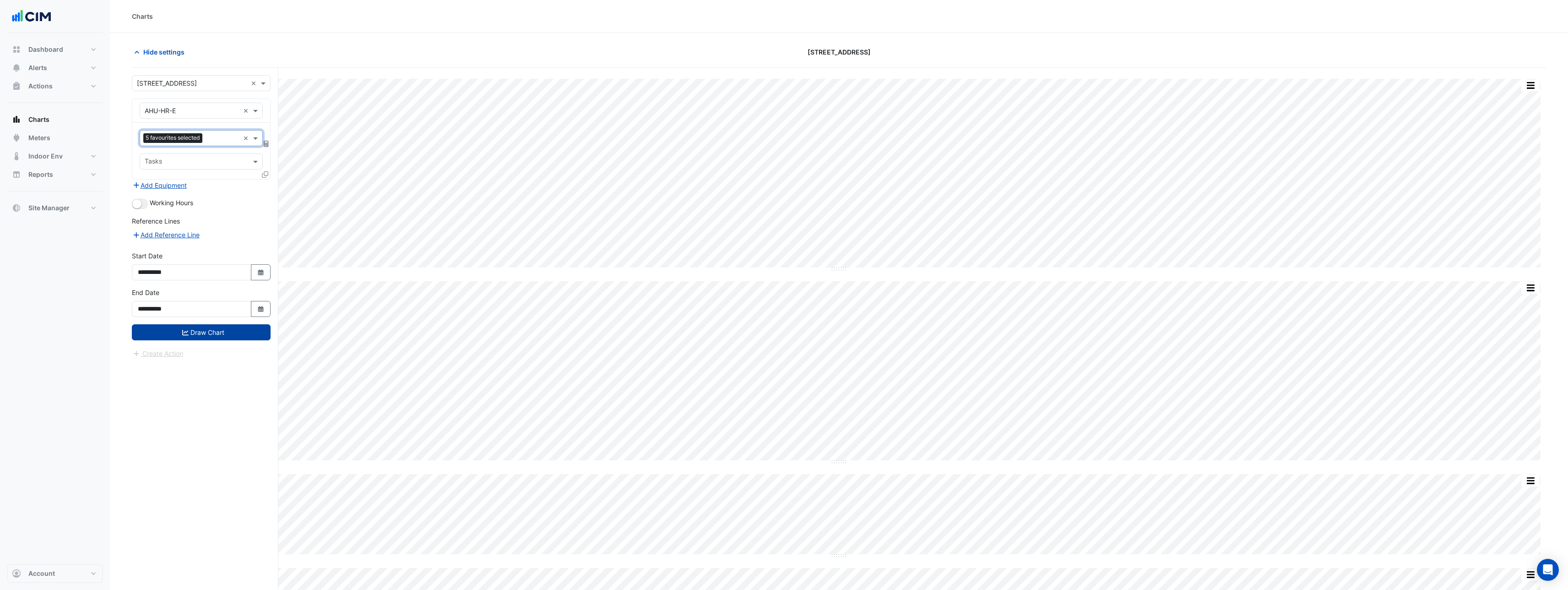
click at [229, 333] on button "Draw Chart" at bounding box center [201, 332] width 139 height 16
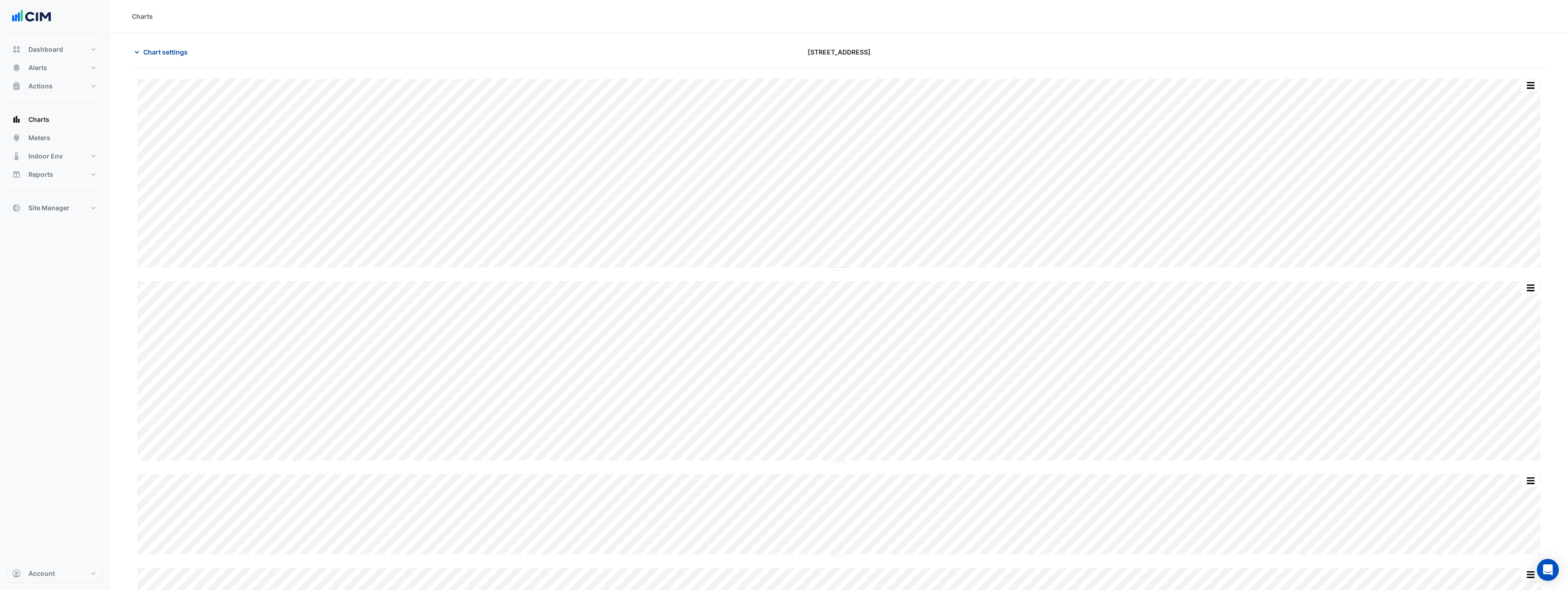
click at [144, 49] on span "Chart settings" at bounding box center [165, 52] width 44 height 10
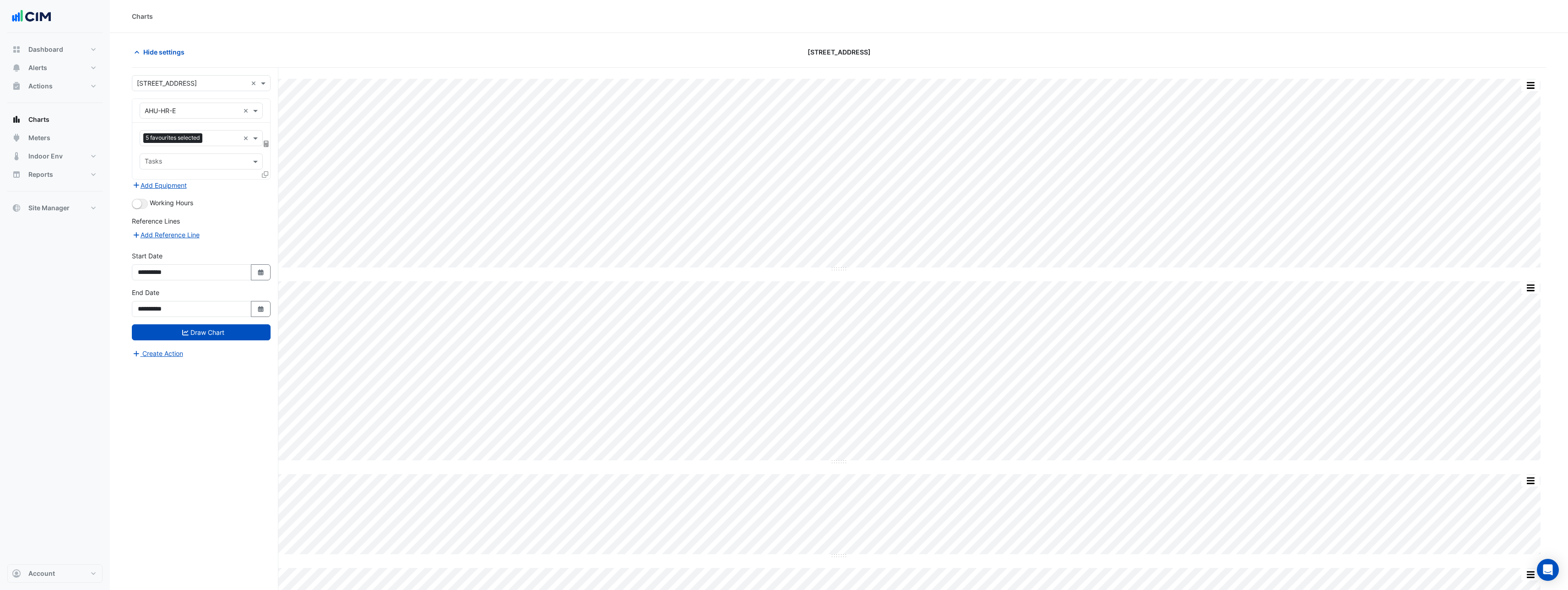
click at [262, 175] on icon at bounding box center [265, 174] width 7 height 7
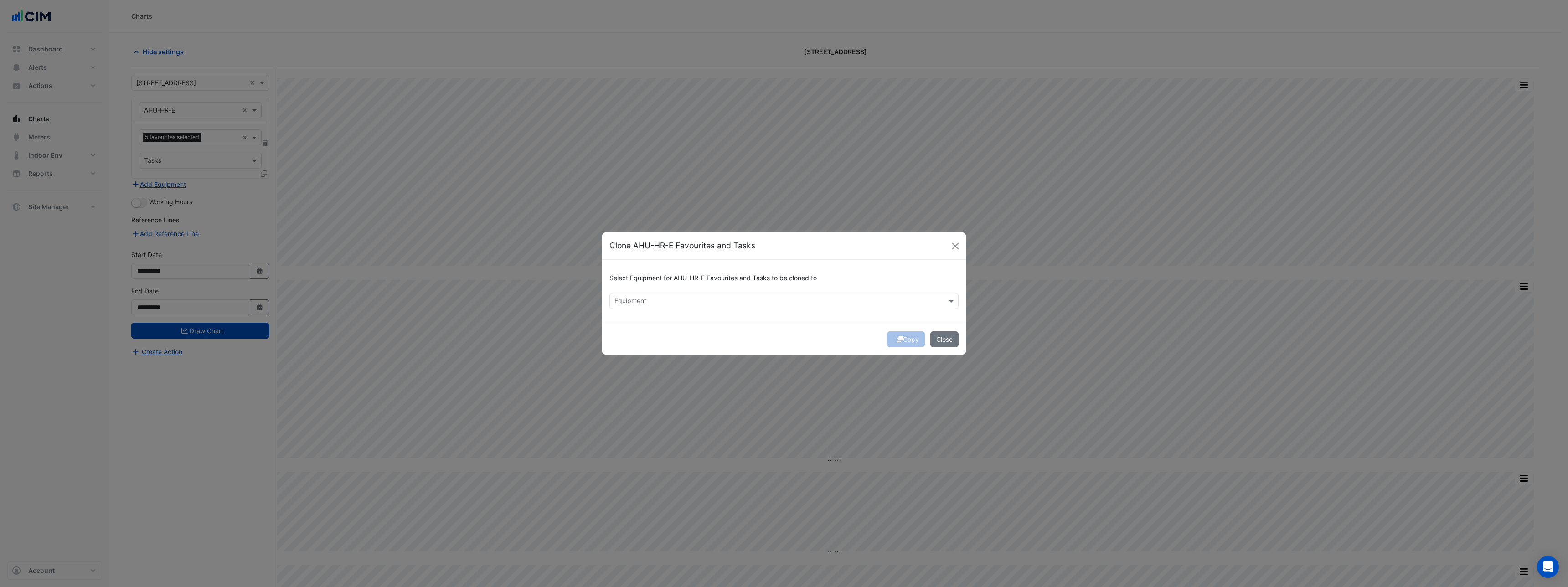
click at [754, 305] on input "text" at bounding box center [779, 302] width 329 height 10
click at [658, 375] on div "AHU-HR-W" at bounding box center [645, 373] width 69 height 13
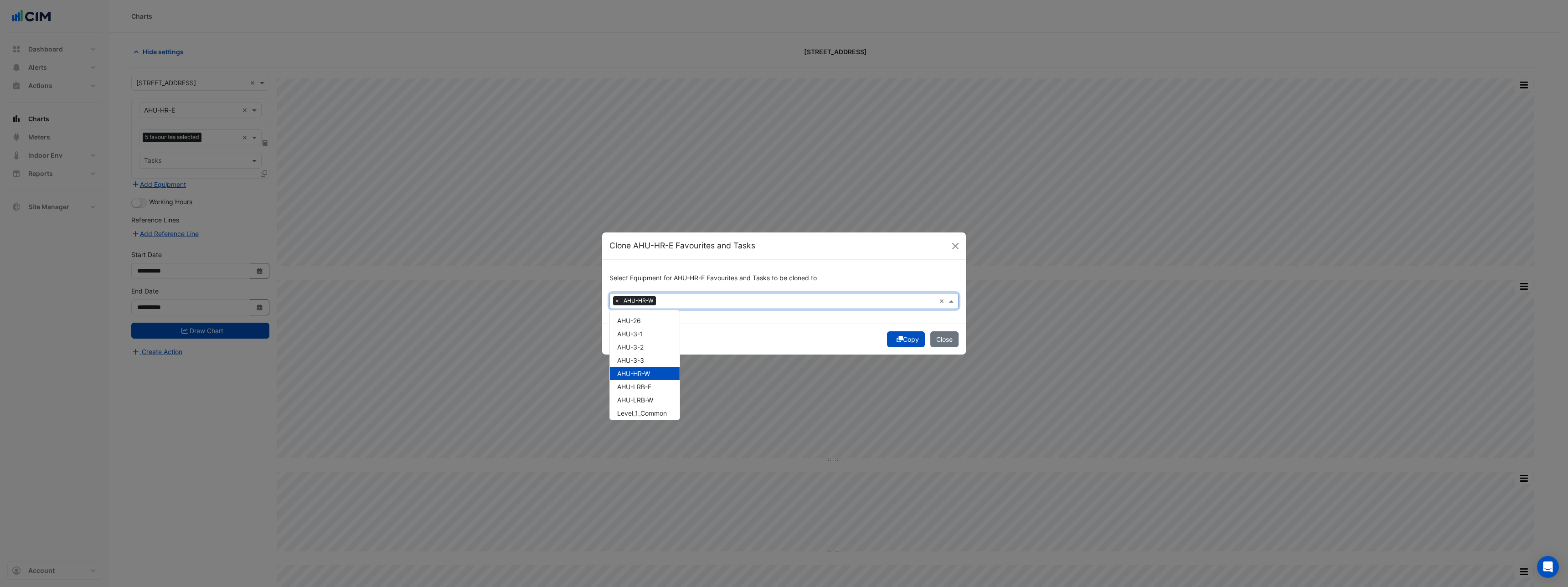
click at [896, 341] on icon "submit" at bounding box center [900, 339] width 7 height 7
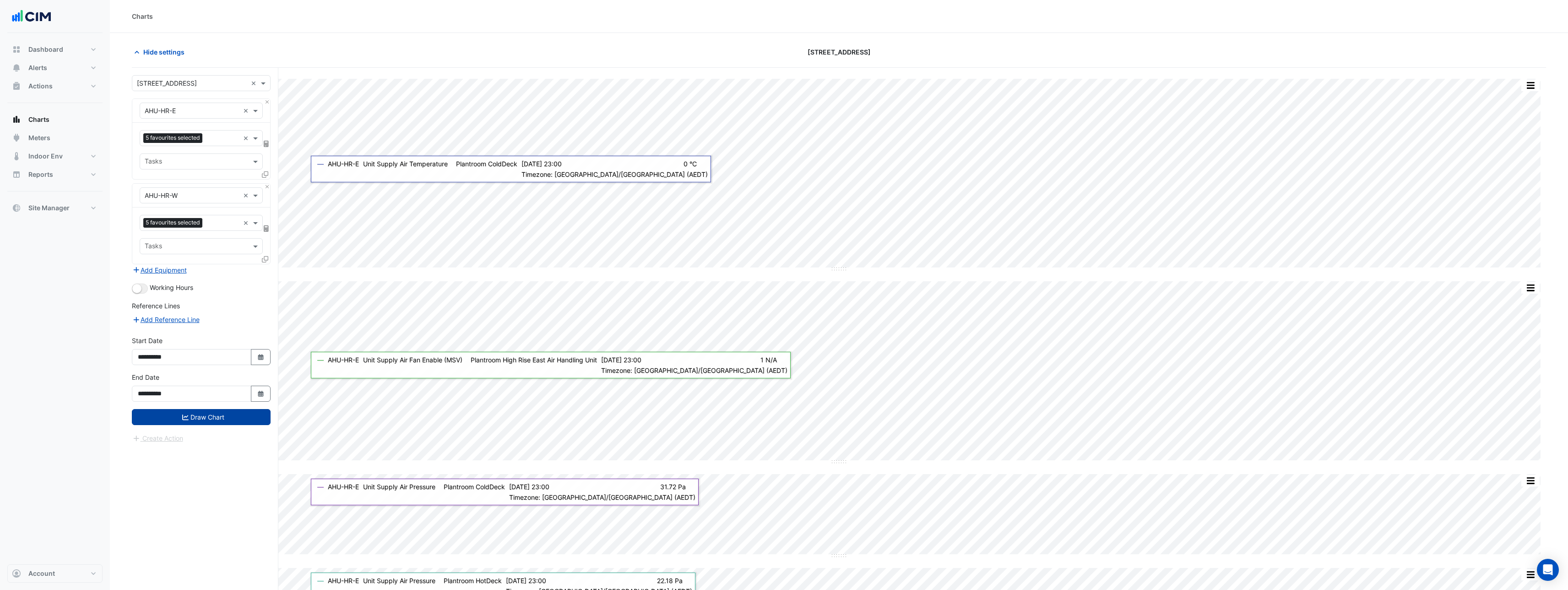
click at [165, 421] on button "Draw Chart" at bounding box center [201, 417] width 139 height 16
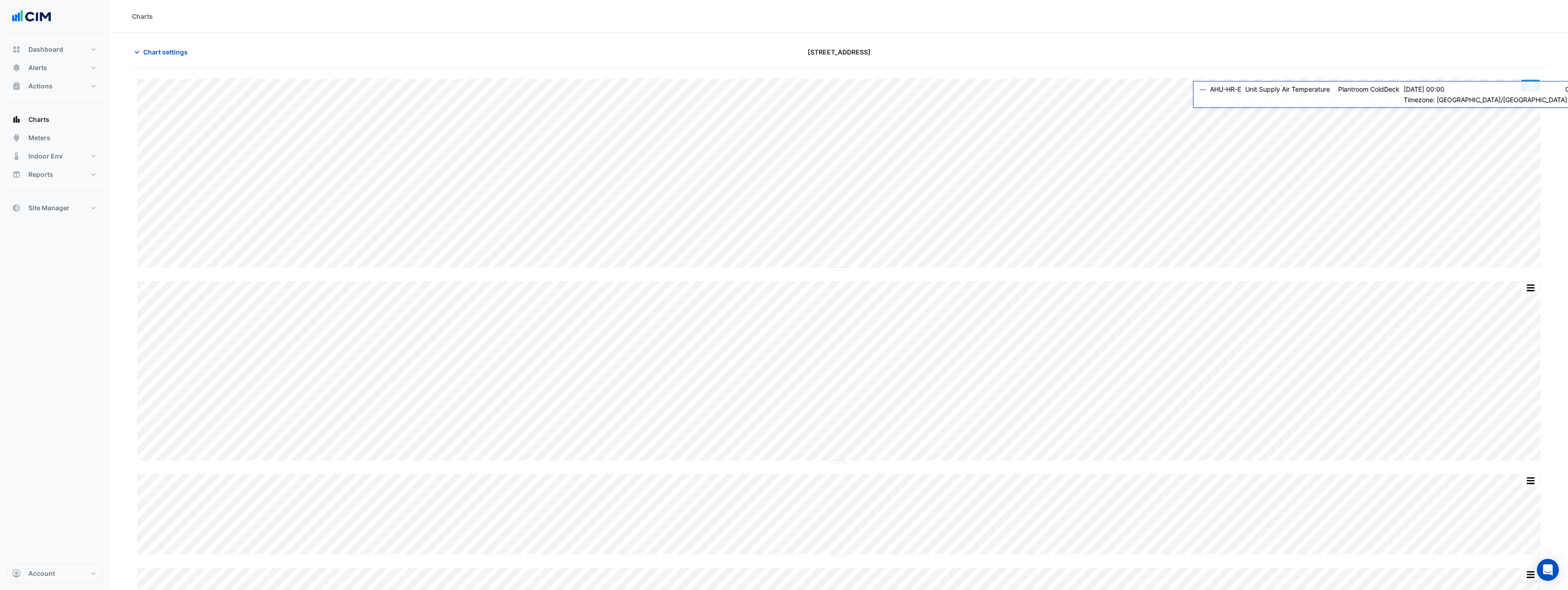
click at [1529, 88] on button "button" at bounding box center [1530, 85] width 18 height 11
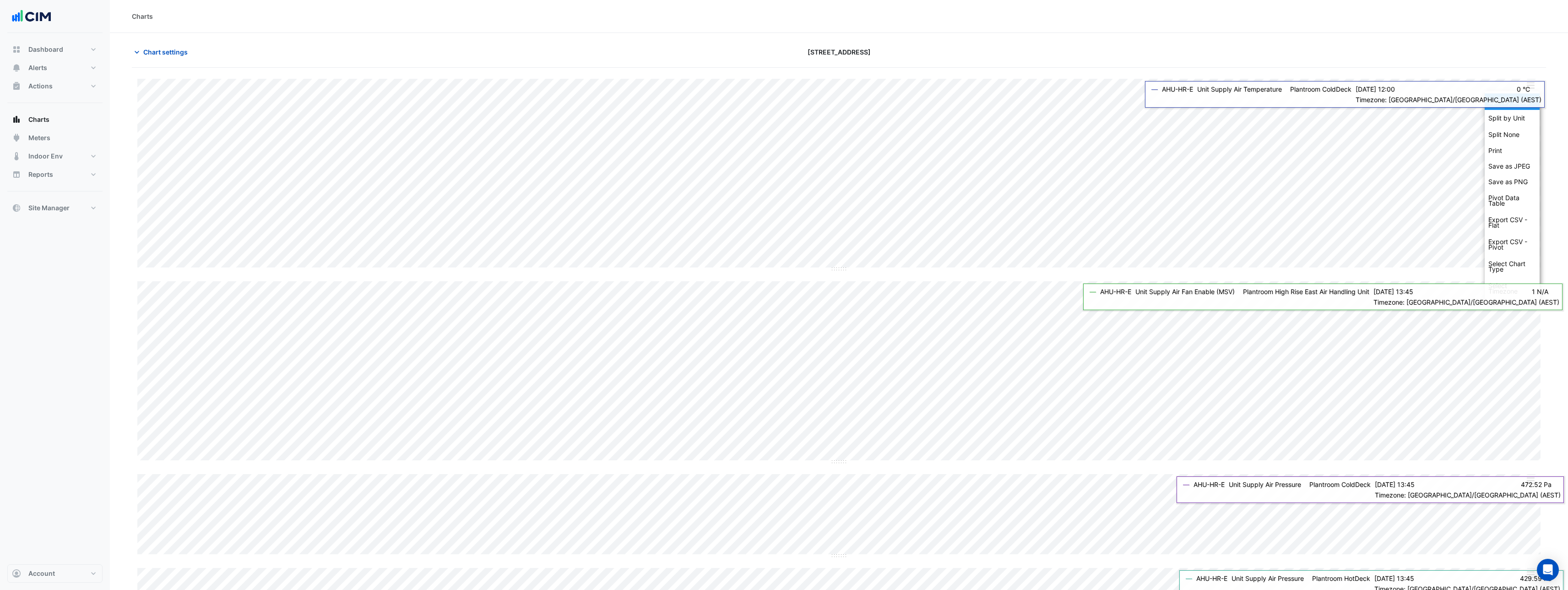
click at [1503, 101] on div "Split by Equip" at bounding box center [1512, 101] width 55 height 16
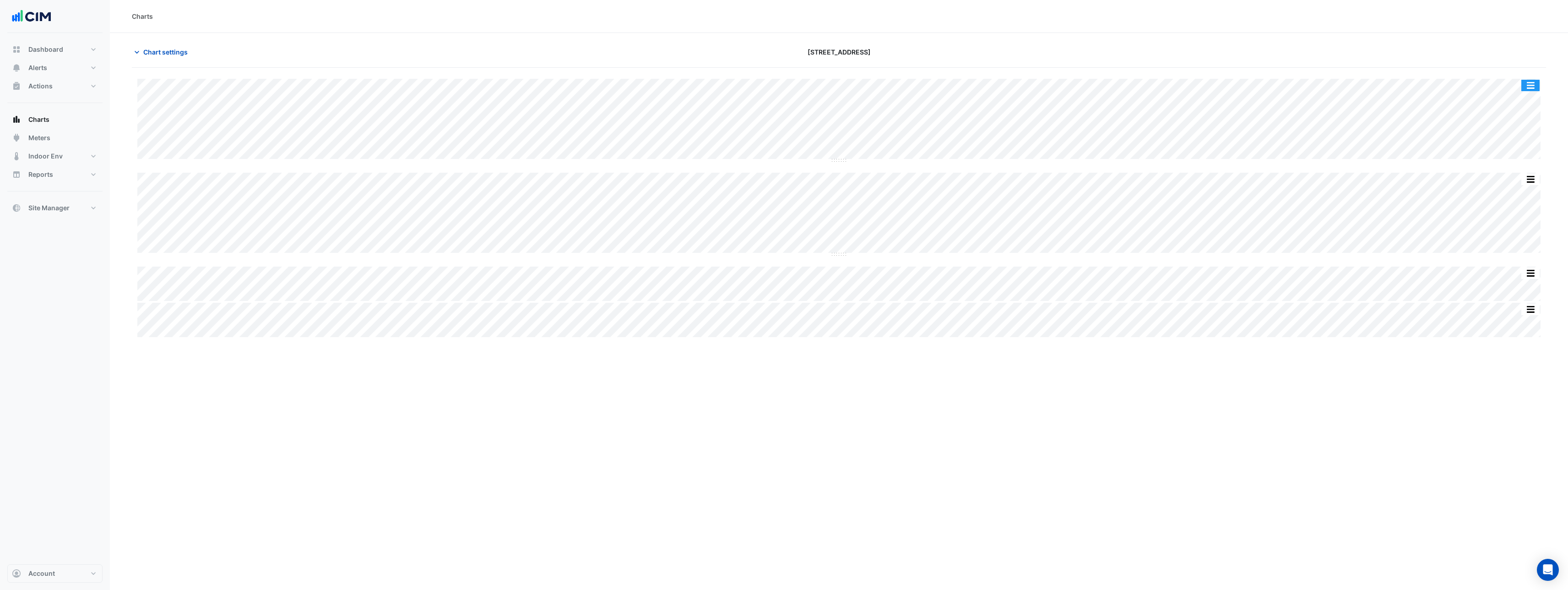
click at [1537, 86] on button "button" at bounding box center [1530, 85] width 18 height 11
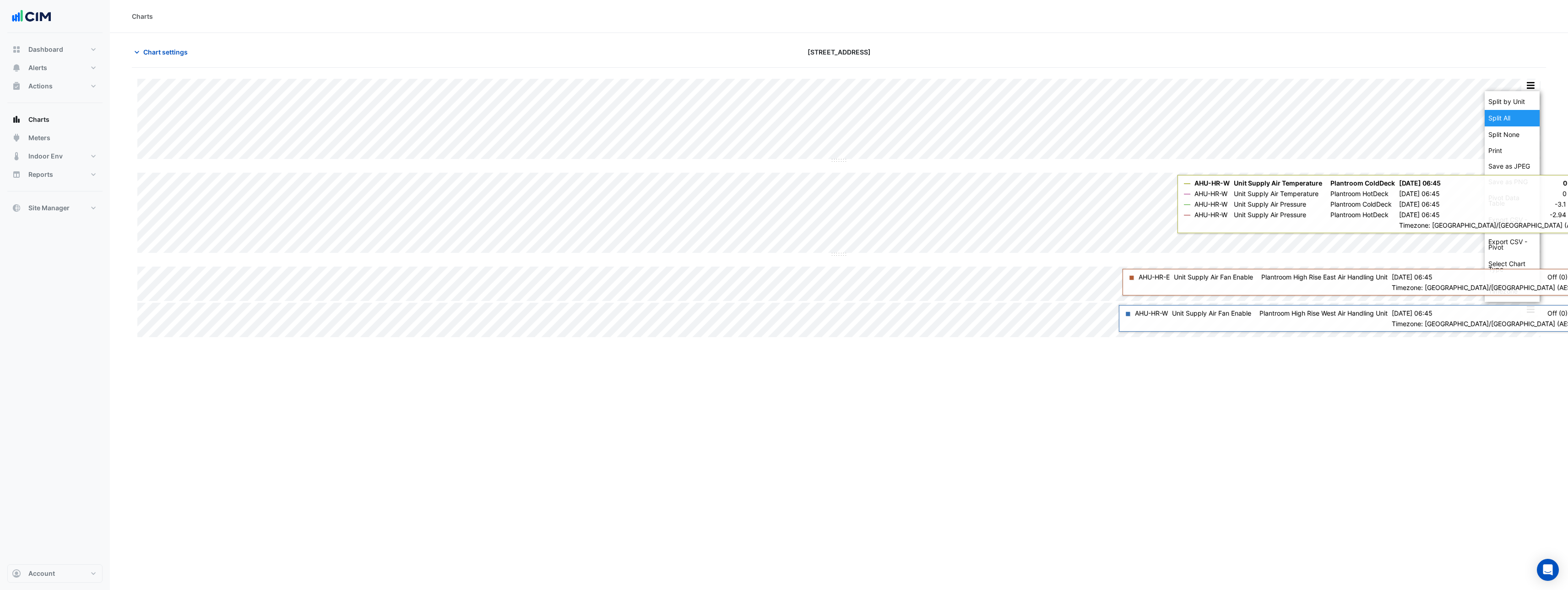
click at [1523, 111] on div "Split All" at bounding box center [1512, 118] width 55 height 16
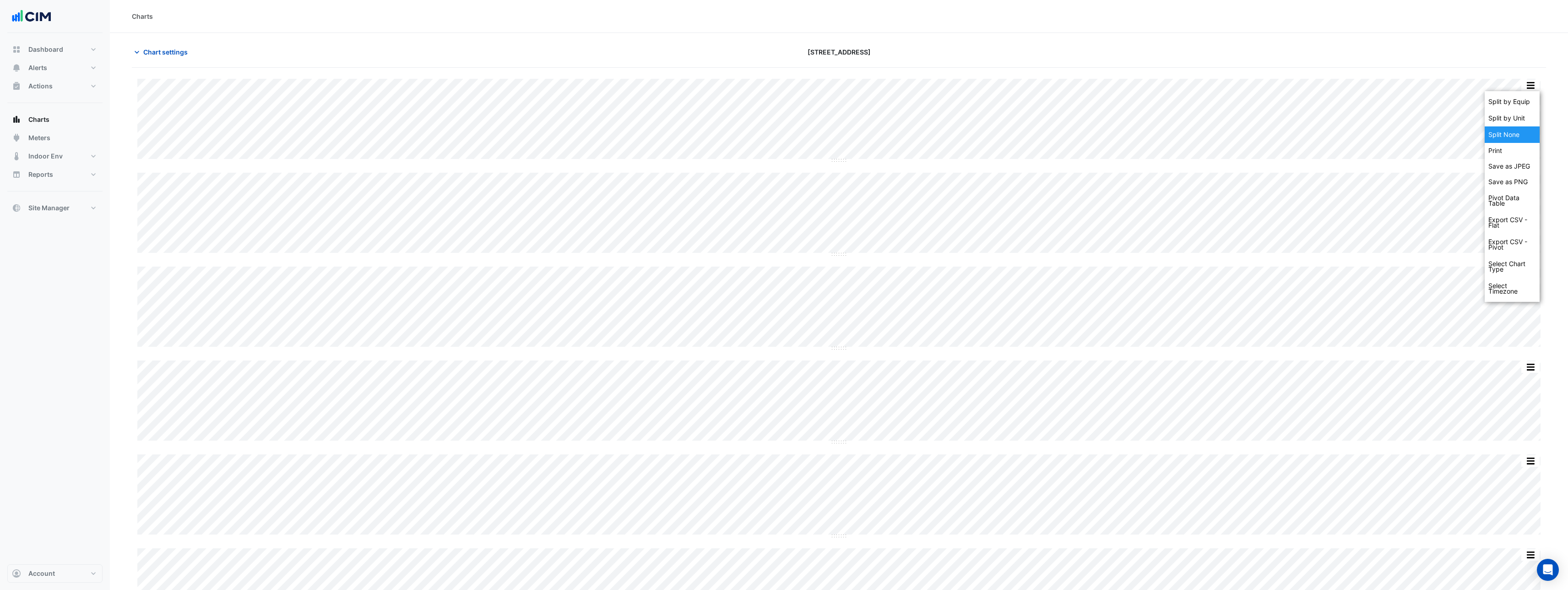
click at [1512, 132] on div "Split None" at bounding box center [1512, 134] width 55 height 16
click at [1532, 85] on button "button" at bounding box center [1530, 85] width 18 height 11
click at [1517, 106] on div "Split by Equip" at bounding box center [1512, 101] width 55 height 16
click at [146, 54] on span "Chart settings" at bounding box center [165, 52] width 44 height 10
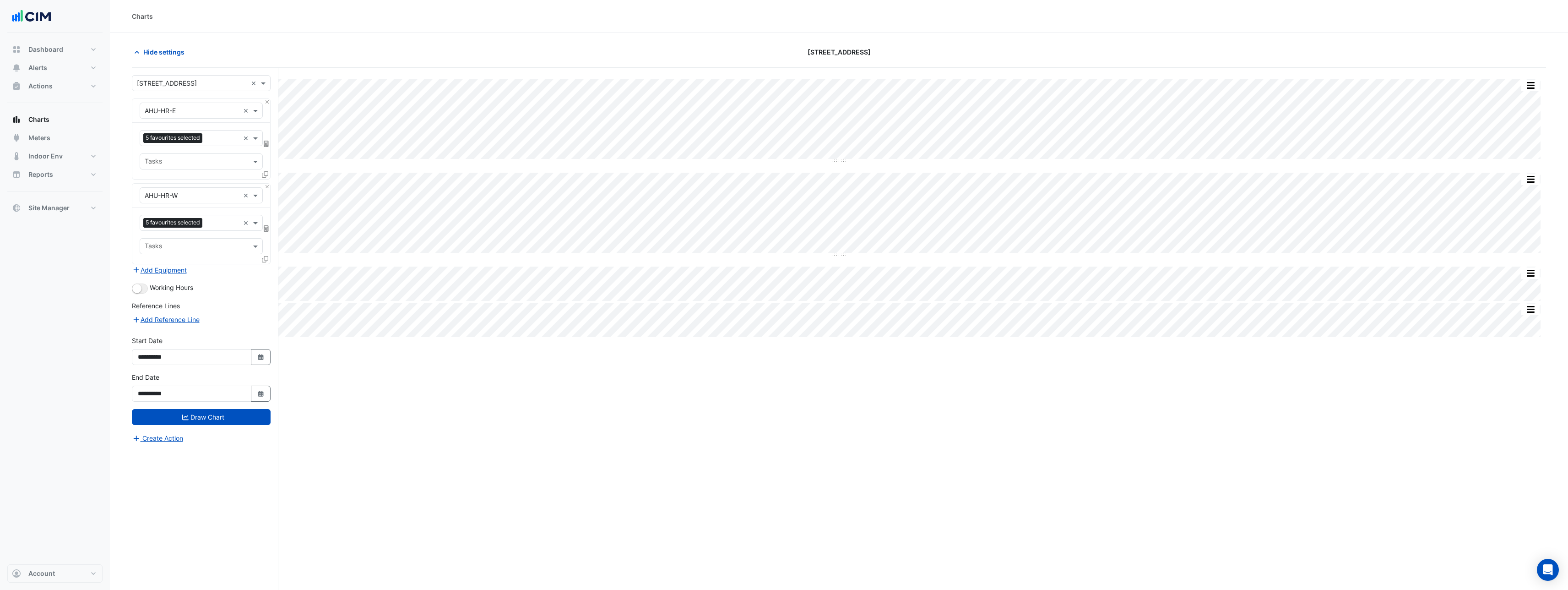
click at [265, 259] on icon at bounding box center [265, 259] width 7 height 7
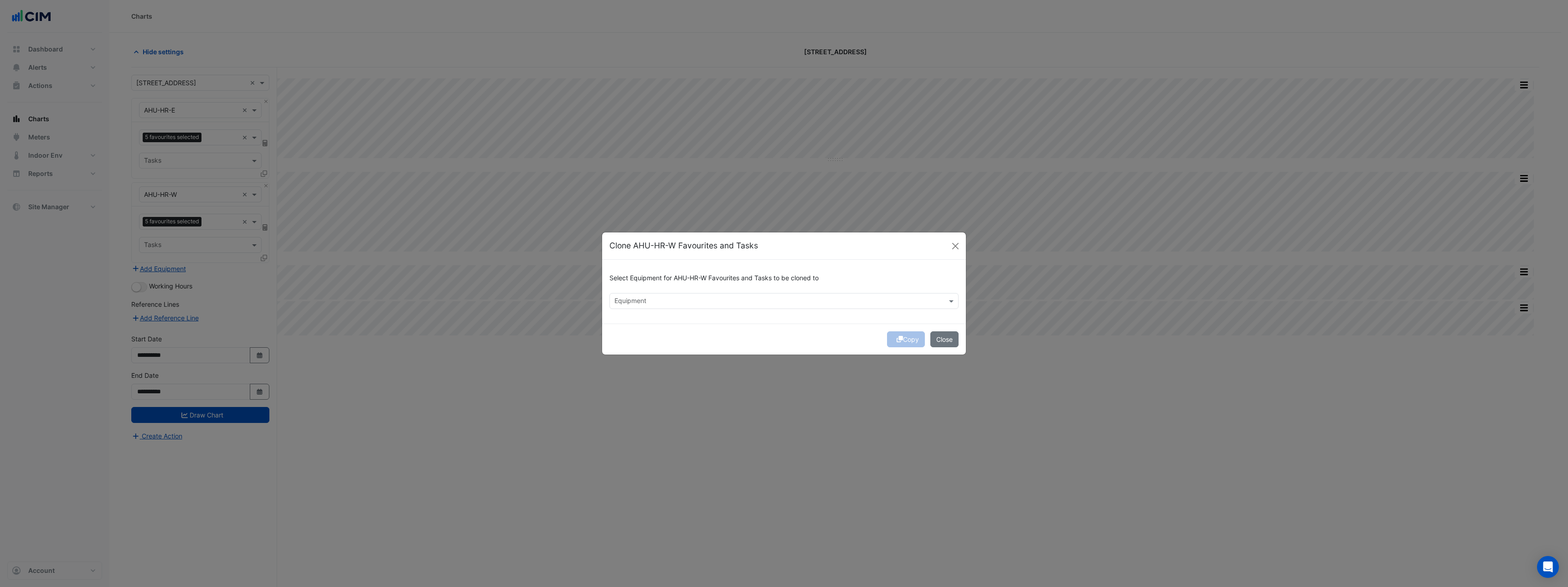
click at [726, 304] on input "text" at bounding box center [779, 302] width 329 height 10
click at [651, 321] on div "AHU-26" at bounding box center [645, 320] width 69 height 13
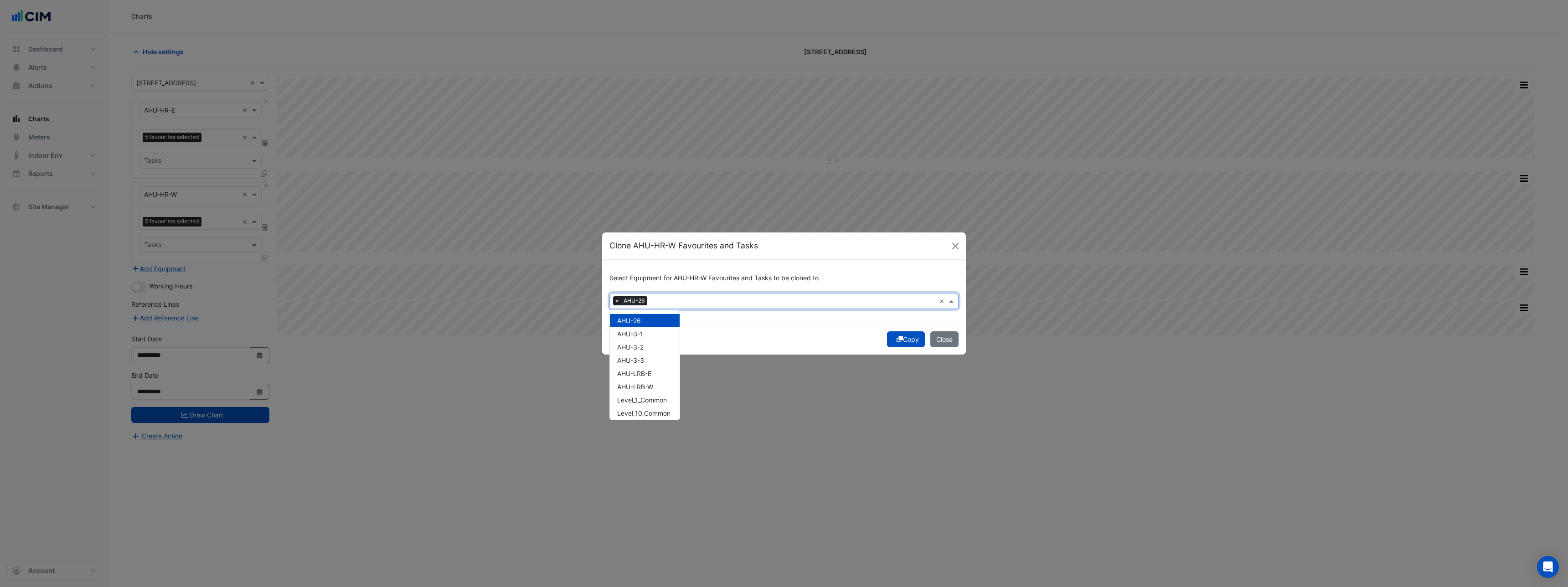
click at [908, 341] on button "Copy" at bounding box center [906, 339] width 38 height 16
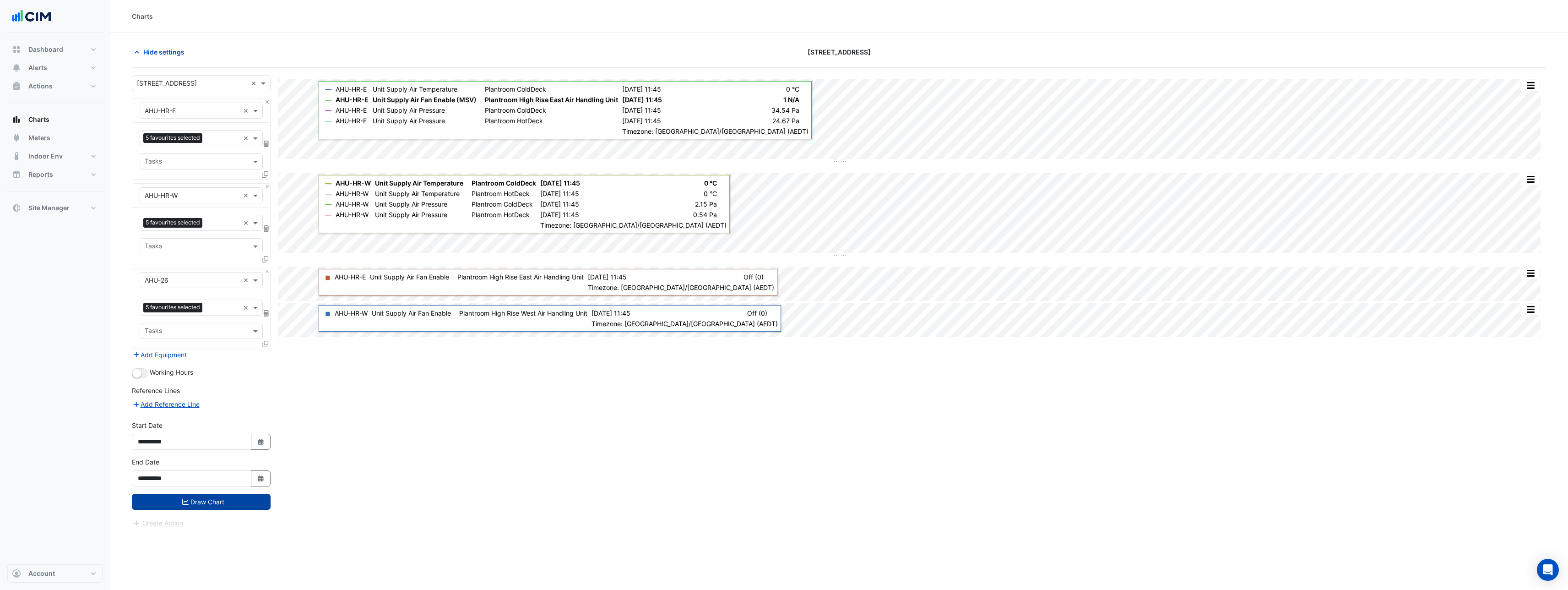
click at [195, 503] on button "Draw Chart" at bounding box center [201, 502] width 139 height 16
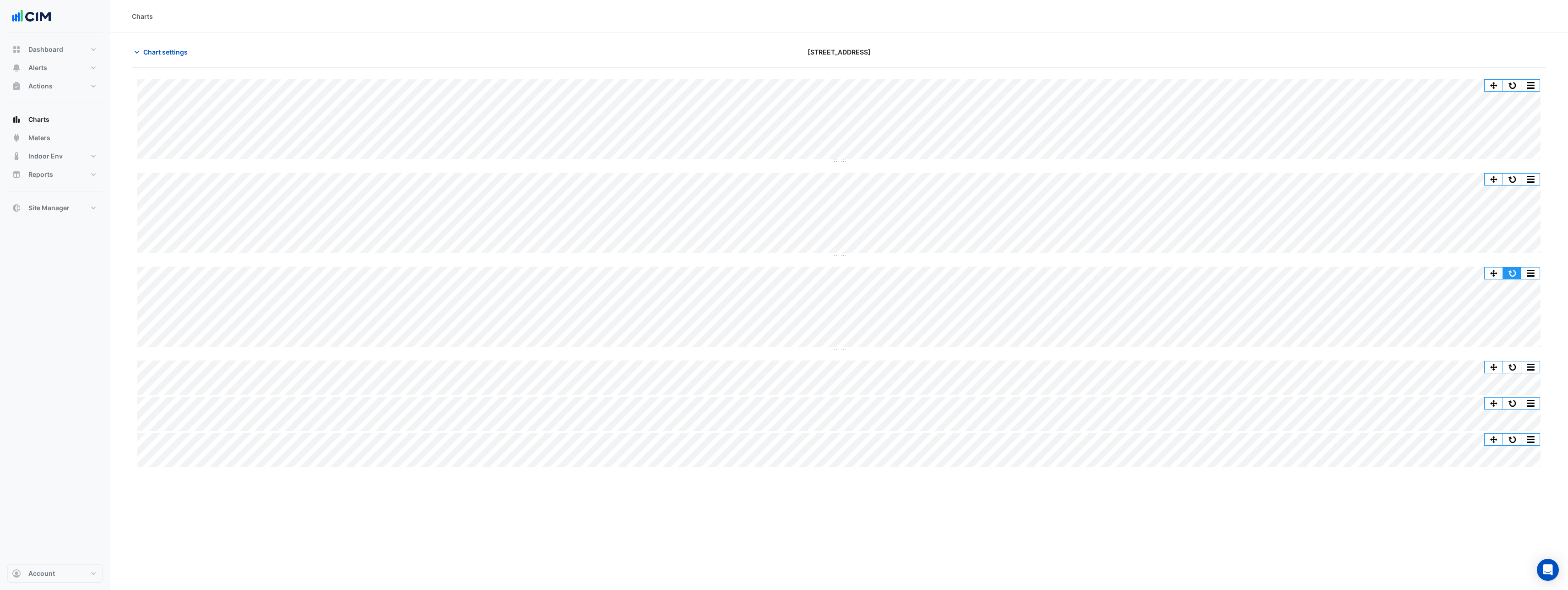
click at [1517, 275] on button "button" at bounding box center [1513, 273] width 18 height 11
